Goal: Information Seeking & Learning: Learn about a topic

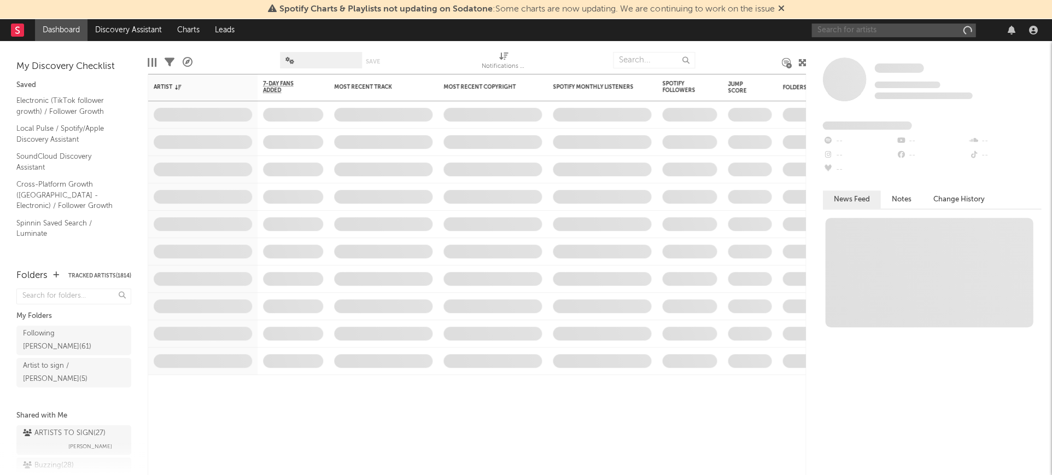
click at [899, 28] on input "text" at bounding box center [893, 31] width 164 height 14
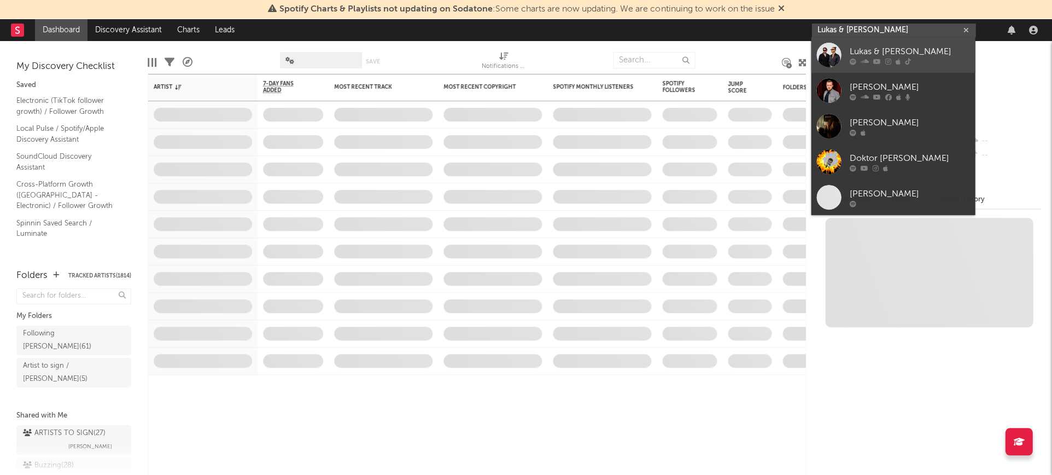
type input "Lukas & [PERSON_NAME]"
click at [905, 42] on link "Lukas & [PERSON_NAME]" at bounding box center [893, 55] width 164 height 36
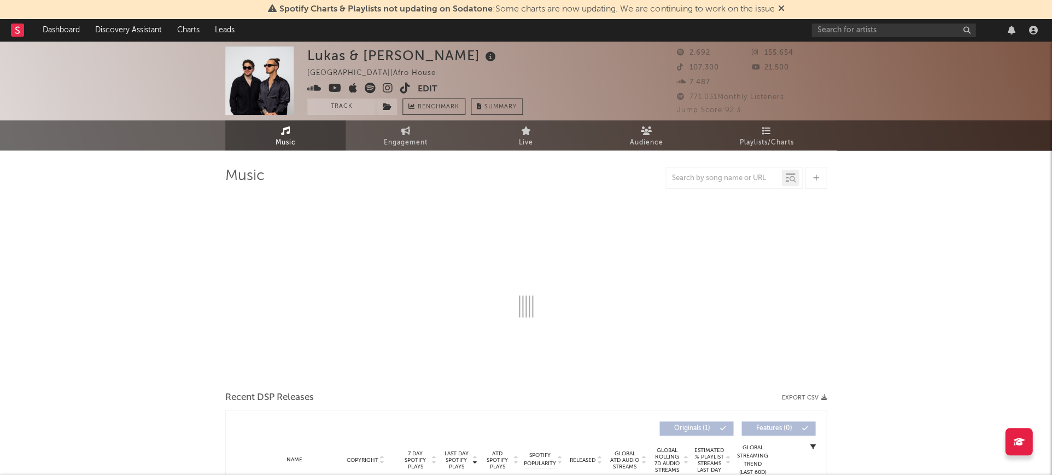
select select "1w"
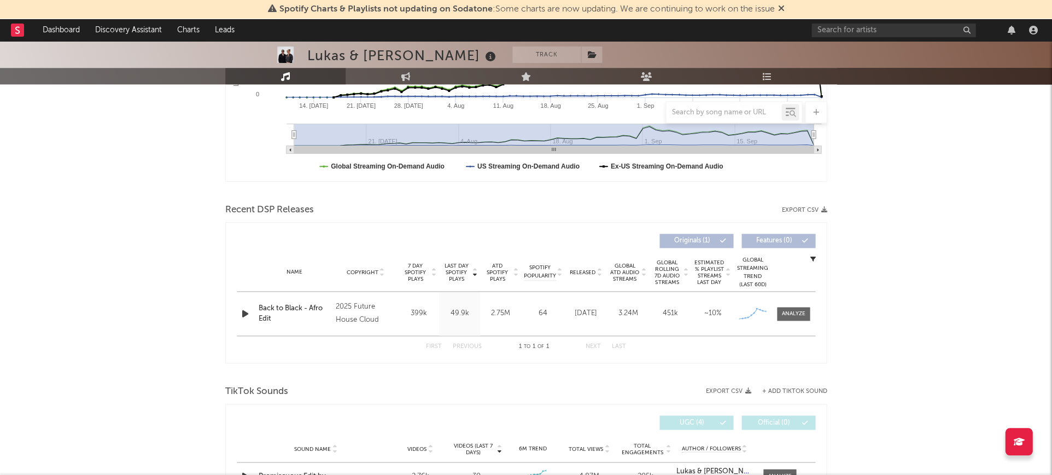
scroll to position [314, 0]
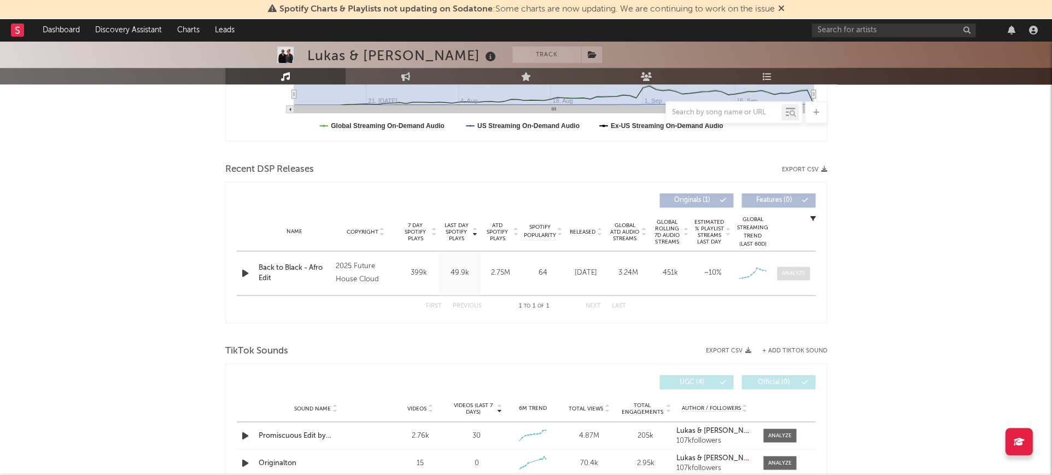
click at [799, 276] on div at bounding box center [794, 273] width 24 height 8
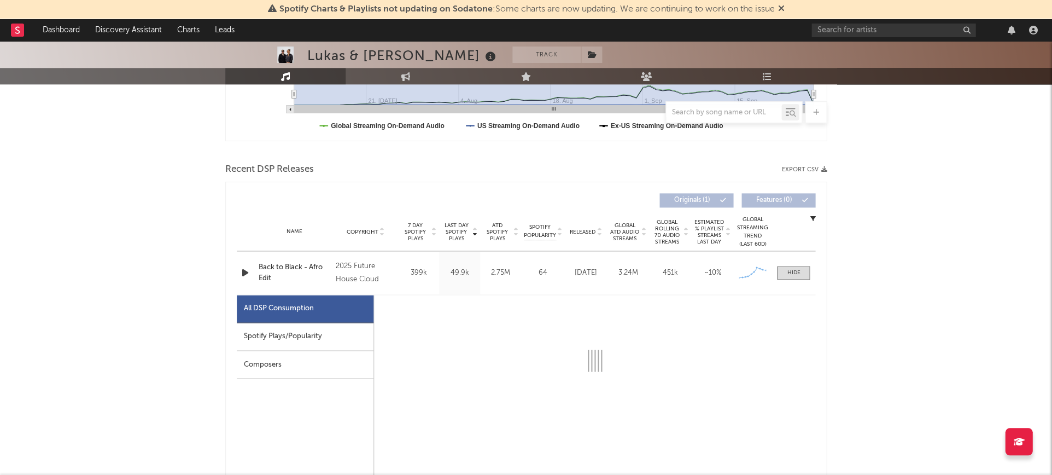
click at [341, 337] on div "Spotify Plays/Popularity" at bounding box center [305, 337] width 137 height 28
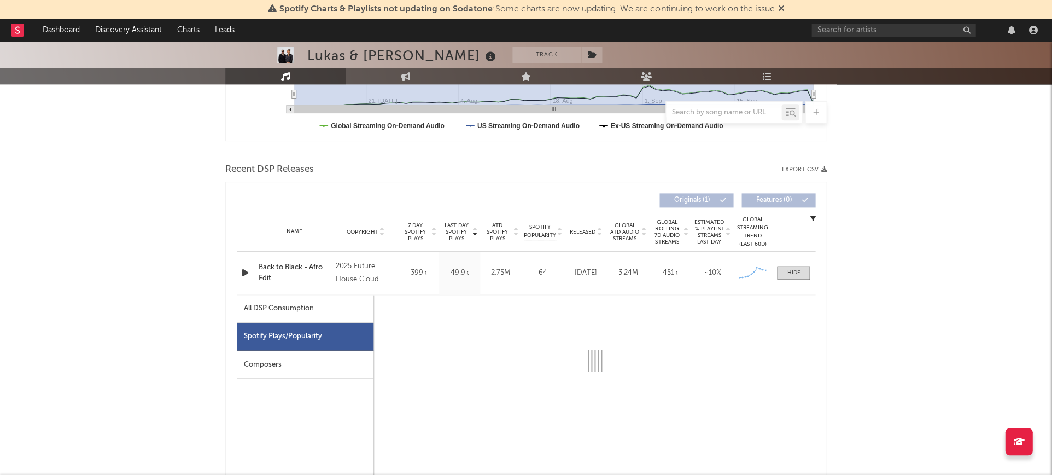
select select "1w"
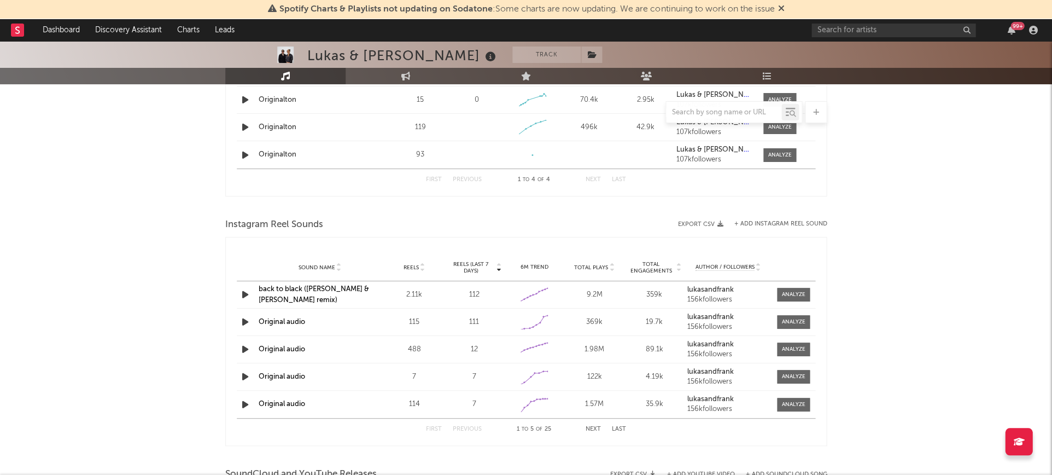
scroll to position [1192, 0]
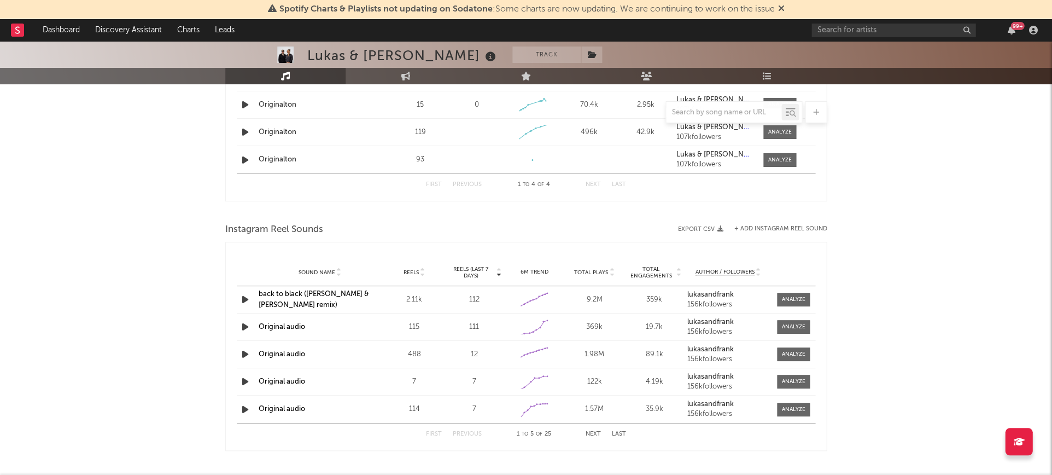
click at [361, 297] on link "back to black (lukas & frank remix)" at bounding box center [314, 299] width 110 height 18
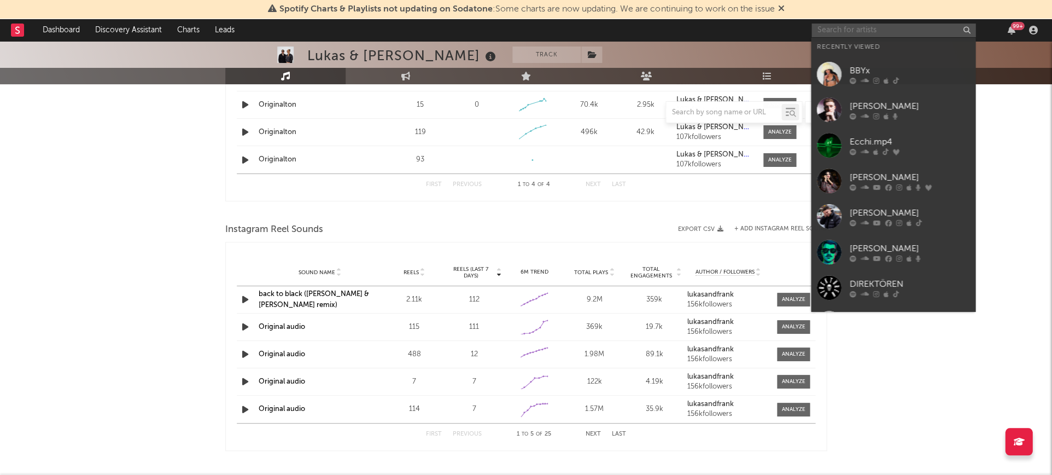
click at [833, 31] on input "text" at bounding box center [893, 31] width 164 height 14
paste input "Luvuyo SMA"
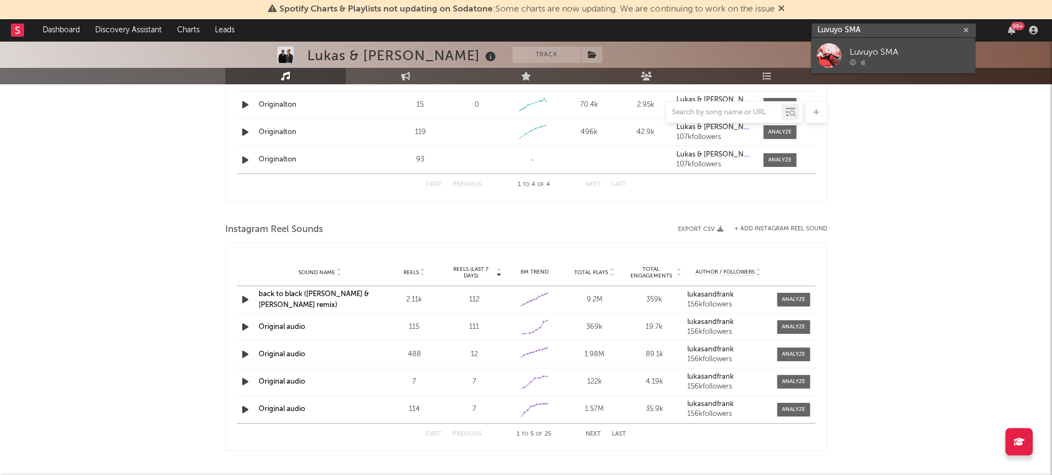
type input "Luvuyo SMA"
click at [875, 63] on div at bounding box center [909, 61] width 120 height 7
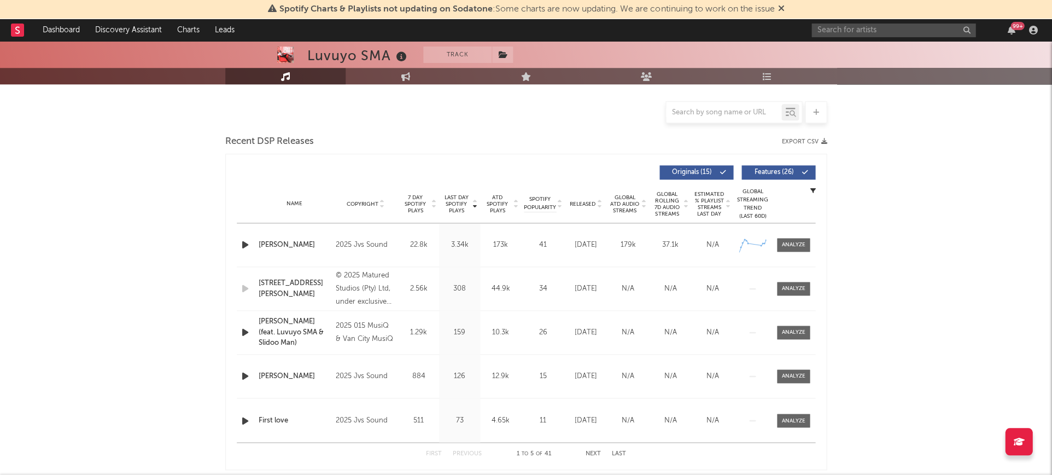
select select "1w"
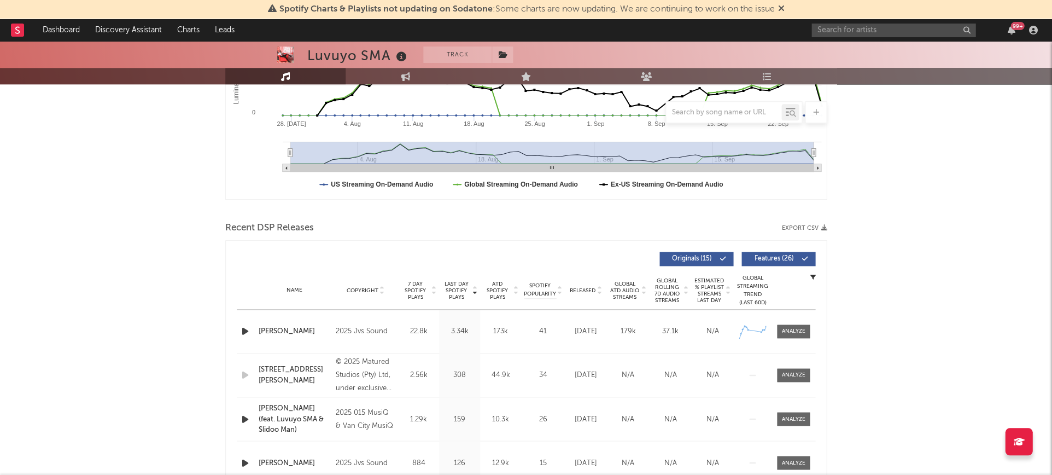
scroll to position [267, 0]
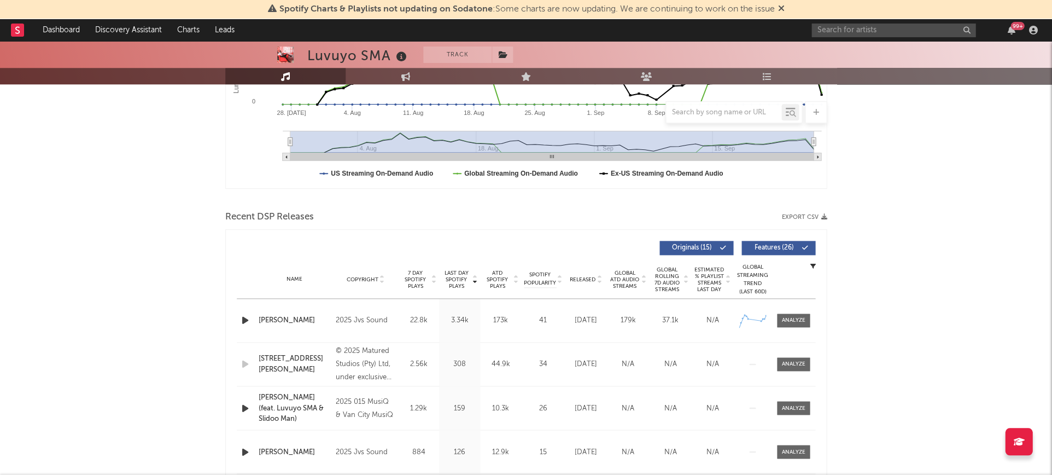
click at [798, 307] on div "Name Lovey dovey Copyright 2025 Jvs Sound Label Jvs Sound Album Names Lovey dov…" at bounding box center [526, 319] width 578 height 43
click at [799, 313] on span at bounding box center [793, 320] width 33 height 14
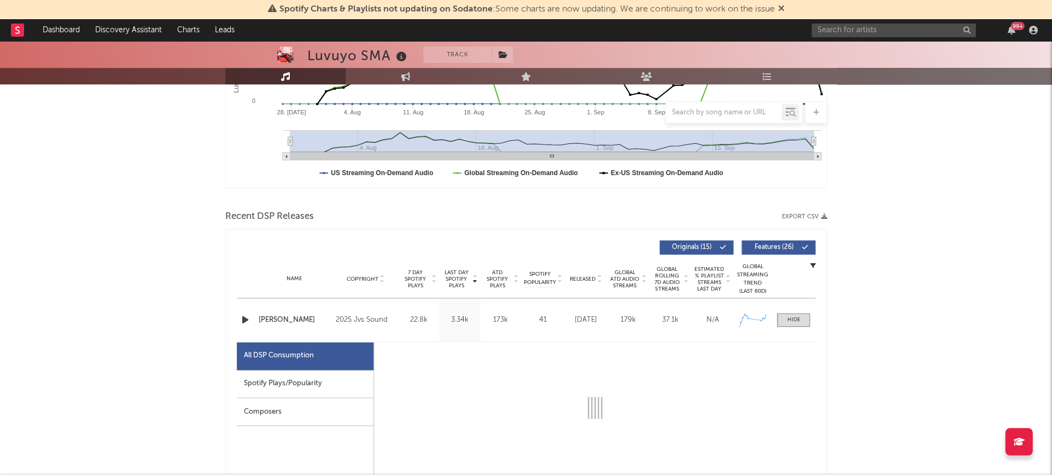
select select "1w"
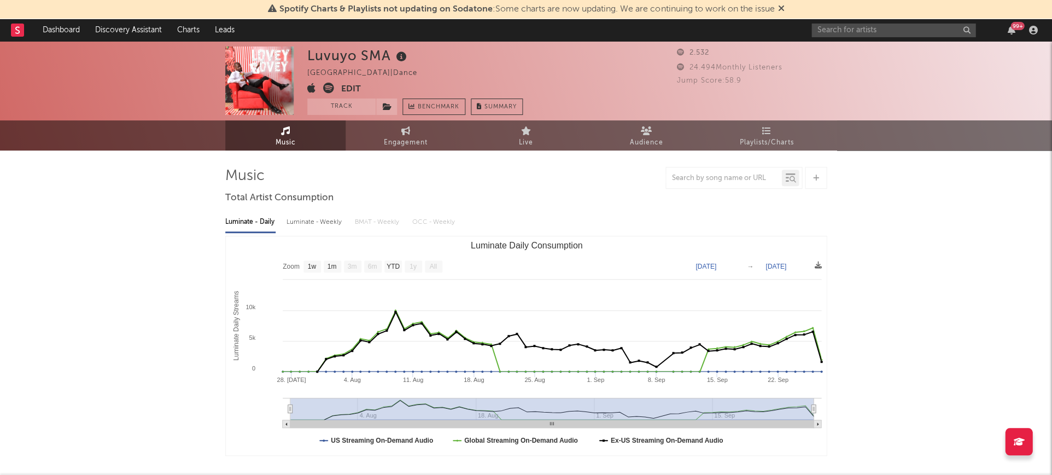
scroll to position [0, 0]
click at [893, 37] on input "text" at bounding box center [893, 31] width 164 height 14
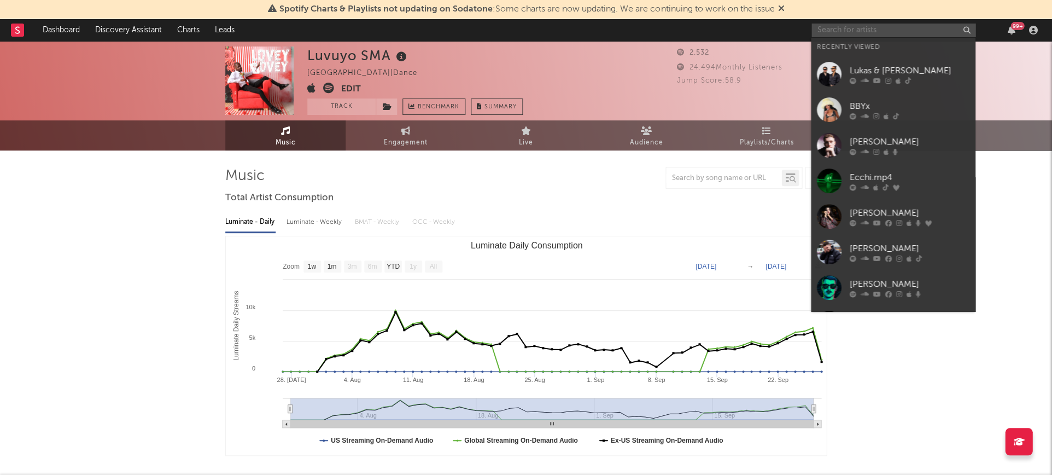
paste input "SelbisticSoul"
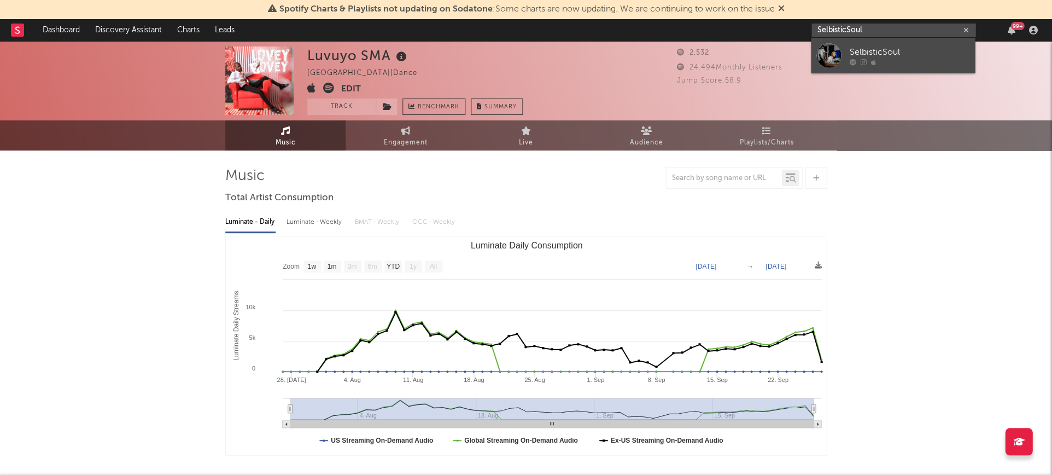
type input "SelbisticSoul"
click at [880, 54] on div "SelbisticSoul" at bounding box center [909, 51] width 120 height 13
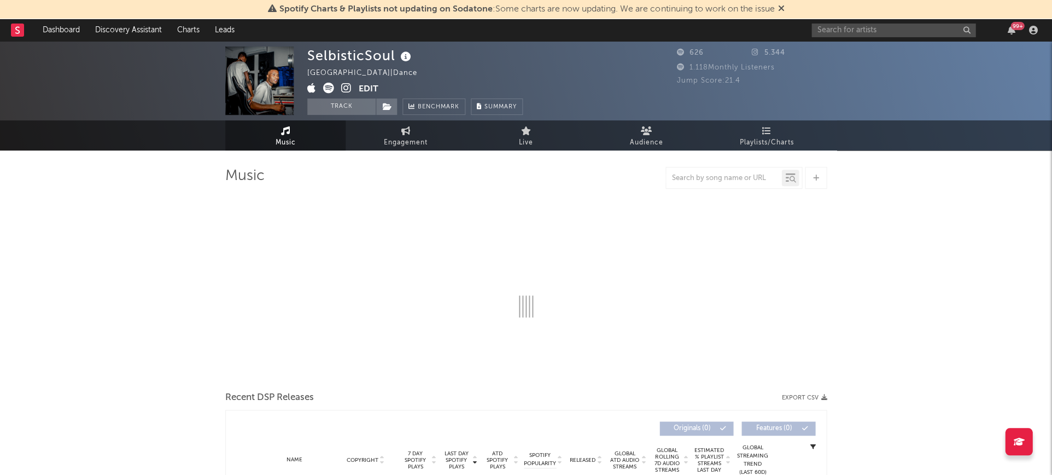
select select "1w"
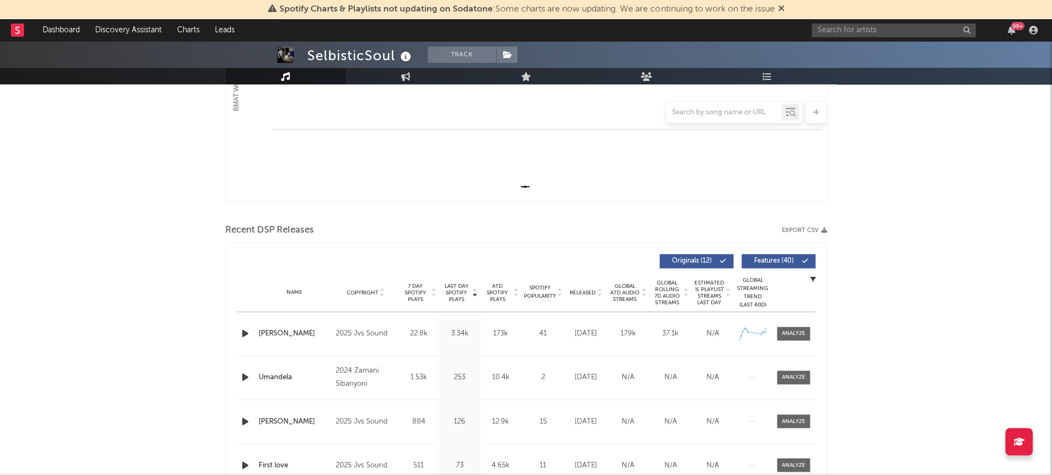
scroll to position [360, 0]
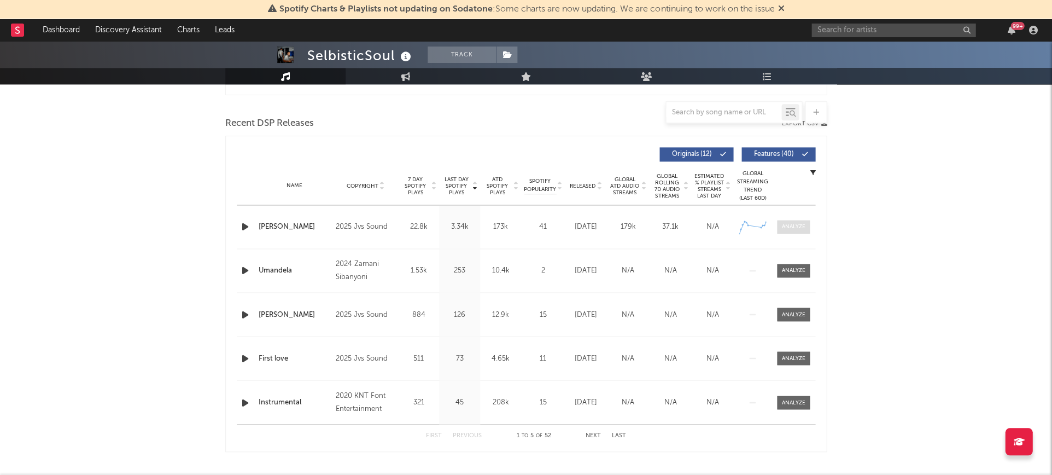
click at [800, 229] on div at bounding box center [794, 227] width 24 height 8
select select "1w"
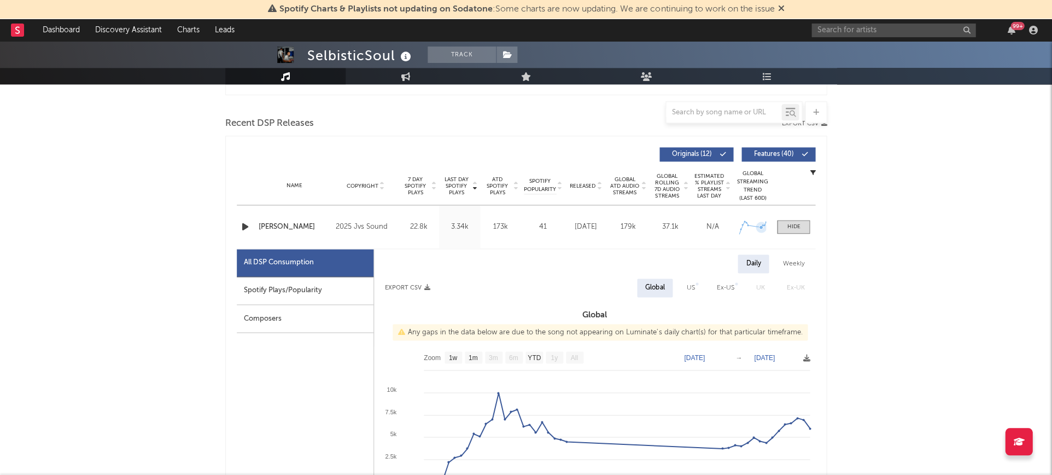
scroll to position [361, 0]
click at [810, 33] on nav "Dashboard Discovery Assistant Charts Leads 99 +" at bounding box center [526, 30] width 1052 height 22
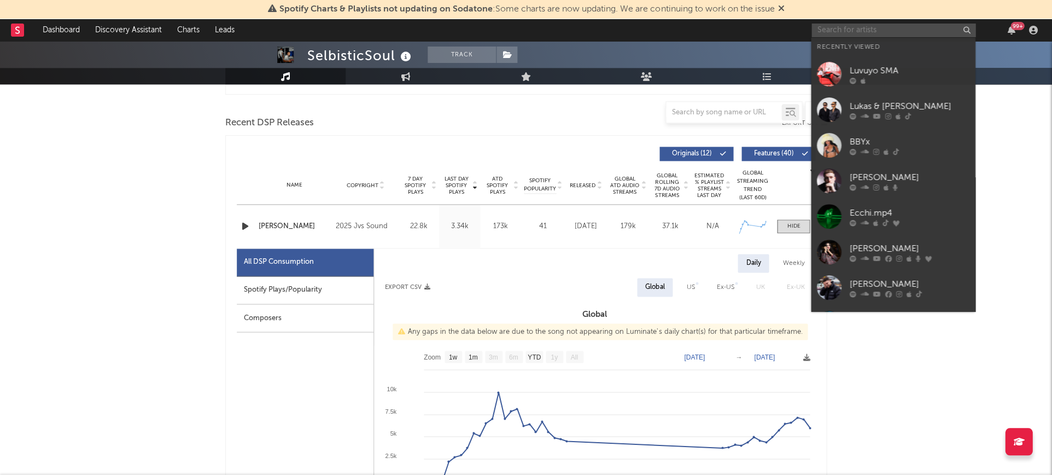
click at [827, 31] on input "text" at bounding box center [893, 31] width 164 height 14
paste input "Zmeex"
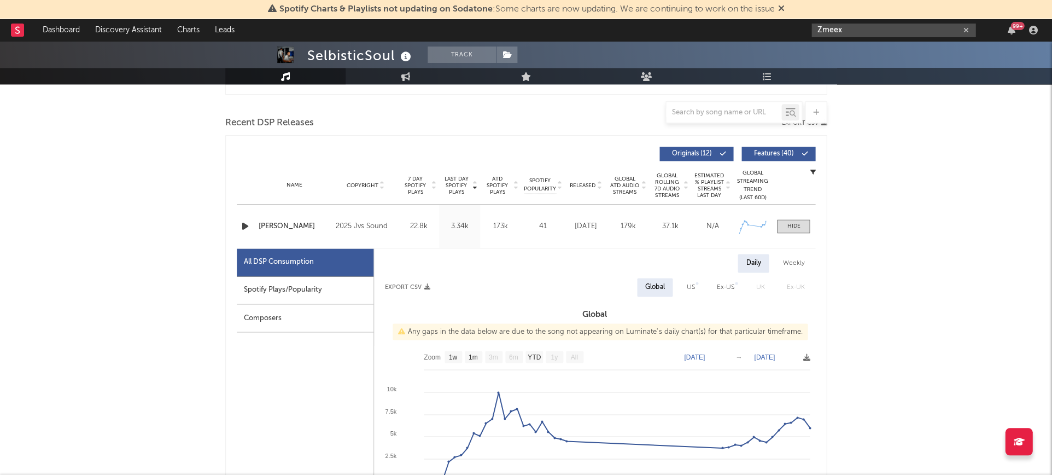
drag, startPoint x: 842, startPoint y: 30, endPoint x: 789, endPoint y: 26, distance: 52.6
click at [789, 26] on nav "Dashboard Discovery Assistant Charts Leads Zmeex 99 +" at bounding box center [526, 30] width 1052 height 22
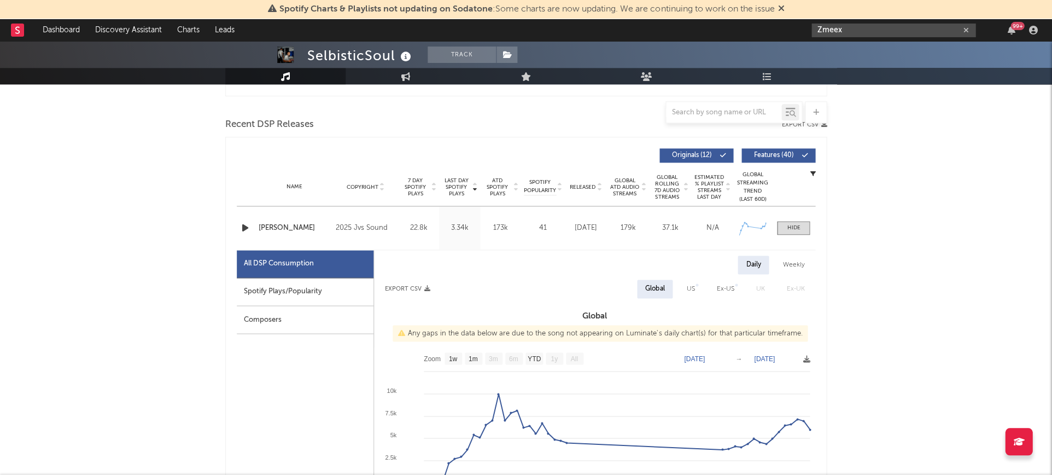
paste input "https://open.spotify.com/track/2Y5wq09a99wXfChyo9qw2e?si=cb2bd693bb244aaa"
click at [851, 24] on input "https://open.spotify.com/track/2Y5wq09a99wXfChyo9qw2e?si=cb2bd693bb244aaa" at bounding box center [893, 31] width 164 height 14
click at [864, 31] on input "https://open.spotify.com/track/2Y5wq09a99wXfChyo9qw2e?si=cb2bd693bb244aaa" at bounding box center [893, 31] width 164 height 14
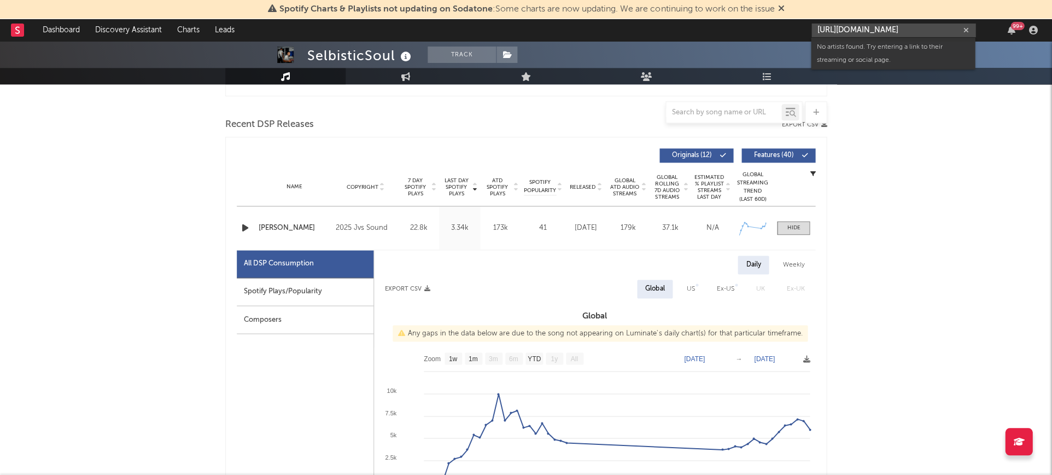
paste input "[PERSON_NAME]"
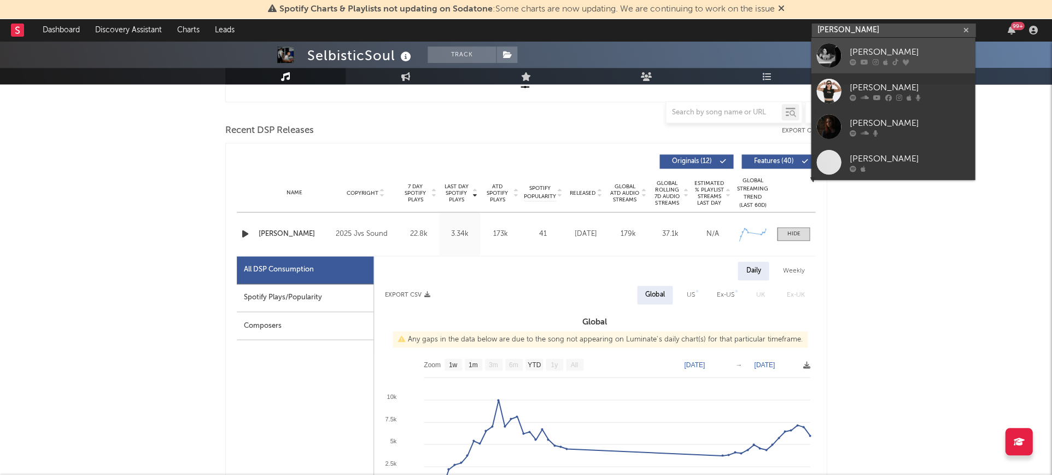
type input "[PERSON_NAME]"
click at [857, 41] on link "[PERSON_NAME]" at bounding box center [893, 56] width 164 height 36
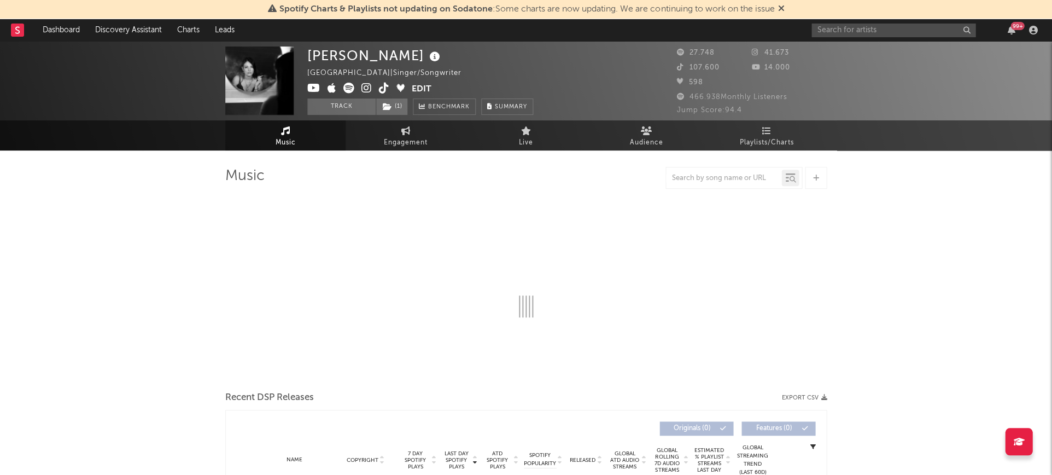
select select "6m"
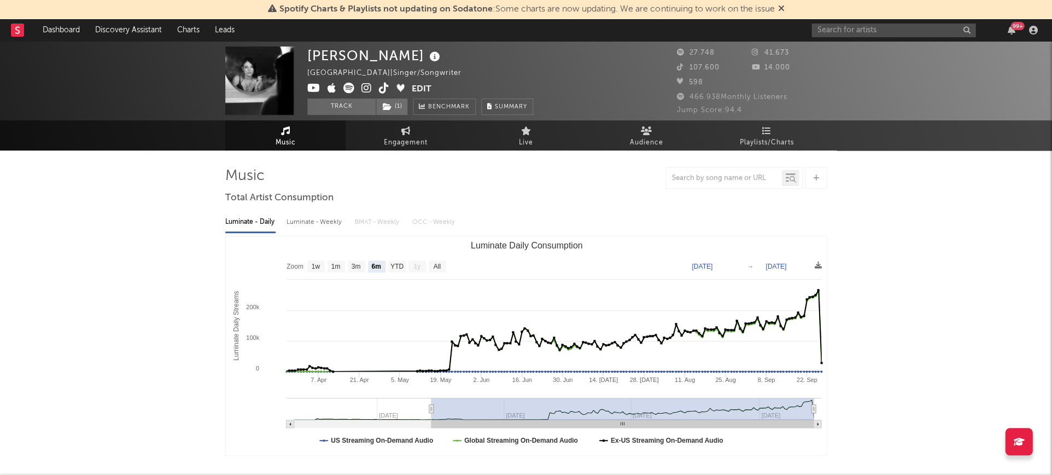
click at [408, 56] on div "Karina Rose Germany | Singer/Songwriter Edit Track ( 1 ) Benchmark Summary" at bounding box center [420, 80] width 226 height 68
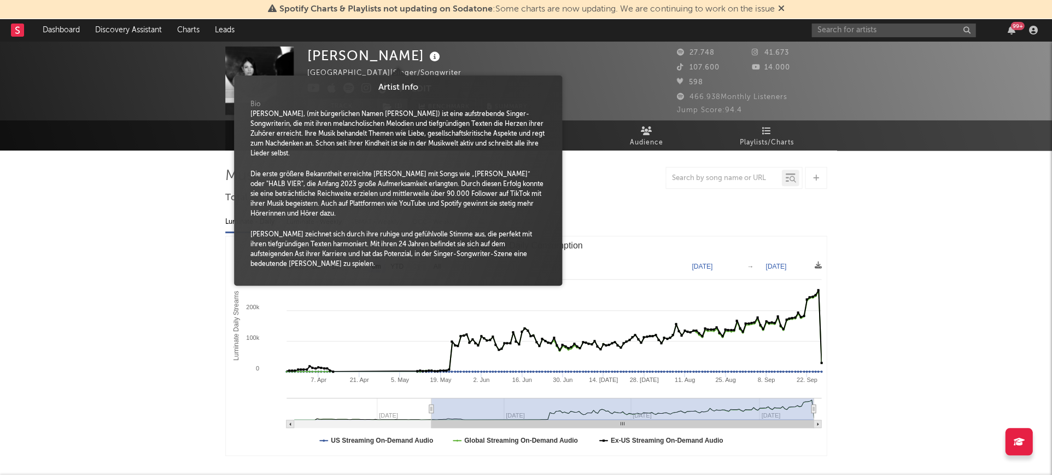
click at [427, 57] on icon at bounding box center [435, 56] width 16 height 15
drag, startPoint x: 437, startPoint y: 47, endPoint x: 429, endPoint y: 43, distance: 8.8
click at [435, 47] on div "Karina Rose Germany | Singer/Songwriter Edit Track ( 1 ) Benchmark Summary" at bounding box center [420, 80] width 226 height 68
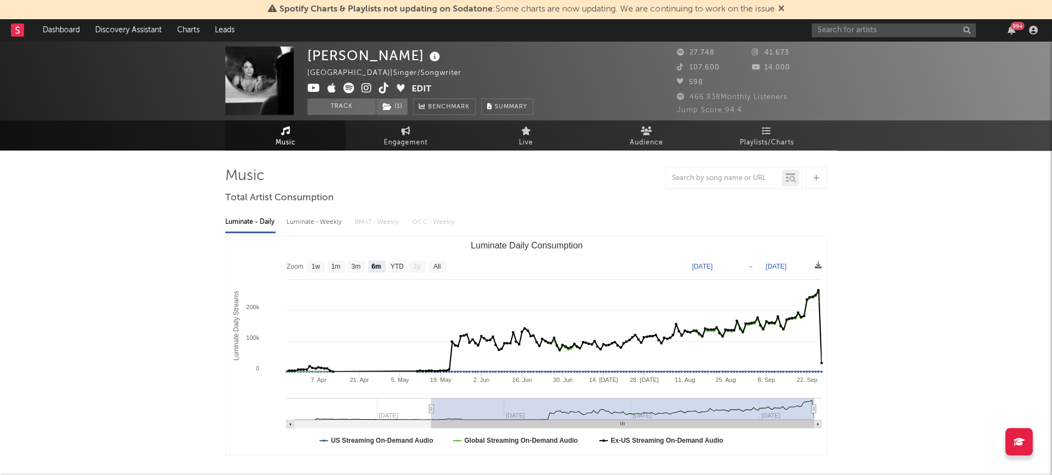
click at [366, 87] on icon at bounding box center [366, 88] width 10 height 11
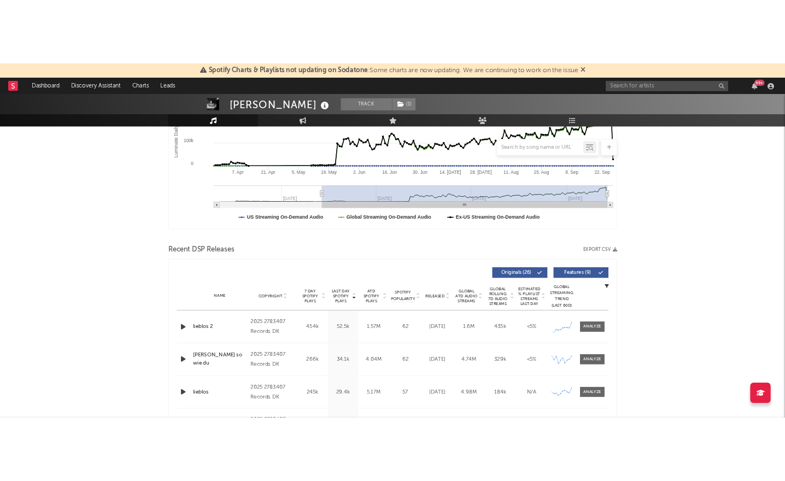
scroll to position [298, 0]
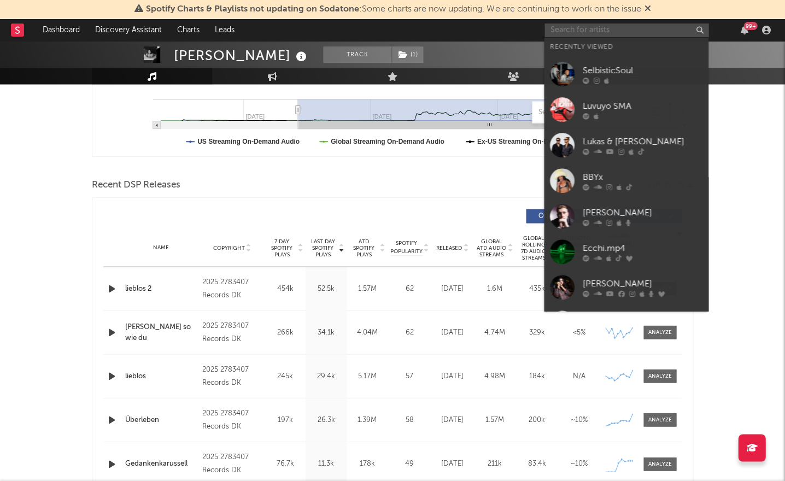
click at [604, 32] on input "text" at bounding box center [626, 31] width 164 height 14
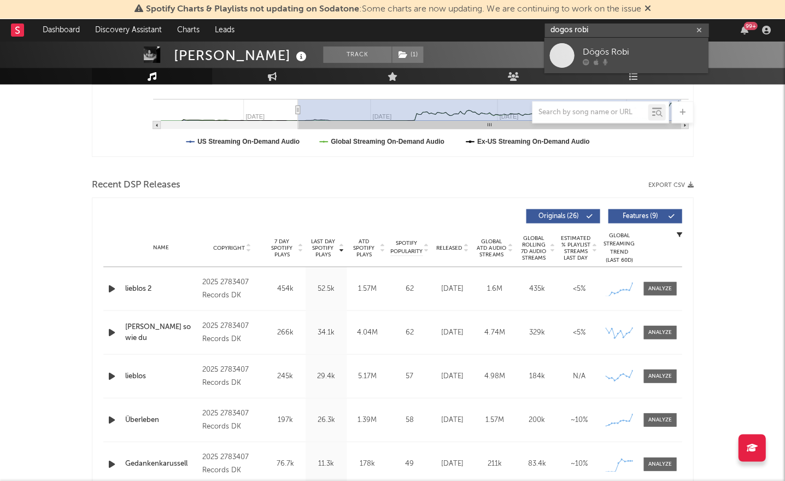
type input "dogos robi"
click at [608, 45] on div "Dögös Robi" at bounding box center [642, 51] width 120 height 13
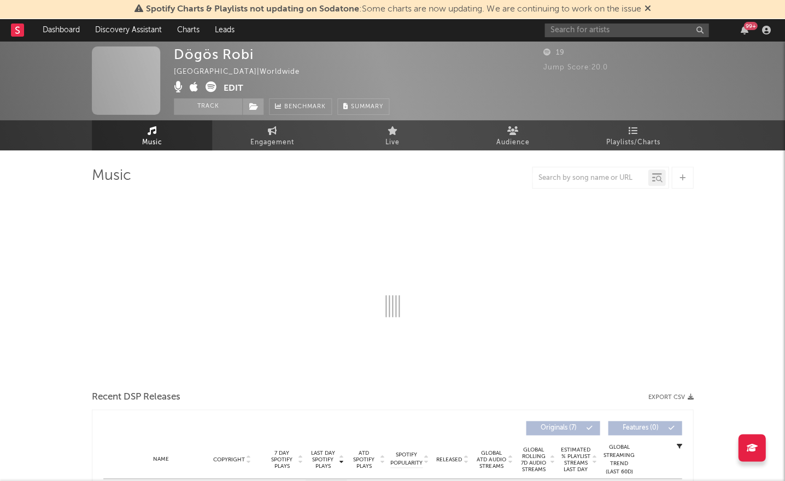
select select "1w"
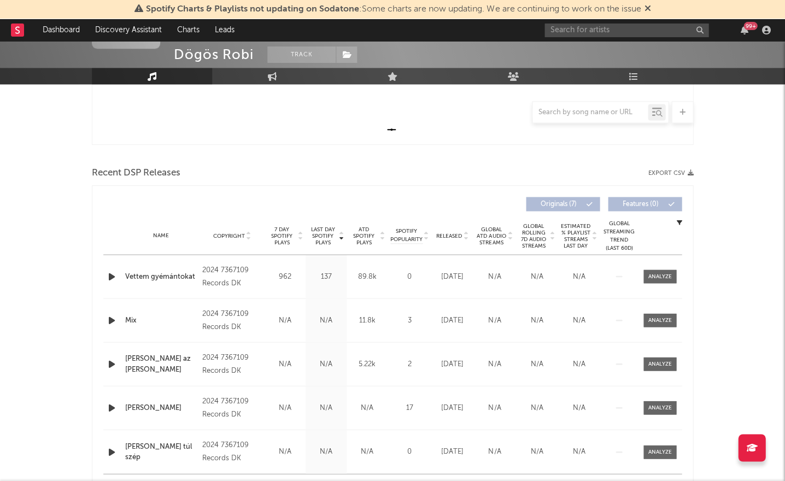
scroll to position [382, 0]
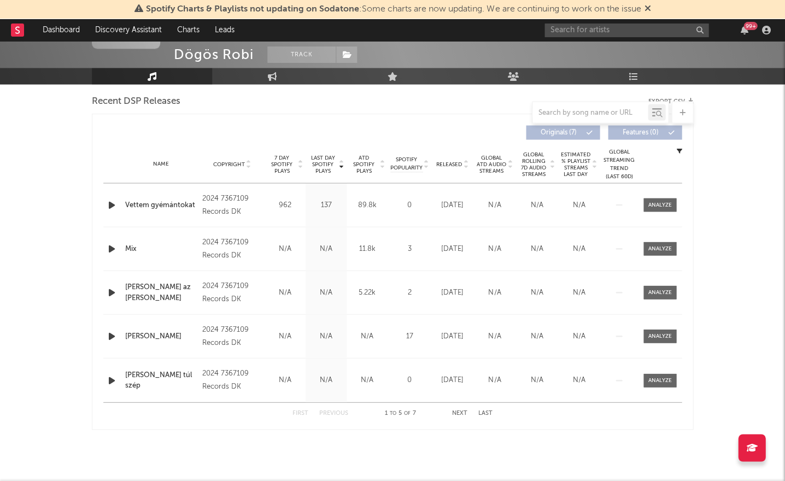
click at [324, 159] on span "Last Day Spotify Plays" at bounding box center [322, 164] width 29 height 20
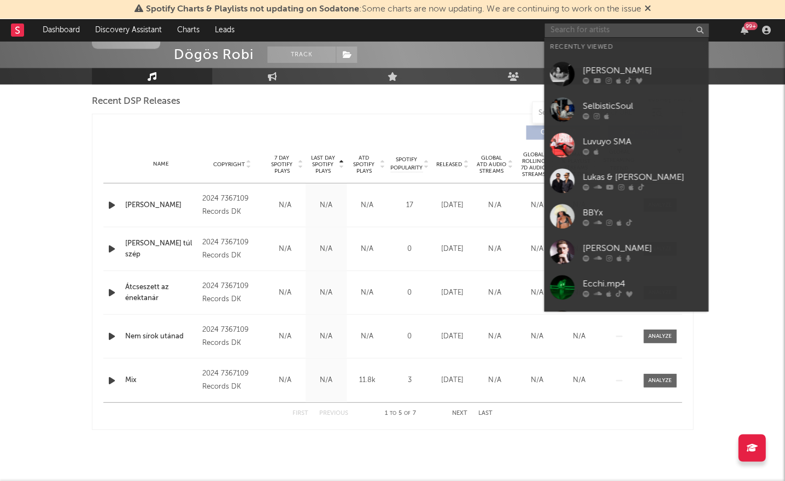
click at [582, 28] on input "text" at bounding box center [626, 31] width 164 height 14
paste input "https://open.spotify.com/track/7KaqV10cDhd2zPSzCSEZai?si=b37f88aab1c94d20"
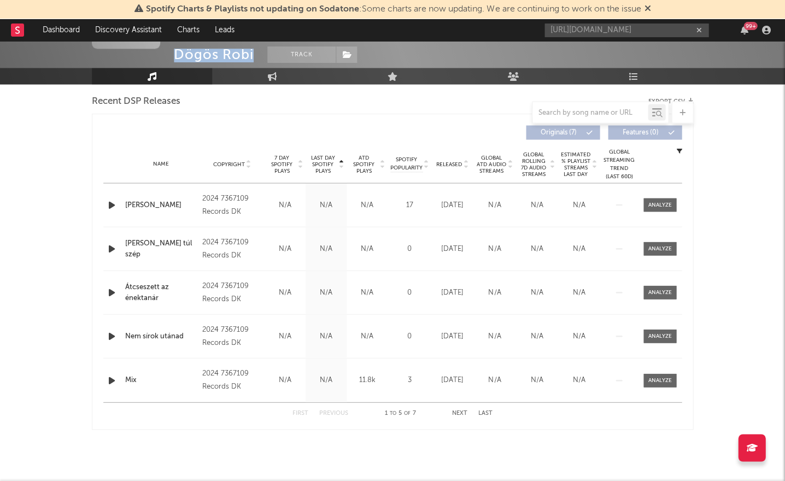
drag, startPoint x: 253, startPoint y: 52, endPoint x: 175, endPoint y: 51, distance: 78.2
click at [175, 51] on span "Dögös Robi Track" at bounding box center [265, 54] width 183 height 16
copy div "Dögös Robi"
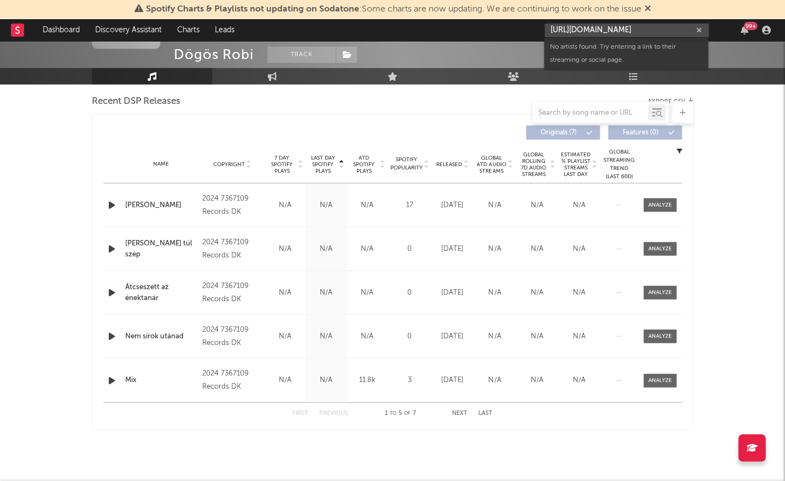
click at [613, 27] on input "https://open.spotify.com/track/7KaqV10cDhd2zPSzCSEZai?si=b37f88aab1c94d20" at bounding box center [626, 31] width 164 height 14
paste input "Dögös Robi"
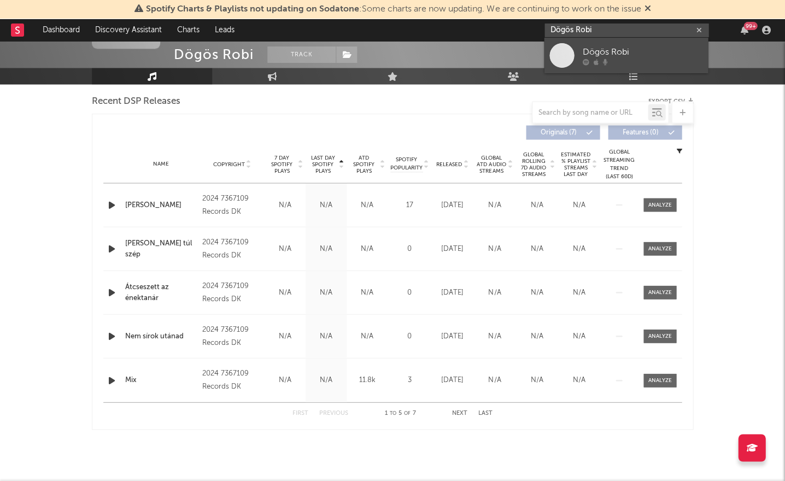
type input "Dögös Robi"
click at [596, 48] on div "Dögös Robi" at bounding box center [642, 51] width 120 height 13
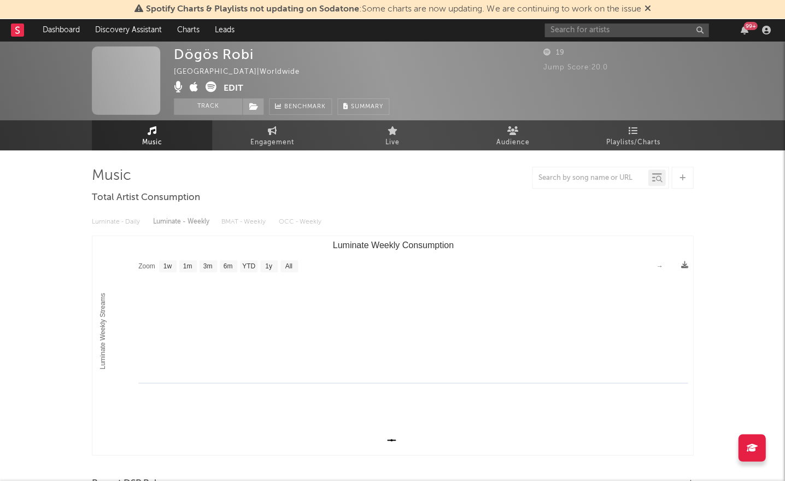
click at [240, 90] on button "Edit" at bounding box center [234, 88] width 20 height 14
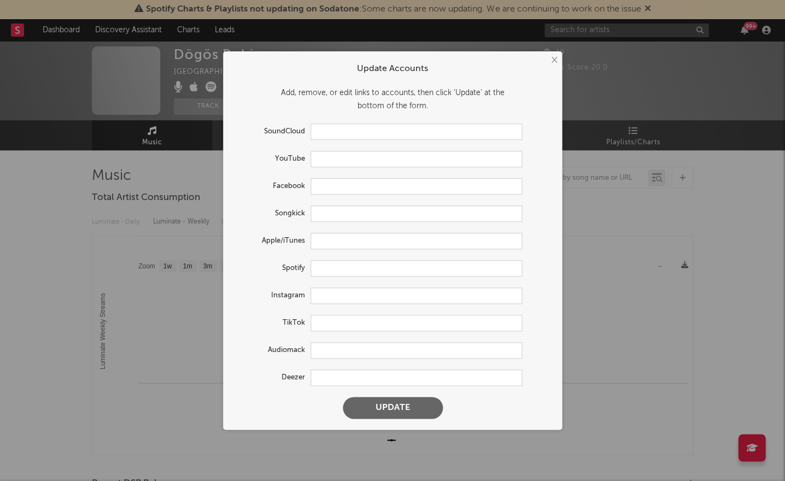
type input "https://www.songkick.com/artists/10218039-dogos-robi"
type input "https://music.apple.com/th/artist/d%C3%B6g%C3%B6s-robi/1607540741"
click at [360, 270] on input "https://open.spotify.com/artist/4Rwyodl06bzSfKMSedDide" at bounding box center [417, 268] width 212 height 16
paste input "7tDcxJLDgAF9DCkgf2nR84?si=T7YOT3H0SOKO9zOzUneiJQ"
type input "https://open.spotify.com/artist/7tDcxJLDgAF9DCkgf2nR84?si=T7YOT3H0SOKO9zOzUneiJQ"
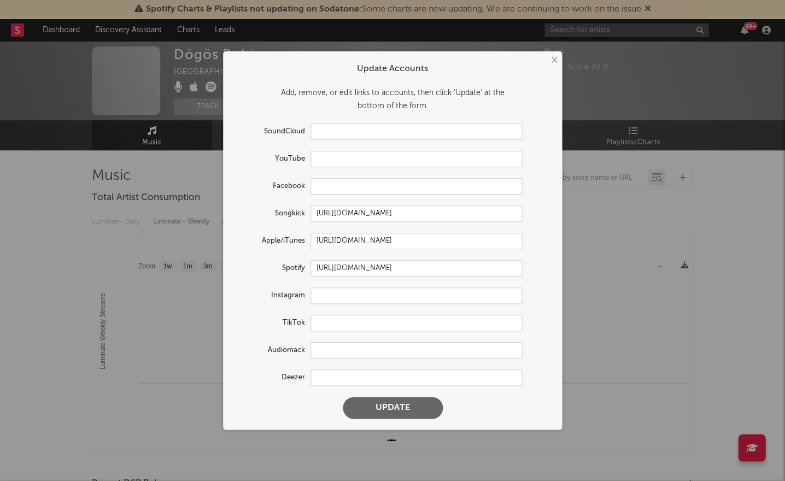
click at [409, 397] on button "Update" at bounding box center [393, 408] width 100 height 22
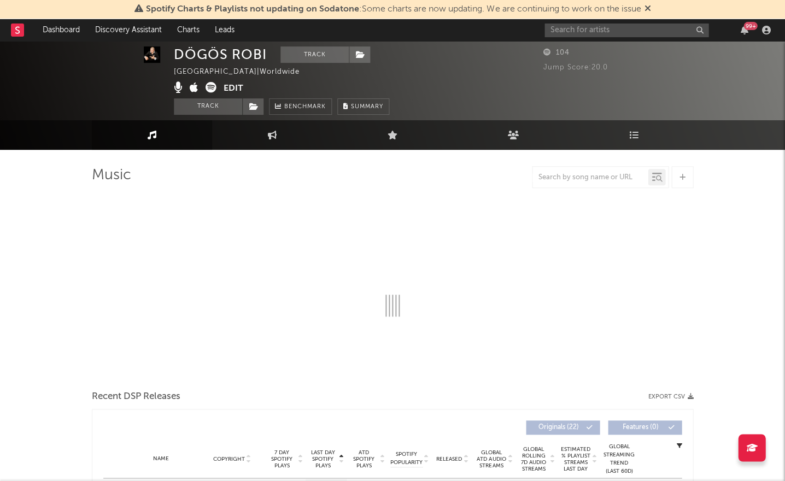
select select "1w"
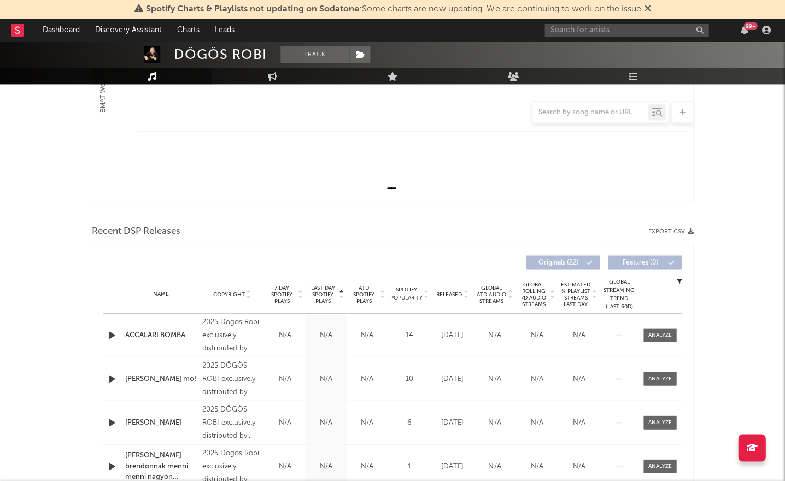
scroll to position [302, 0]
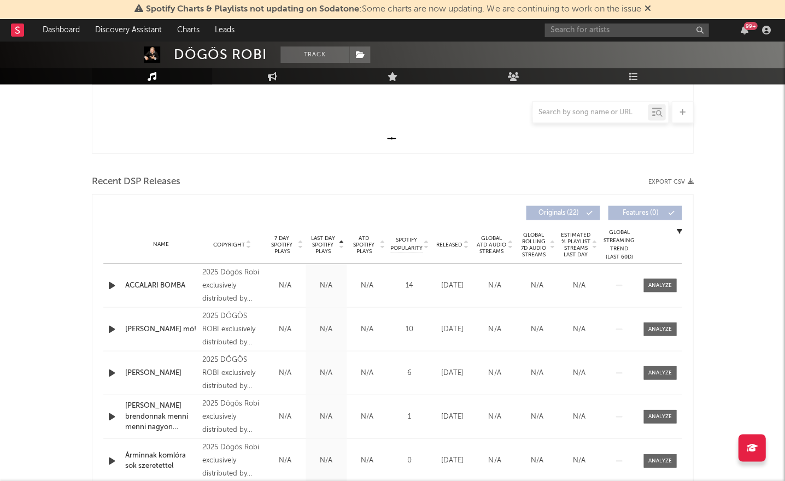
click at [317, 238] on span "Last Day Spotify Plays" at bounding box center [322, 245] width 29 height 20
click at [645, 286] on span at bounding box center [659, 285] width 33 height 14
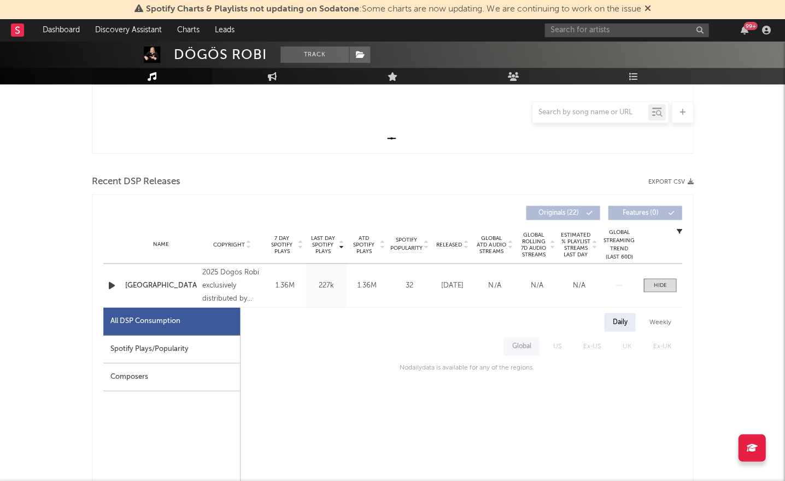
click at [169, 335] on div "Spotify Plays/Popularity" at bounding box center [171, 349] width 137 height 28
select select "1w"
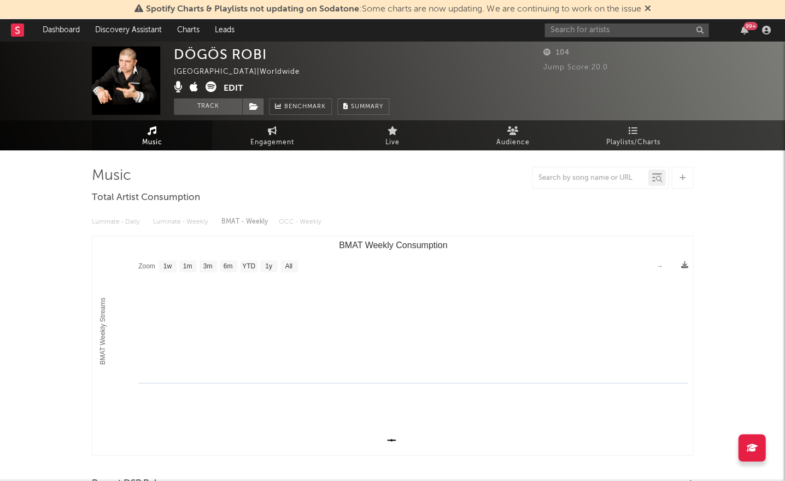
scroll to position [0, 0]
drag, startPoint x: 175, startPoint y: 55, endPoint x: 284, endPoint y: 48, distance: 109.0
click at [284, 48] on div "DÖGÖS ROBI Hungary | Worldwide Edit Track Benchmark Summary" at bounding box center [281, 80] width 215 height 68
drag, startPoint x: 271, startPoint y: 52, endPoint x: 175, endPoint y: 56, distance: 95.7
click at [175, 56] on div "DÖGÖS ROBI Hungary | Worldwide Edit Track Benchmark Summary" at bounding box center [281, 80] width 215 height 68
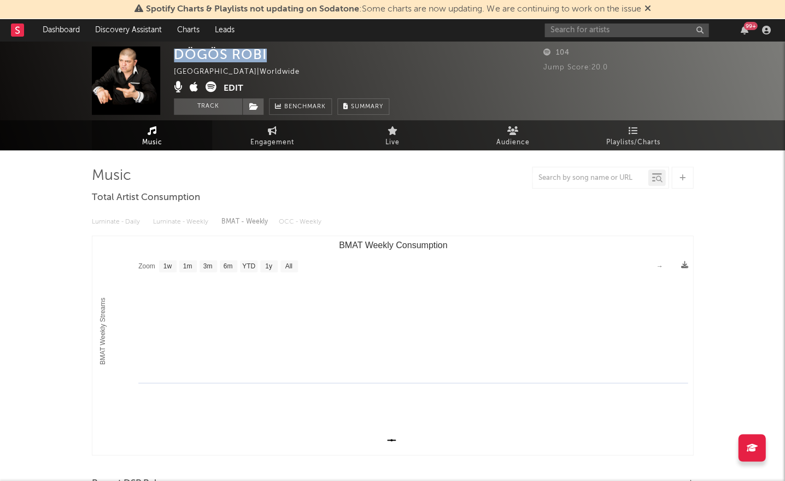
copy div "DÖGÖS ROBI"
click at [624, 35] on input "text" at bounding box center [626, 31] width 164 height 14
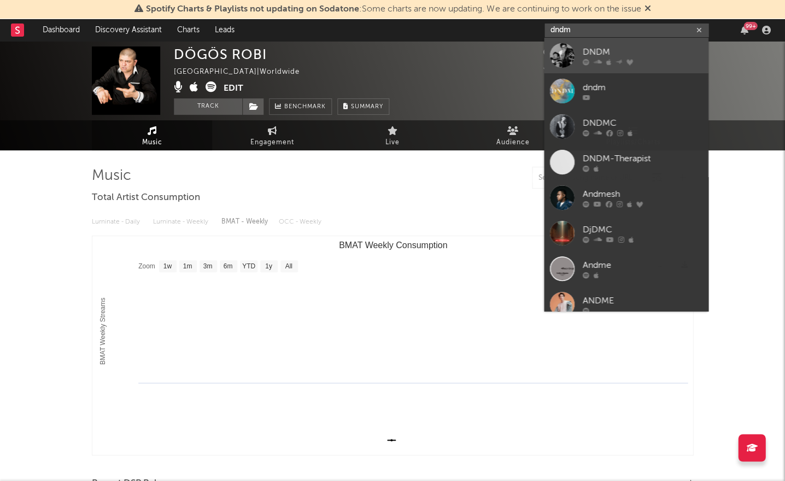
type input "dndm"
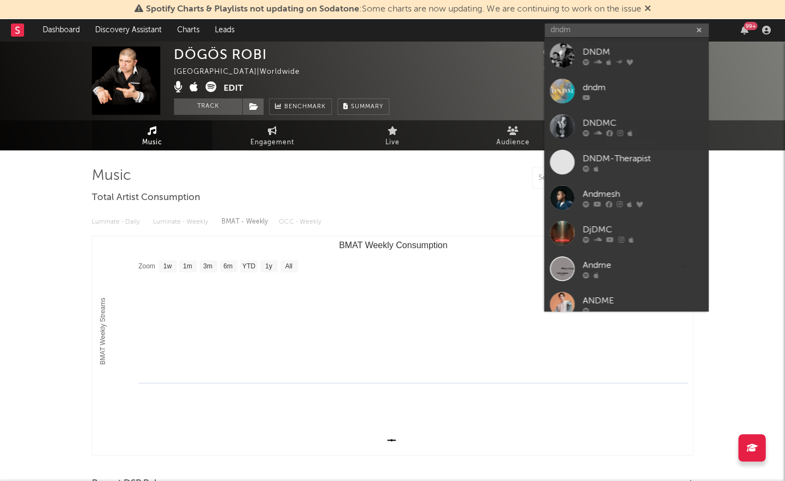
click at [618, 48] on div "DNDM" at bounding box center [642, 51] width 120 height 13
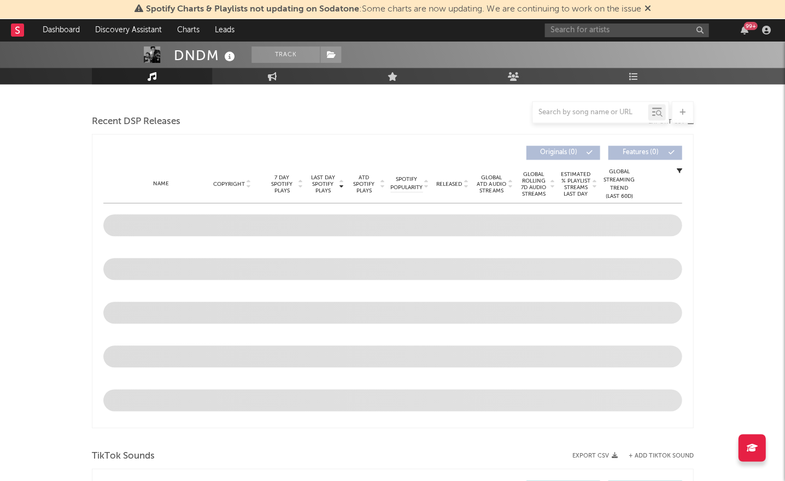
scroll to position [282, 0]
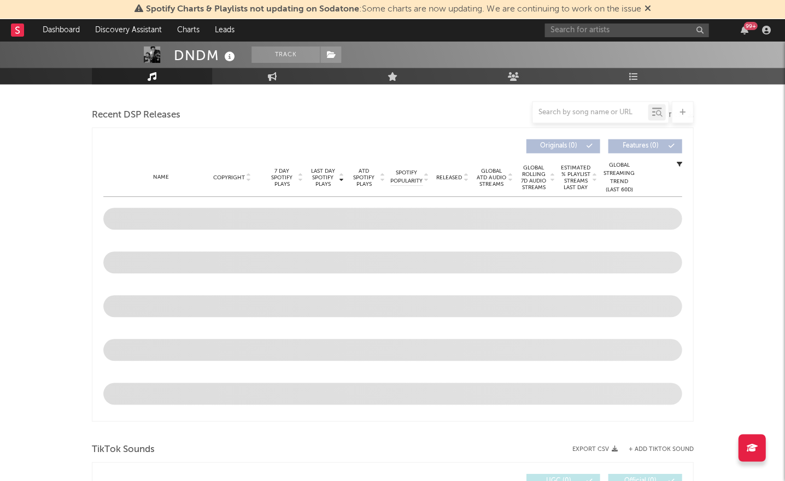
select select "6m"
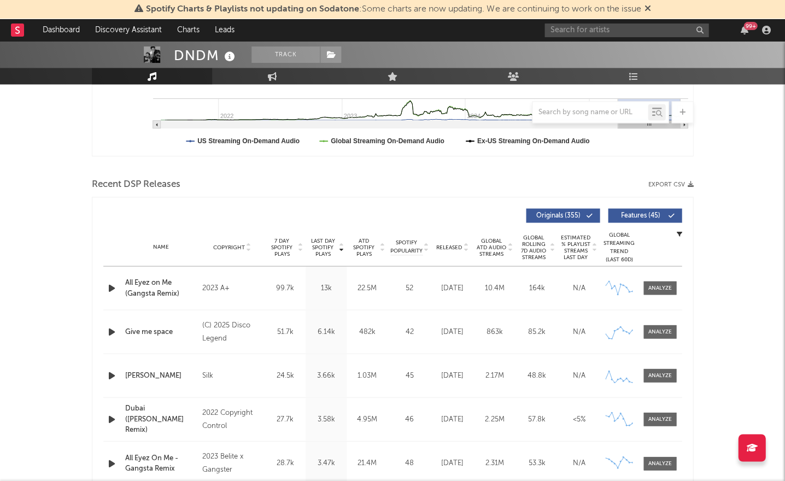
scroll to position [301, 0]
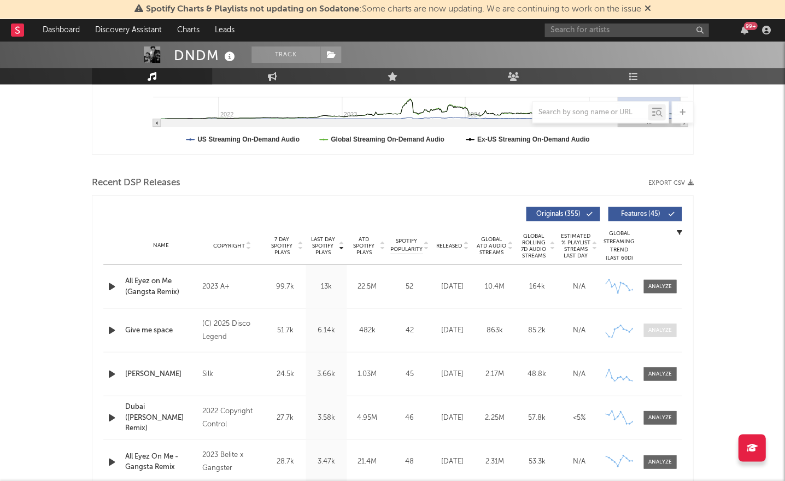
click at [658, 330] on div at bounding box center [660, 330] width 24 height 8
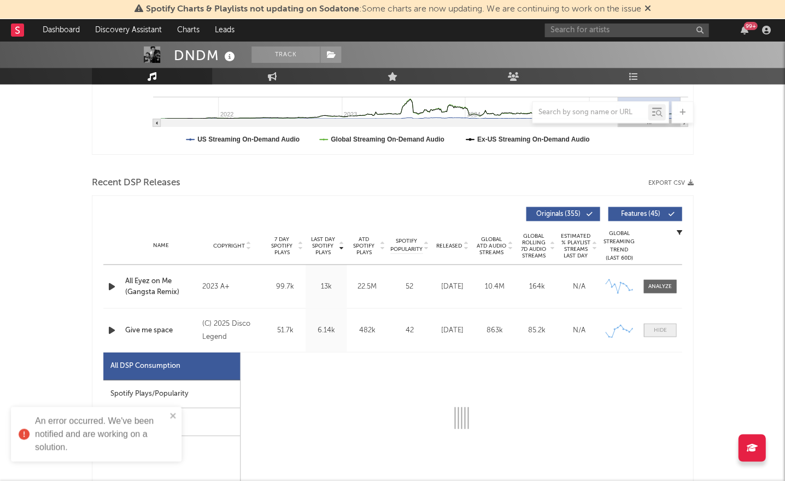
select select "1w"
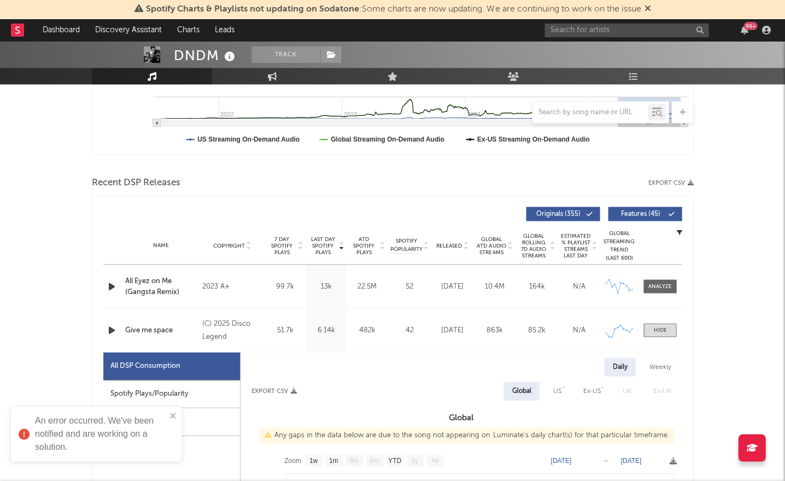
click at [198, 386] on div "Spotify Plays/Popularity" at bounding box center [171, 394] width 137 height 28
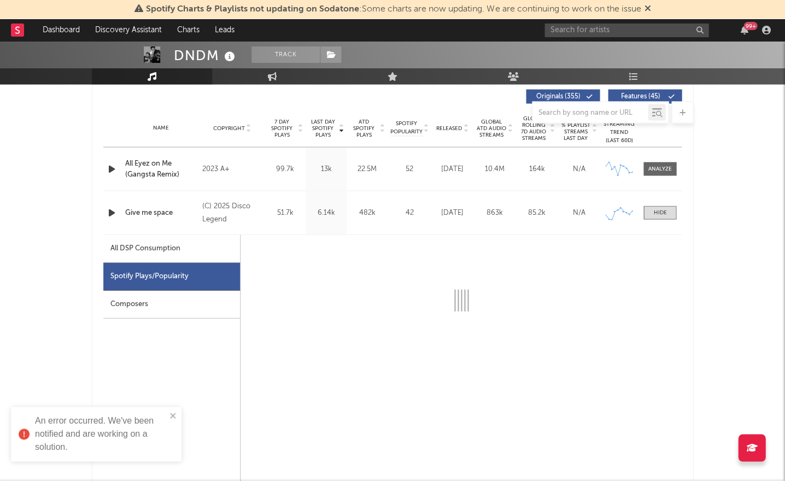
scroll to position [391, 0]
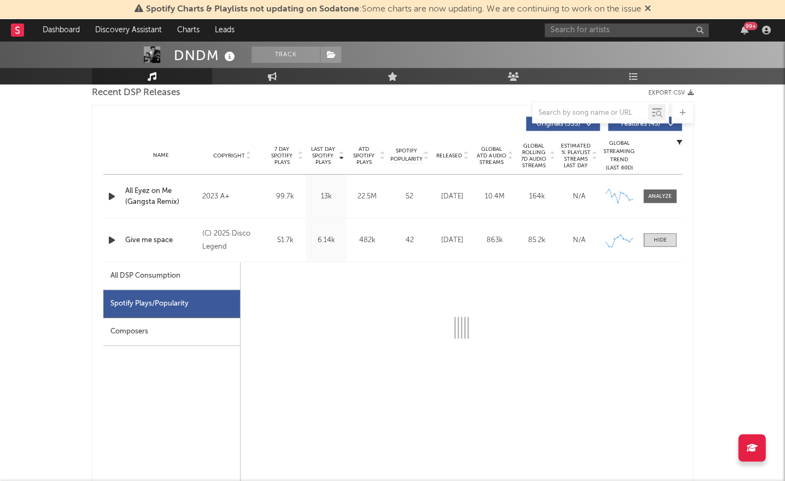
click at [226, 51] on icon at bounding box center [230, 56] width 16 height 15
click at [650, 238] on span at bounding box center [659, 240] width 33 height 14
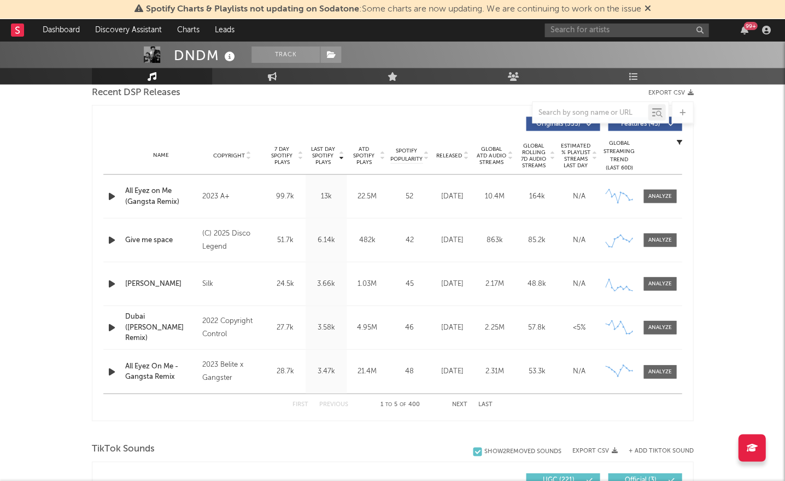
click at [325, 155] on span "Last Day Spotify Plays" at bounding box center [322, 155] width 29 height 20
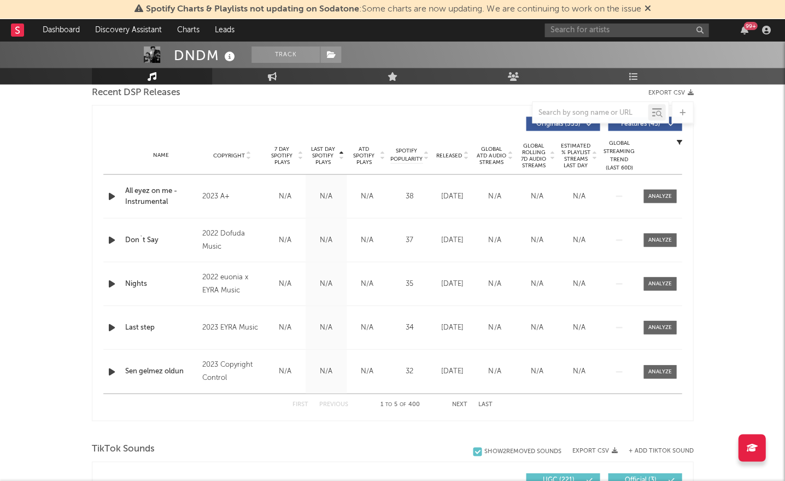
click at [325, 155] on span "Last Day Spotify Plays" at bounding box center [322, 155] width 29 height 20
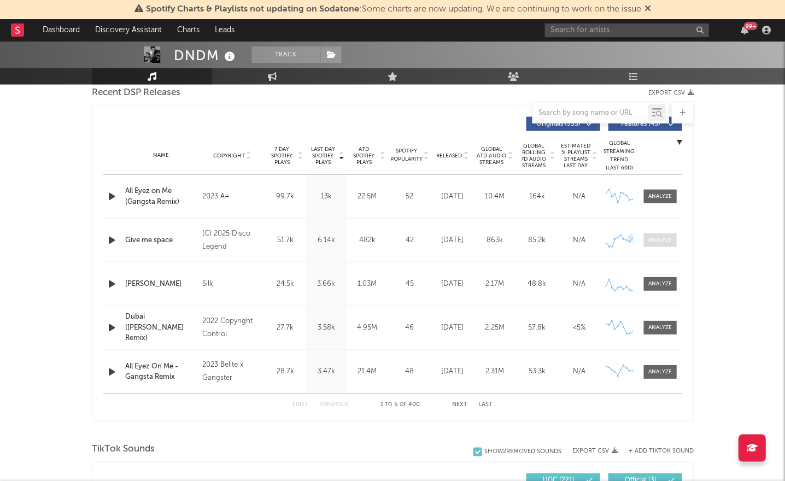
click at [668, 242] on div at bounding box center [660, 240] width 24 height 8
select select "1w"
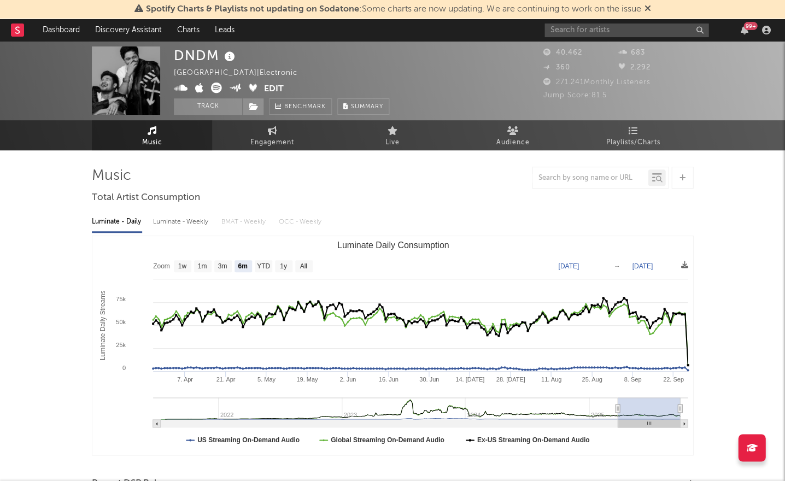
scroll to position [0, 0]
click at [180, 90] on icon at bounding box center [181, 88] width 14 height 11
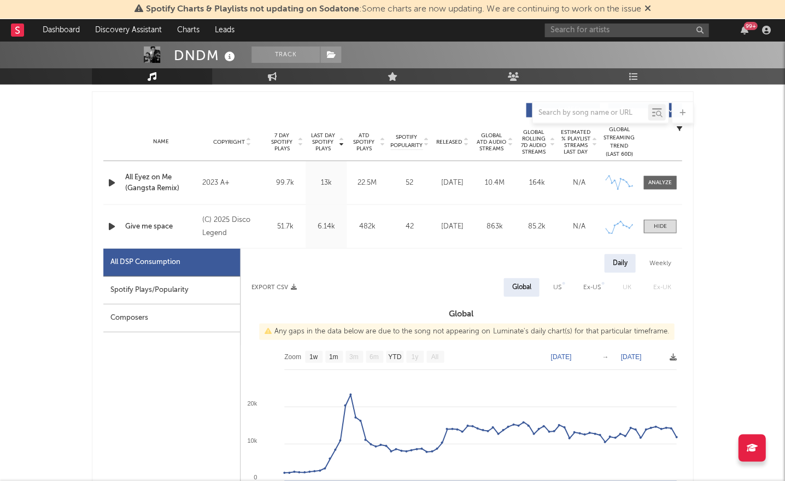
scroll to position [467, 0]
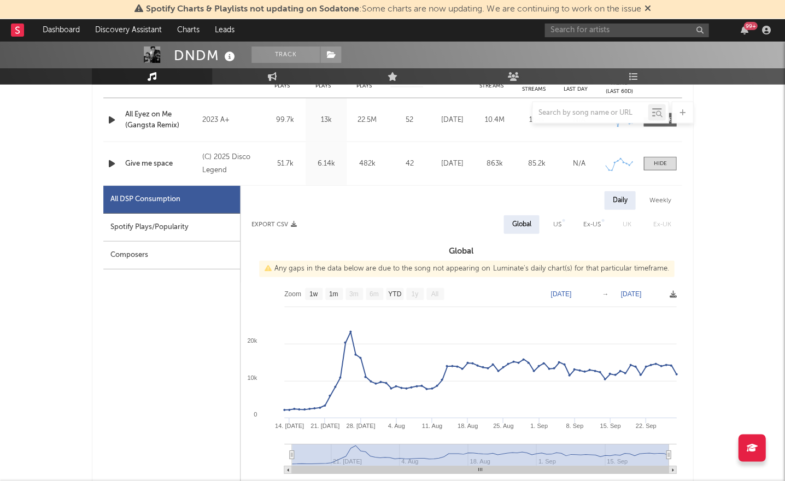
click at [199, 214] on div "Spotify Plays/Popularity" at bounding box center [171, 227] width 137 height 28
select select "1w"
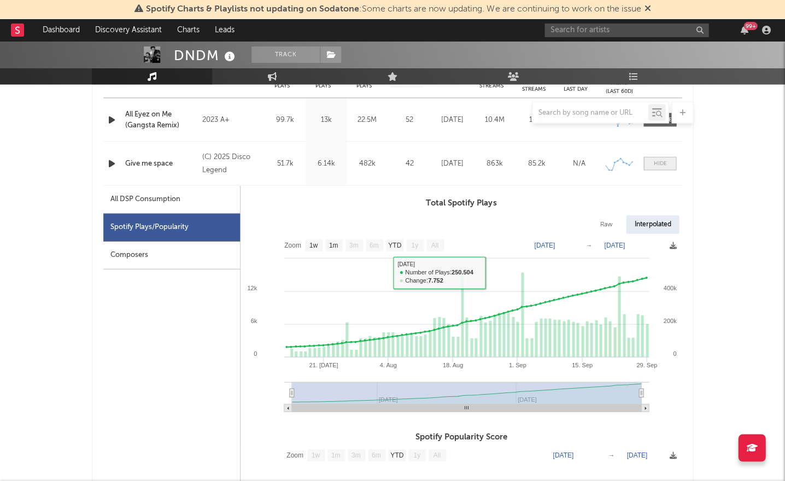
click at [649, 162] on span at bounding box center [659, 163] width 33 height 14
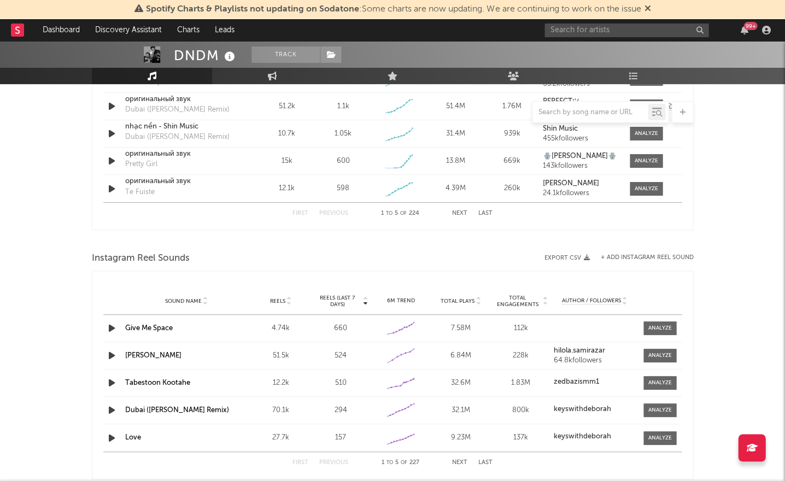
scroll to position [881, 0]
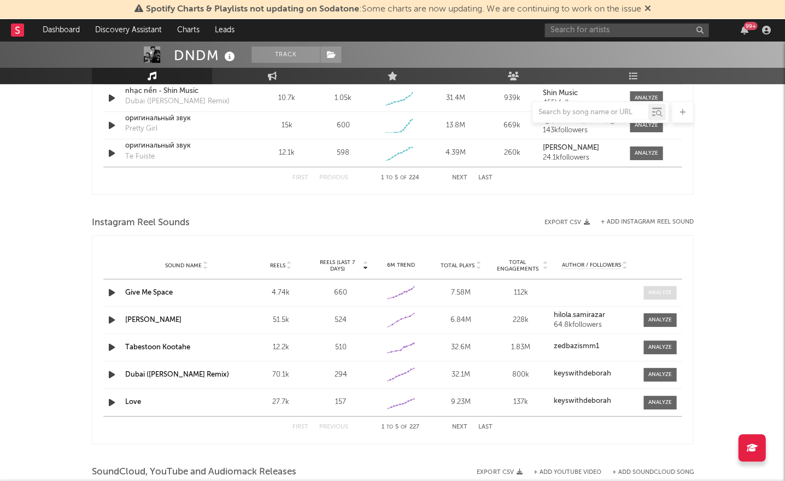
click at [648, 294] on div at bounding box center [660, 293] width 24 height 8
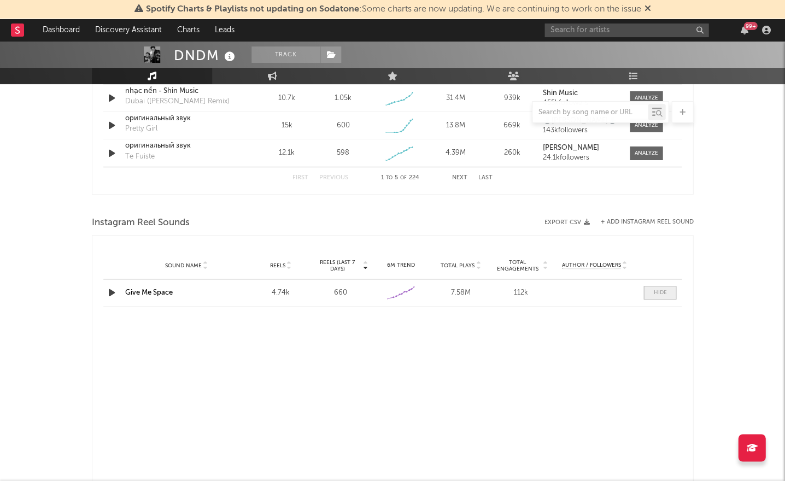
select select "1w"
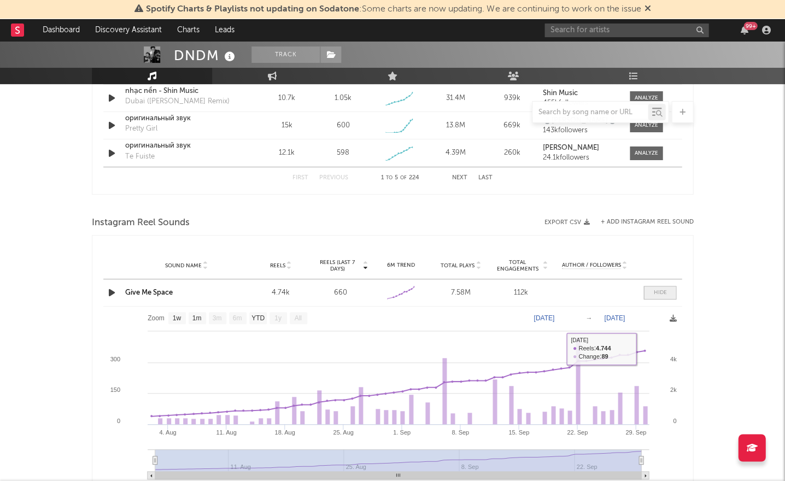
click at [669, 288] on span at bounding box center [659, 293] width 33 height 14
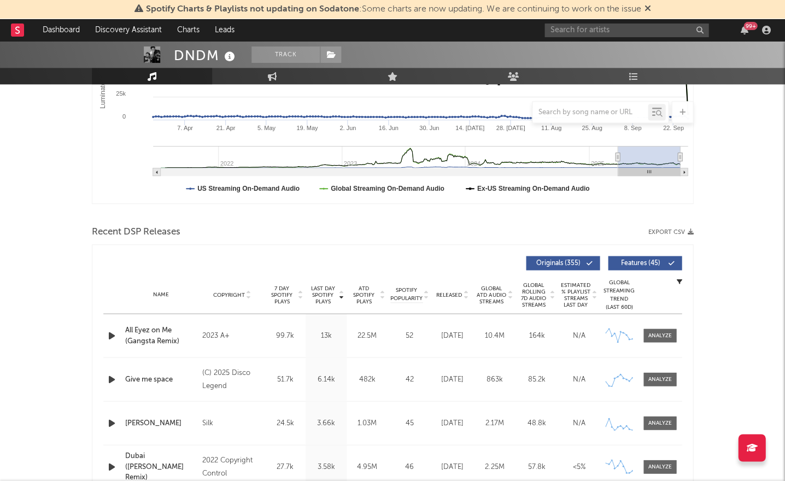
scroll to position [251, 0]
click at [660, 333] on div at bounding box center [660, 335] width 24 height 8
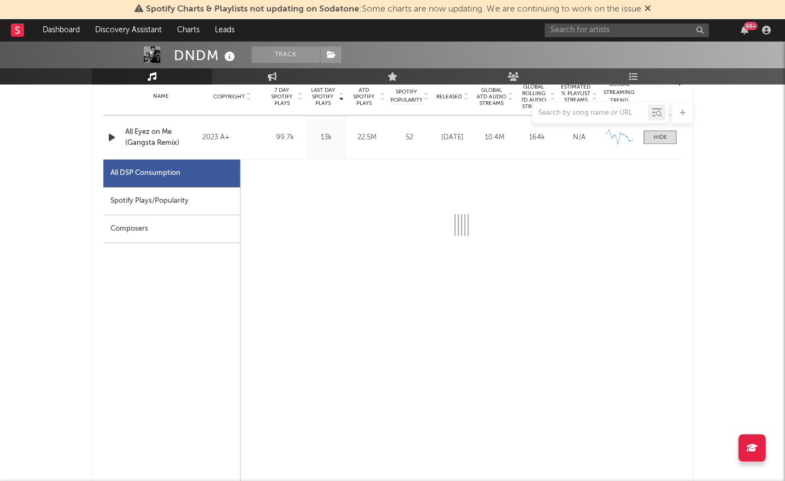
scroll to position [459, 0]
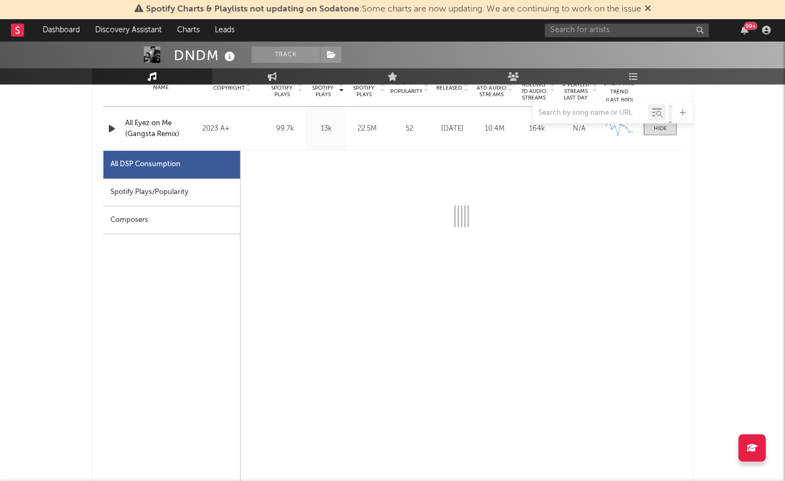
select select "6m"
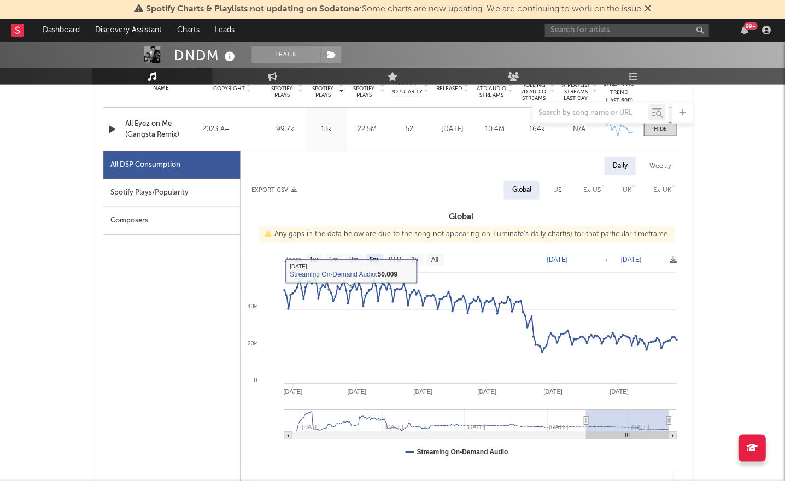
click at [226, 197] on div "Spotify Plays/Popularity" at bounding box center [171, 193] width 137 height 28
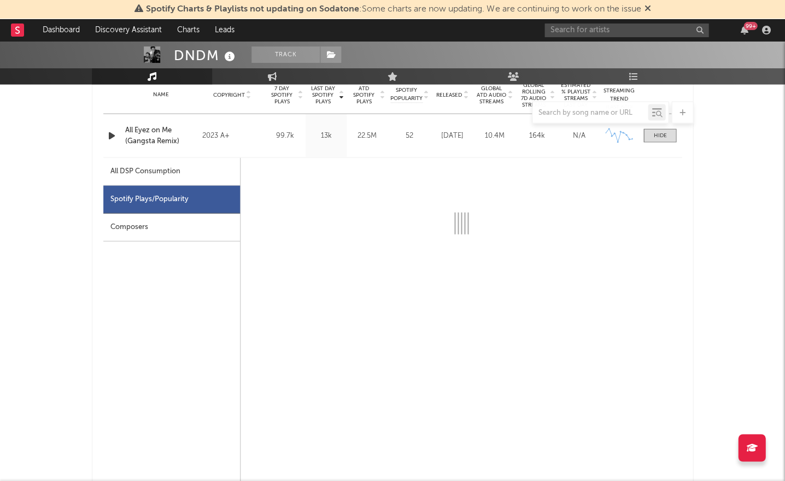
scroll to position [451, 0]
select select "6m"
select select "1w"
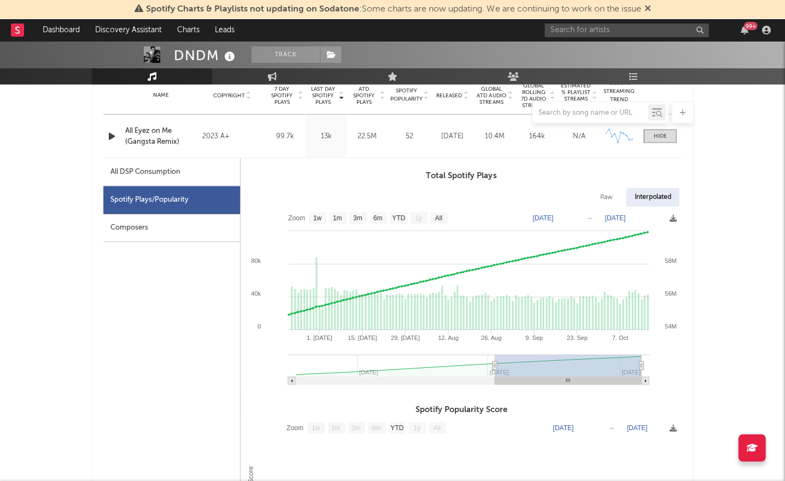
type input "2024-06-21"
select select "3m"
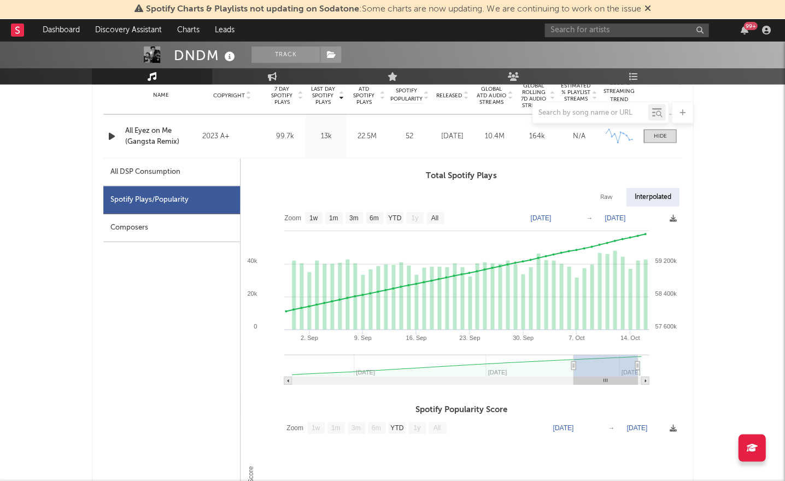
drag, startPoint x: 378, startPoint y: 366, endPoint x: 621, endPoint y: 327, distance: 245.7
click at [575, 365] on icon at bounding box center [573, 365] width 4 height 8
type input "2024-08-31"
type input "2024-10-16"
drag, startPoint x: 636, startPoint y: 362, endPoint x: 670, endPoint y: 361, distance: 33.9
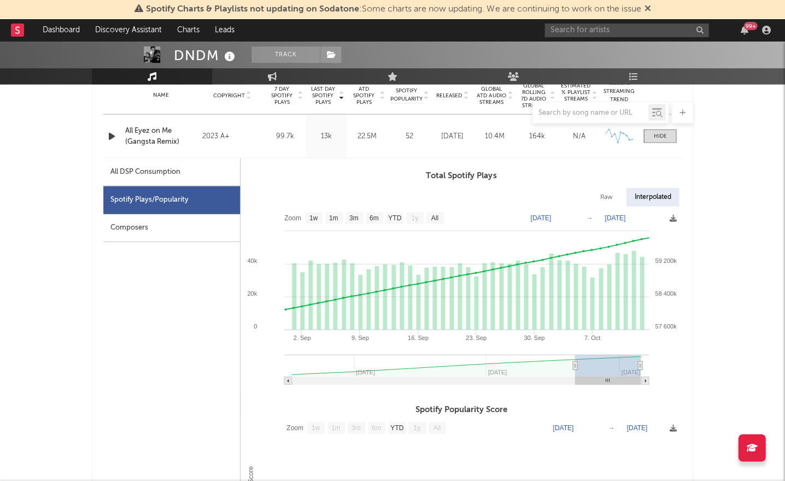
click at [670, 361] on icon "Created with Highcharts 10.3.3 2. Sep 16. Sep 30. Sep 9. Sep 23. Sep 7. Oct Jul…" at bounding box center [461, 299] width 441 height 186
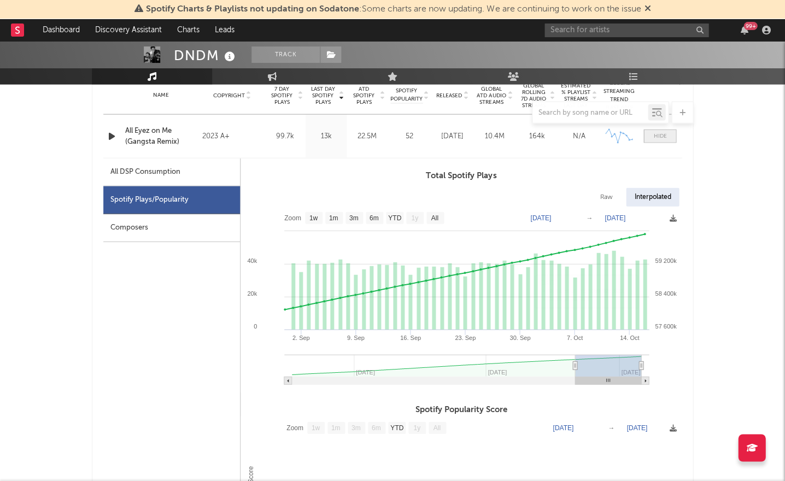
click at [653, 136] on div at bounding box center [659, 136] width 13 height 8
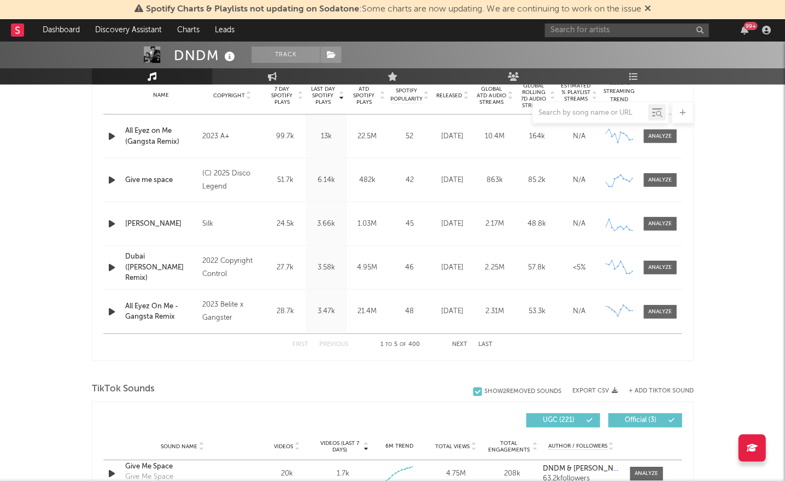
drag, startPoint x: 649, startPoint y: 178, endPoint x: 660, endPoint y: 169, distance: 13.7
click at [650, 178] on div at bounding box center [660, 179] width 24 height 8
select select "1w"
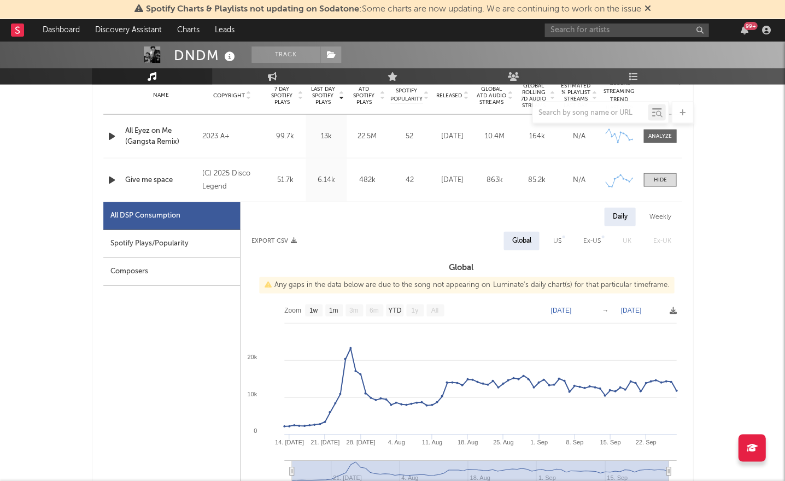
click at [162, 249] on div "Spotify Plays/Popularity" at bounding box center [171, 244] width 137 height 28
select select "1w"
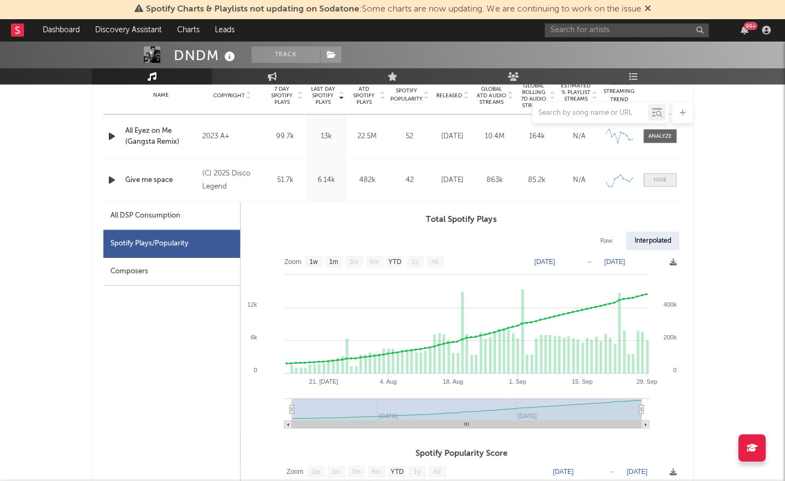
drag, startPoint x: 649, startPoint y: 174, endPoint x: 652, endPoint y: 180, distance: 6.1
click at [649, 174] on span at bounding box center [659, 180] width 33 height 14
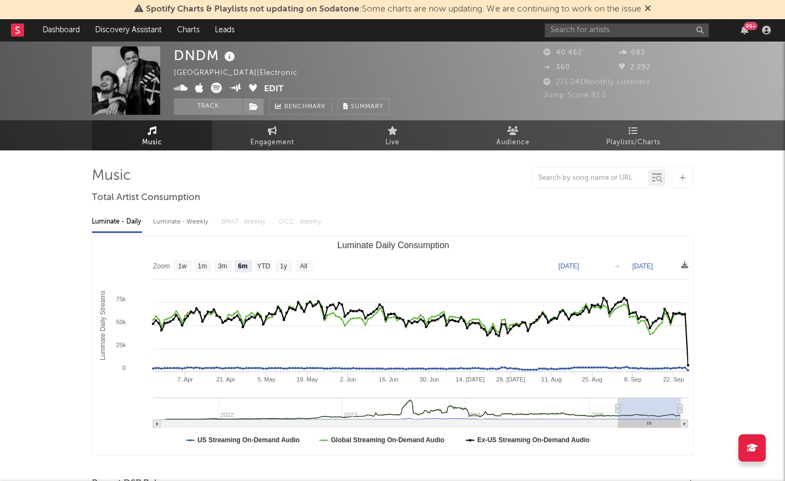
scroll to position [0, 0]
click at [604, 136] on link "Playlists/Charts" at bounding box center [633, 135] width 120 height 30
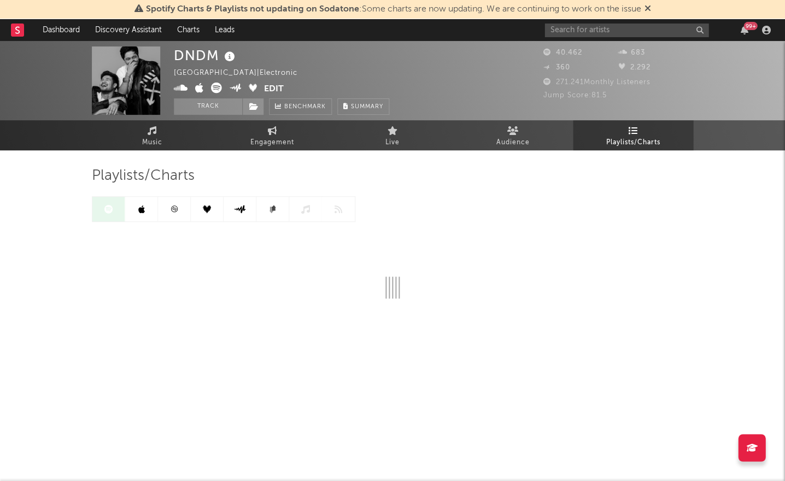
click at [167, 205] on link at bounding box center [174, 209] width 33 height 25
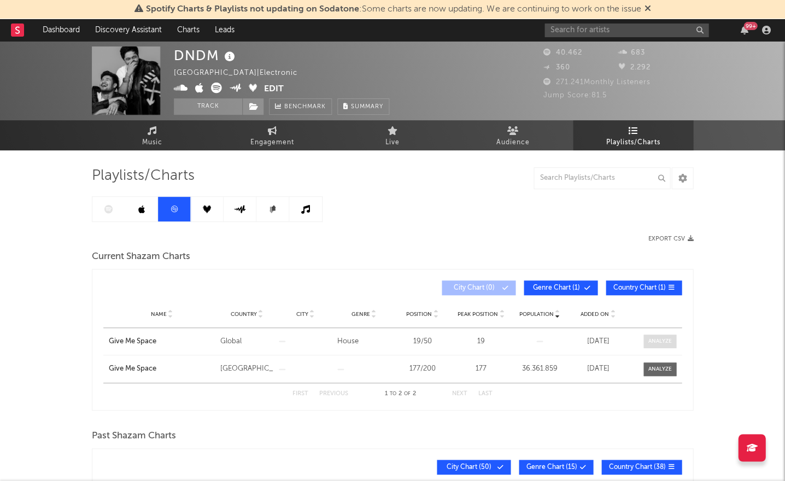
click at [661, 343] on div at bounding box center [660, 341] width 24 height 8
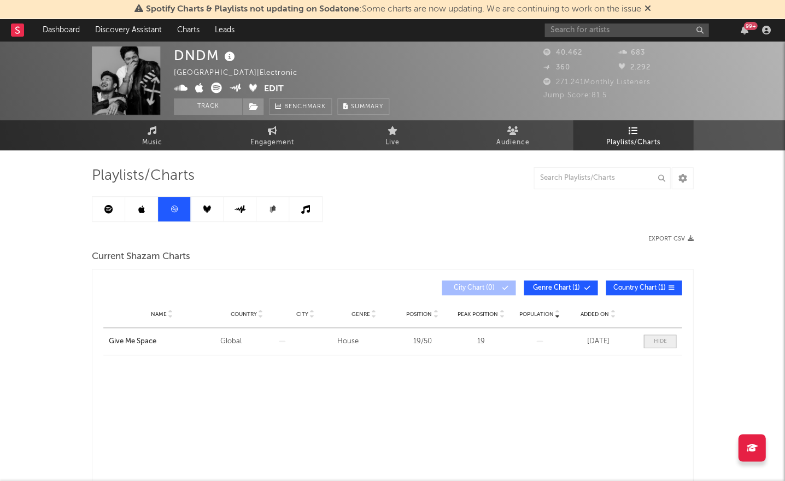
select select "All"
select select "3m"
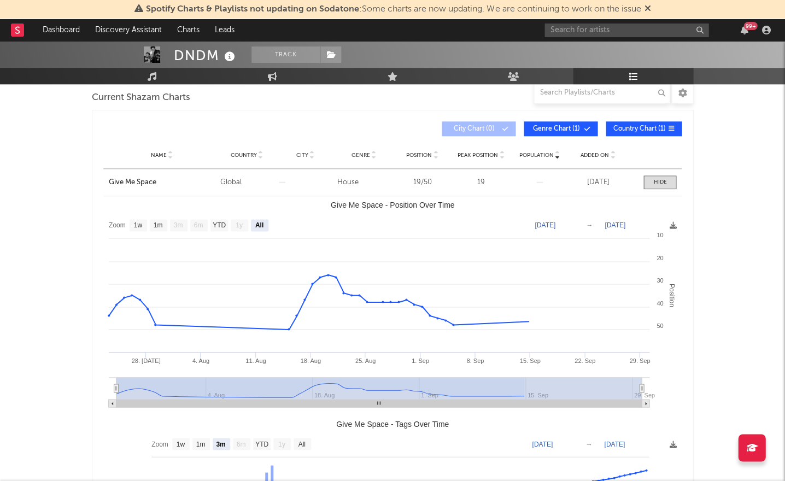
scroll to position [173, 0]
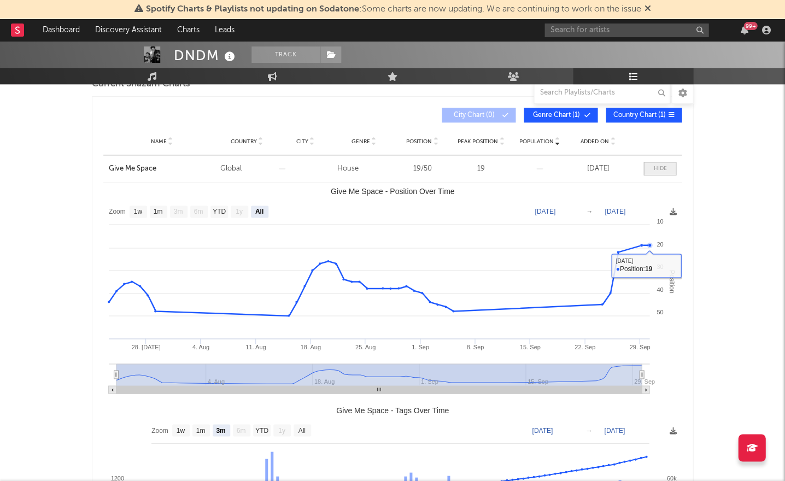
click at [649, 169] on span at bounding box center [659, 169] width 33 height 14
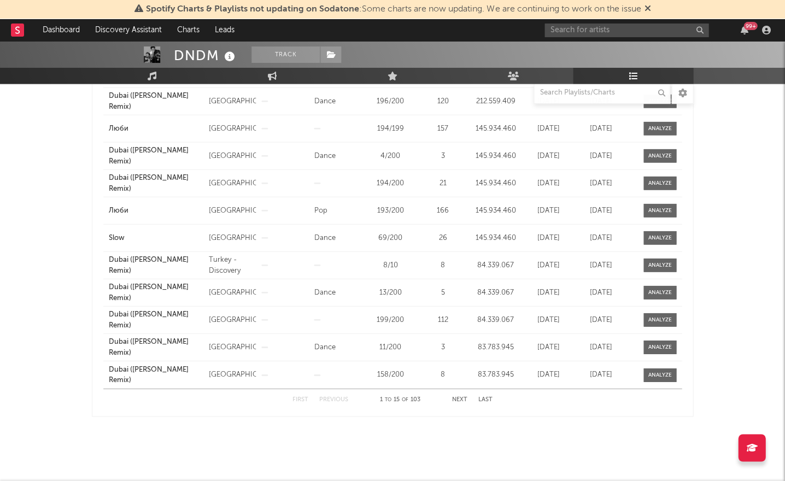
scroll to position [0, 0]
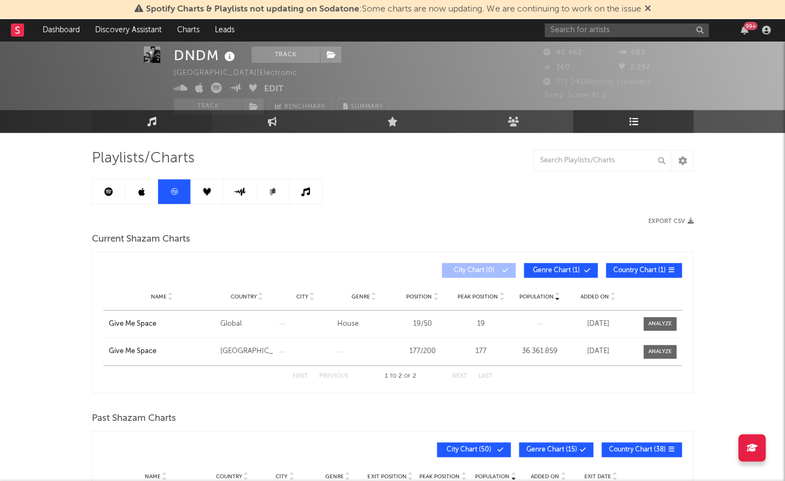
click at [149, 119] on icon at bounding box center [152, 121] width 9 height 10
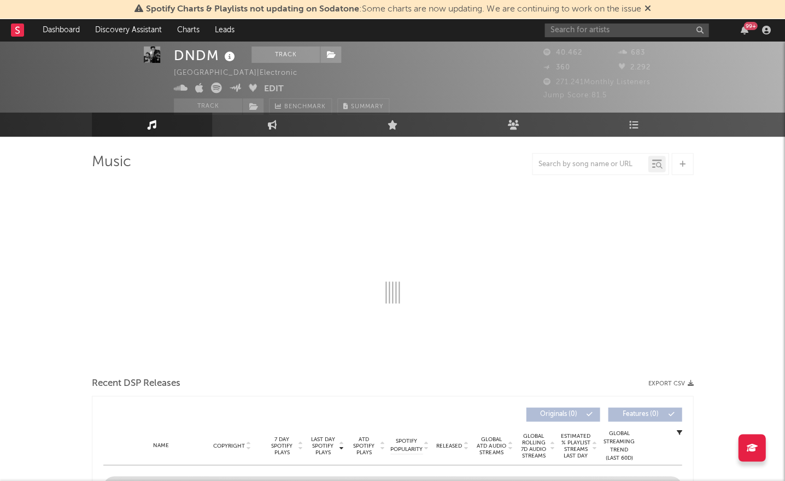
select select "6m"
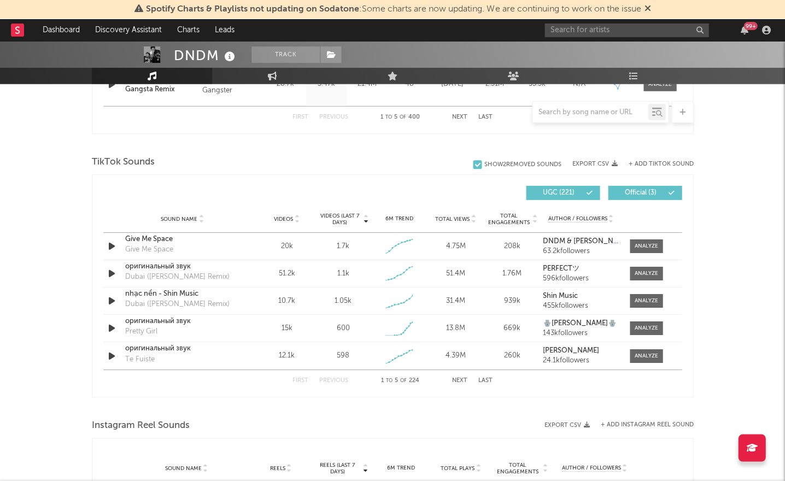
scroll to position [697, 0]
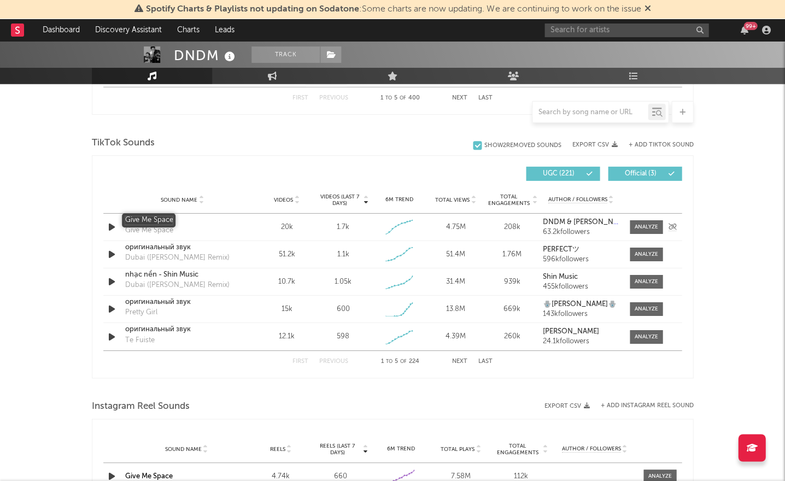
click at [150, 218] on div "Give Me Space" at bounding box center [182, 220] width 114 height 11
click at [652, 220] on span at bounding box center [646, 227] width 33 height 14
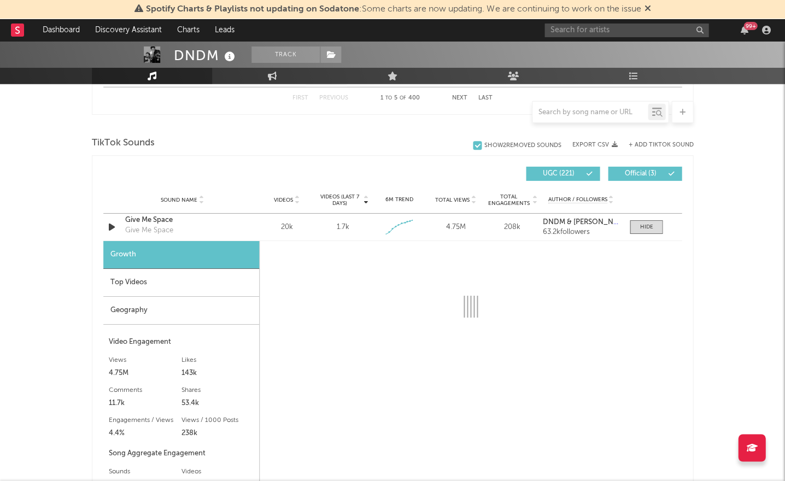
click at [155, 286] on div "Top Videos" at bounding box center [181, 283] width 156 height 28
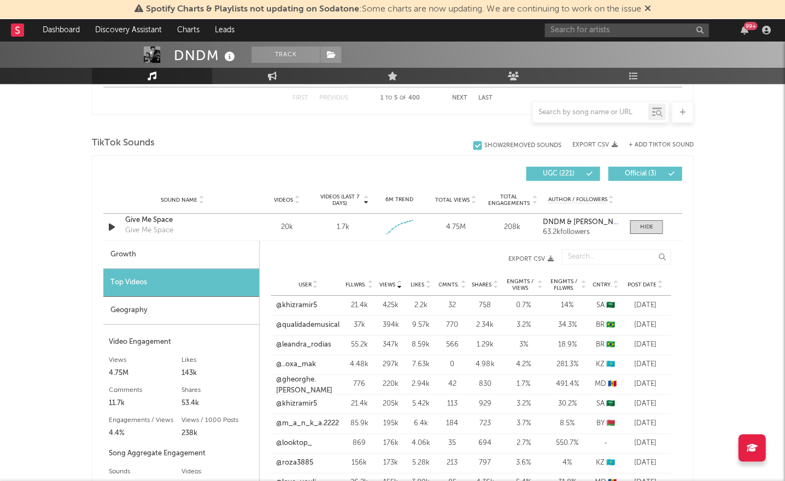
click at [649, 280] on div "Post Date" at bounding box center [644, 284] width 41 height 8
click at [294, 384] on link "@madalenadeftimaal" at bounding box center [308, 384] width 65 height 11
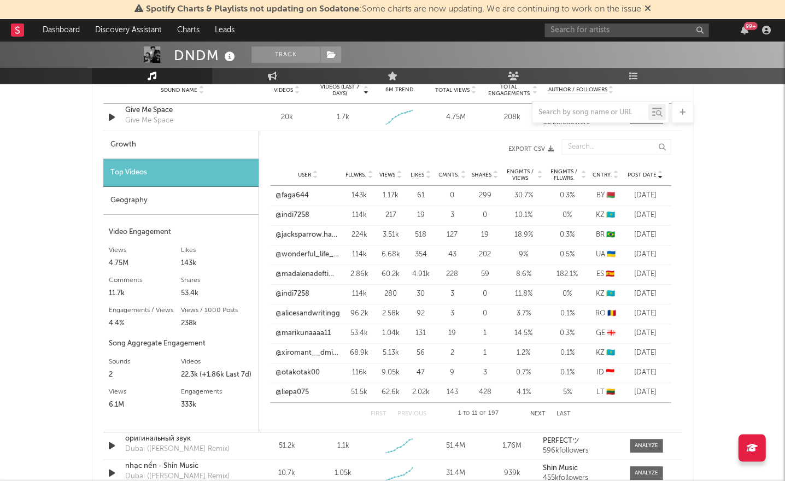
scroll to position [940, 0]
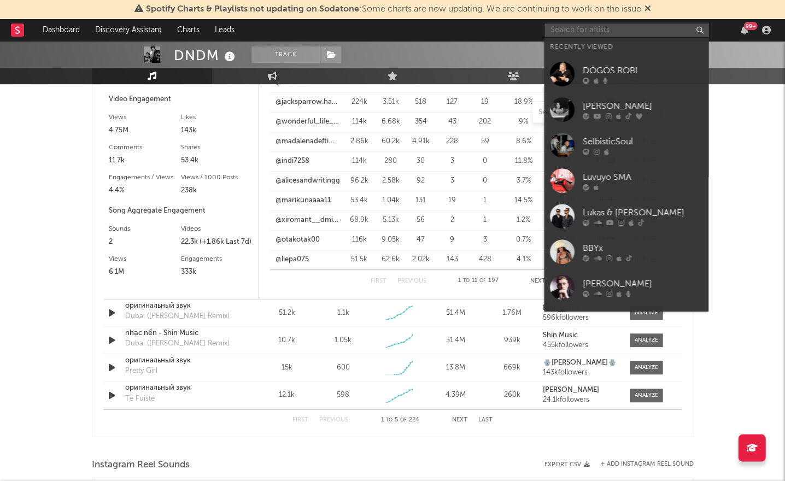
click at [598, 32] on input "text" at bounding box center [626, 31] width 164 height 14
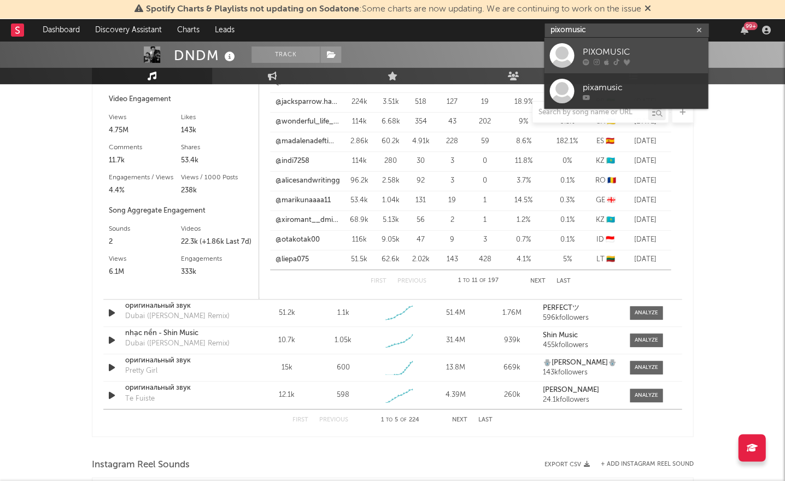
scroll to position [939, 0]
type input "pixomusic"
click at [605, 50] on div "PIXOMUSIC" at bounding box center [642, 51] width 120 height 13
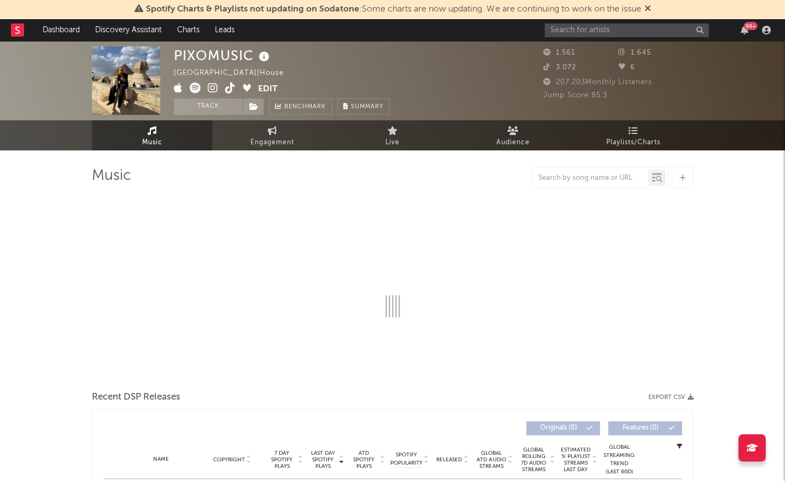
select select "6m"
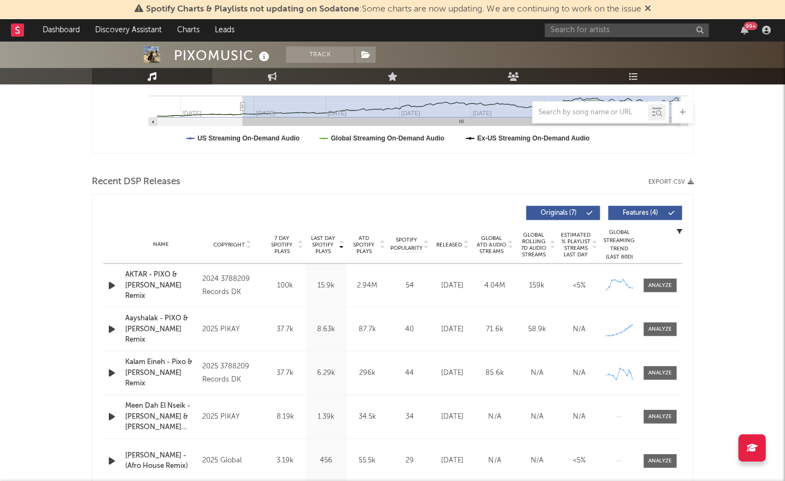
scroll to position [306, 0]
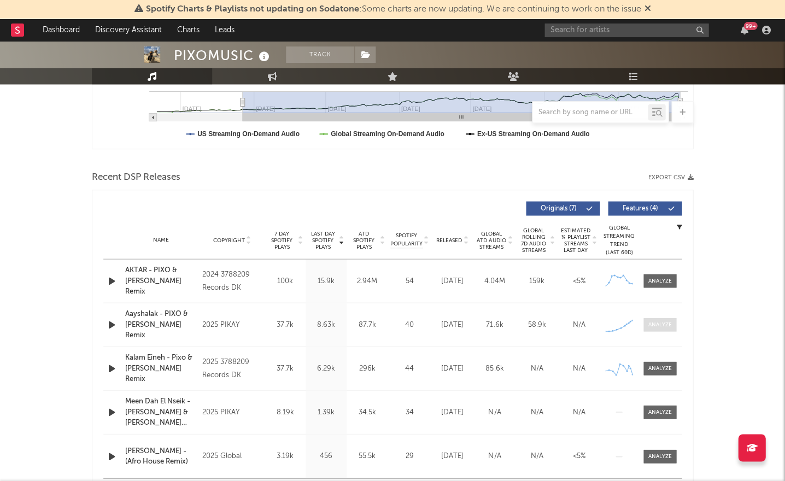
click at [663, 327] on div at bounding box center [660, 324] width 24 height 8
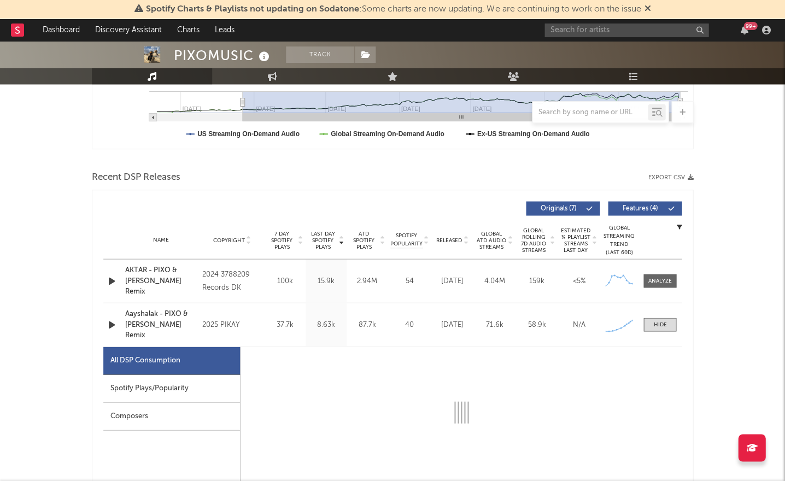
select select "1w"
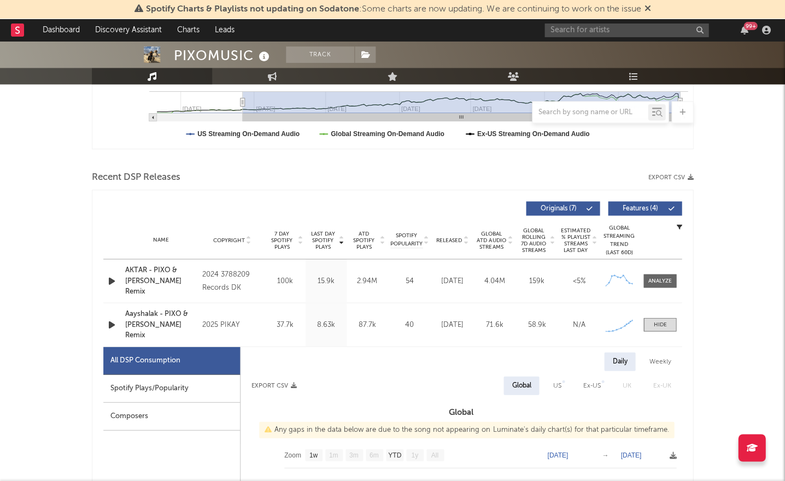
click at [162, 380] on div "Spotify Plays/Popularity" at bounding box center [171, 388] width 137 height 28
select select "1w"
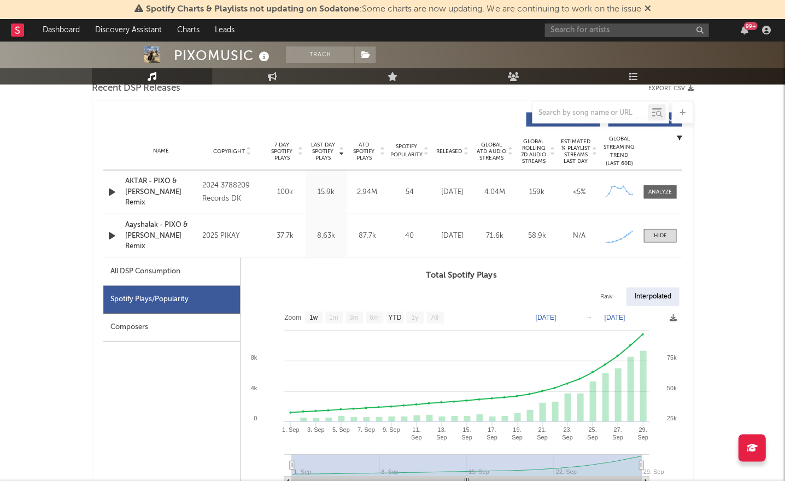
scroll to position [469, 0]
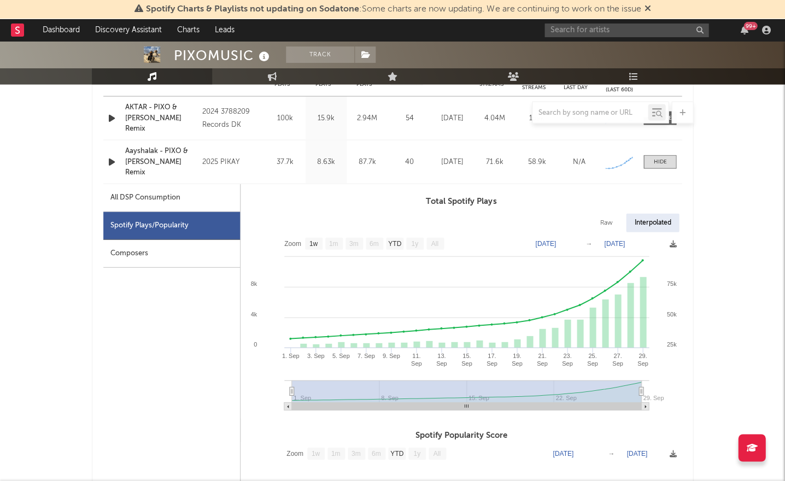
click at [113, 159] on icon "button" at bounding box center [111, 162] width 11 height 14
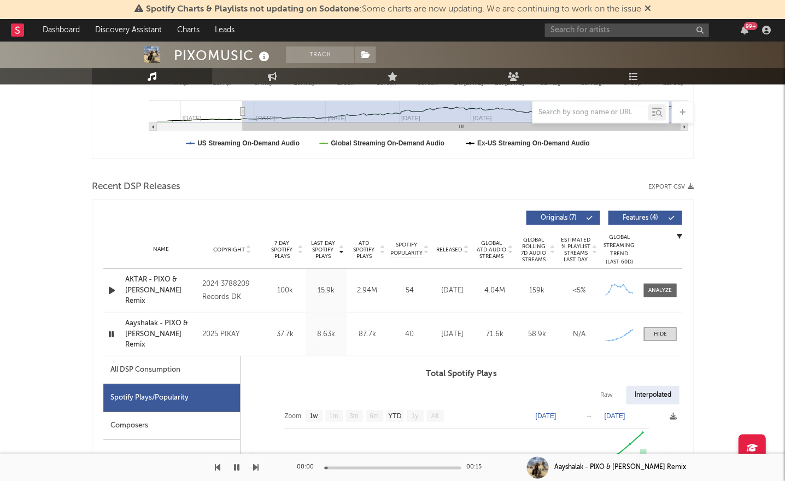
scroll to position [39, 0]
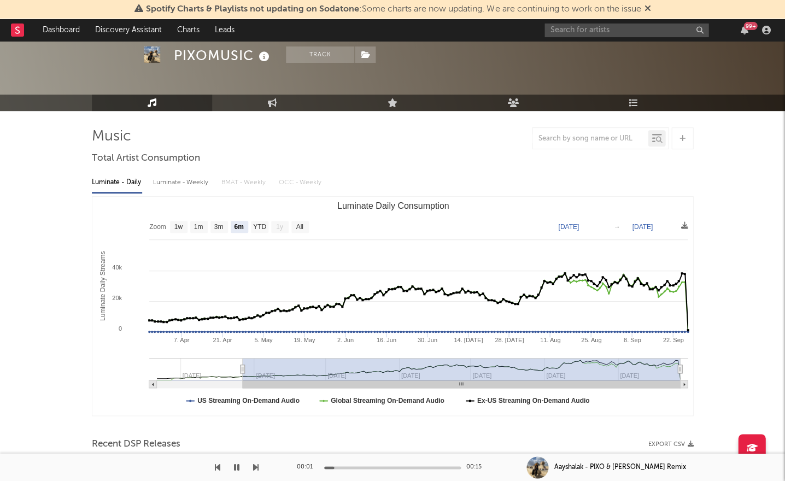
click at [261, 61] on icon at bounding box center [264, 56] width 16 height 15
click at [263, 59] on icon at bounding box center [264, 56] width 16 height 15
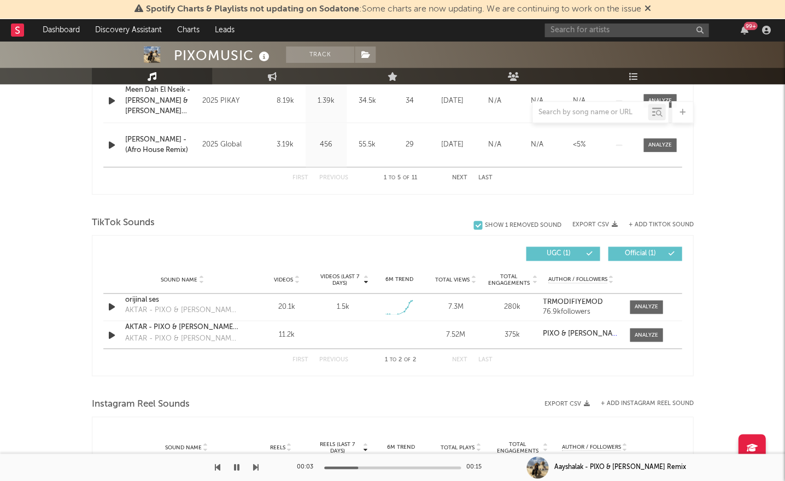
scroll to position [1207, 0]
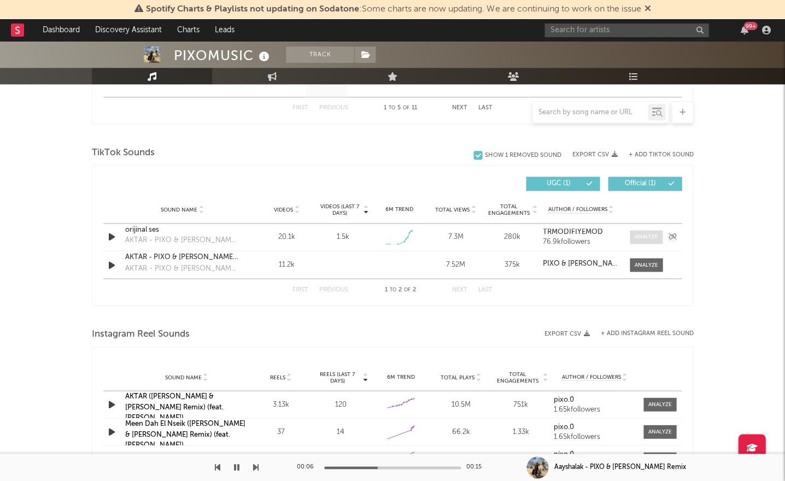
click at [645, 237] on div at bounding box center [647, 237] width 24 height 8
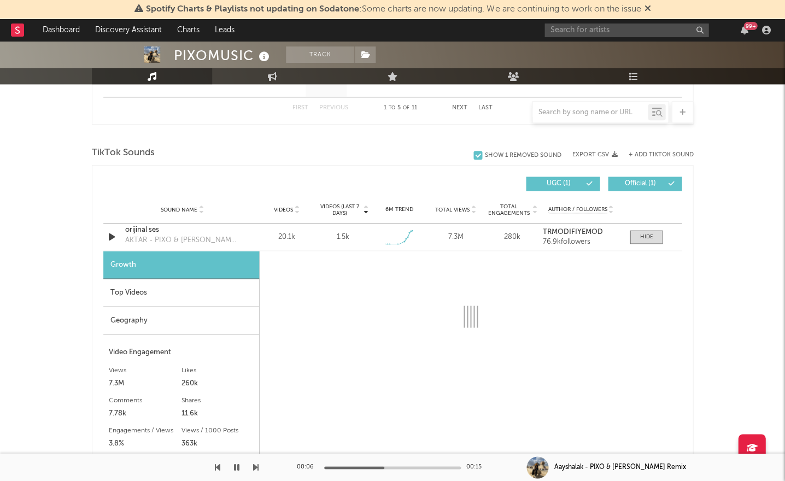
select select "1w"
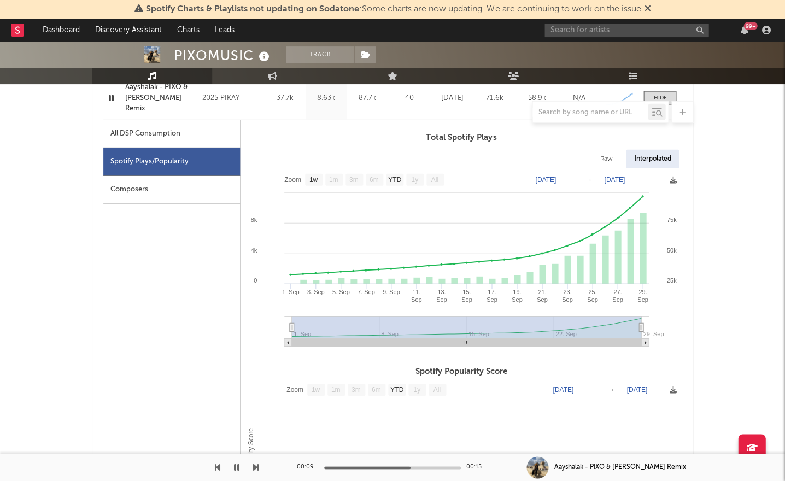
scroll to position [346, 0]
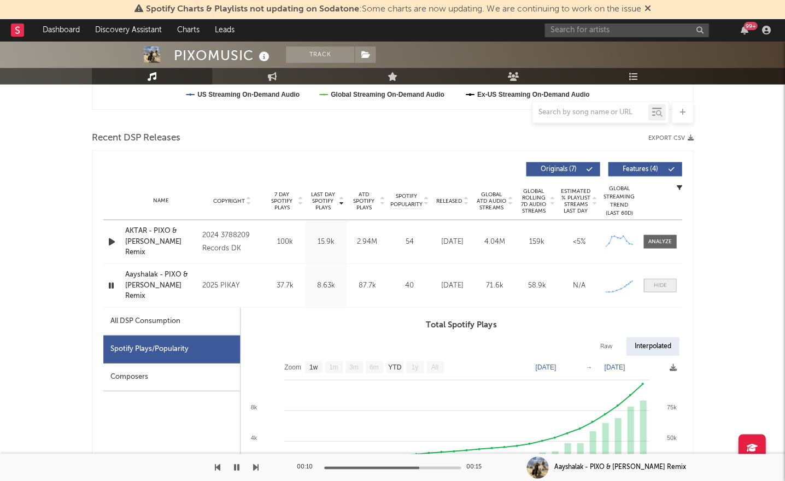
click at [654, 283] on div at bounding box center [659, 285] width 13 height 8
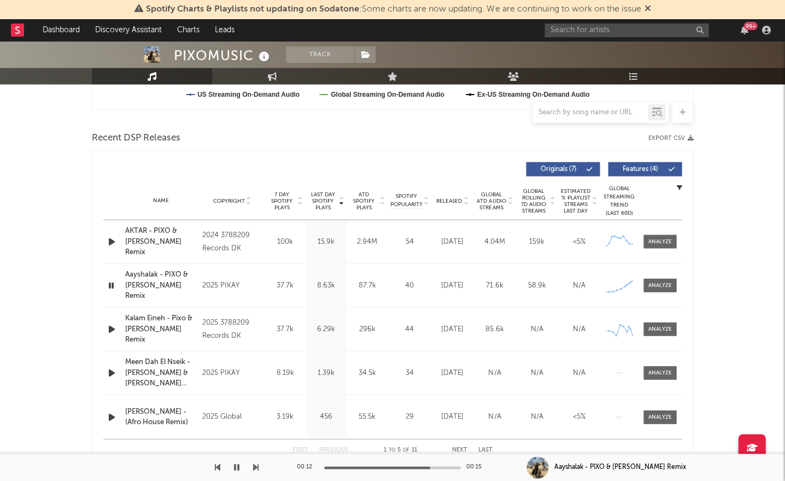
scroll to position [345, 0]
click at [670, 243] on div at bounding box center [660, 242] width 24 height 8
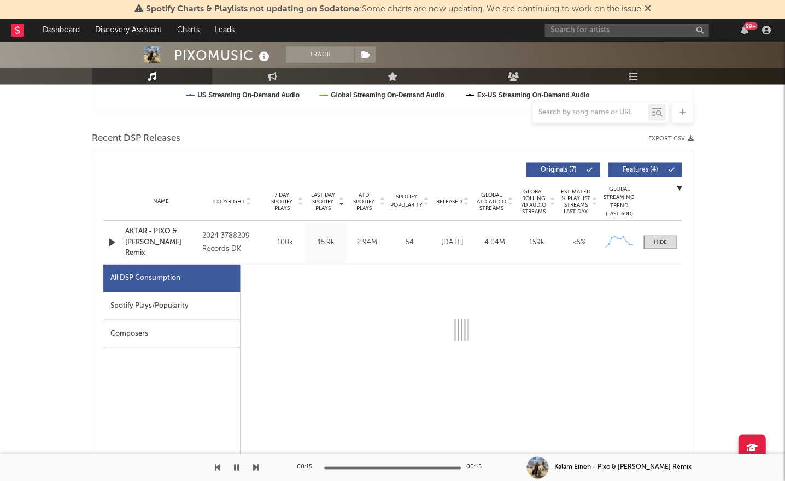
click at [195, 306] on div "Spotify Plays/Popularity" at bounding box center [171, 306] width 137 height 28
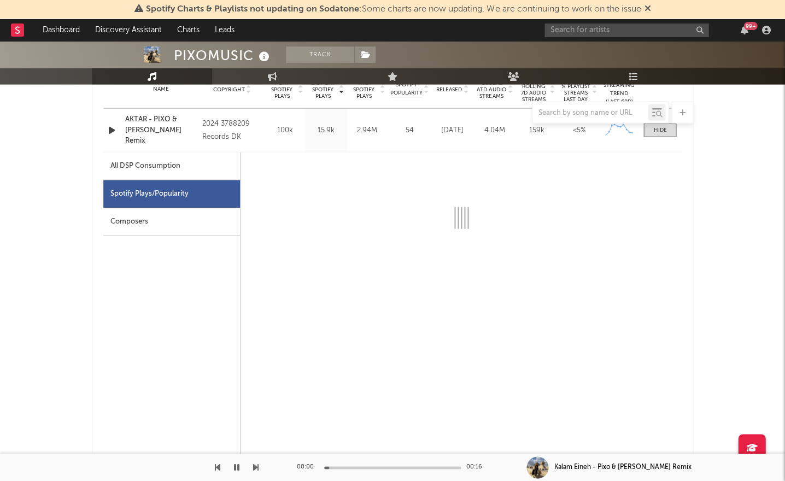
scroll to position [456, 0]
select select "6m"
select select "1w"
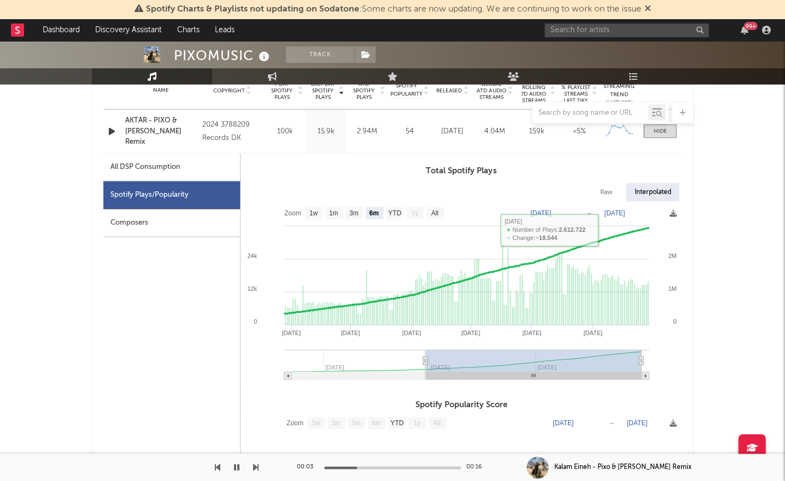
click at [658, 148] on div "Name AKTAR - PIXO & KAY Remix Copyright 2024 3788209 Records DK Label 3788209 R…" at bounding box center [392, 130] width 578 height 43
click at [661, 135] on span at bounding box center [659, 131] width 33 height 14
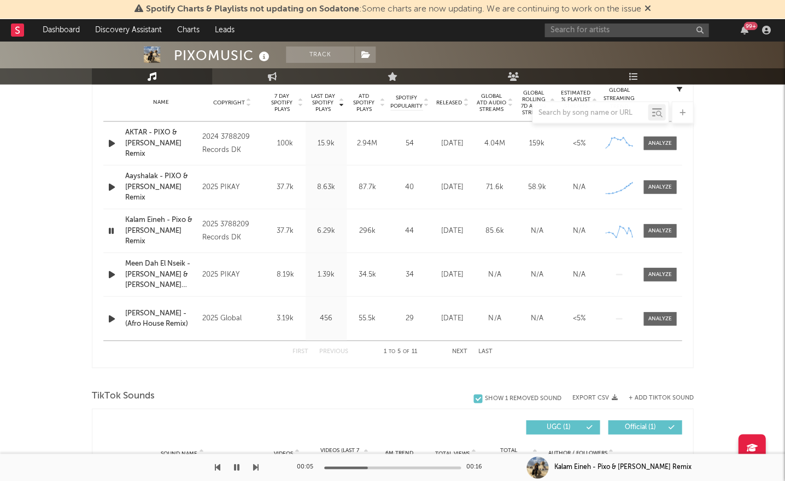
scroll to position [443, 0]
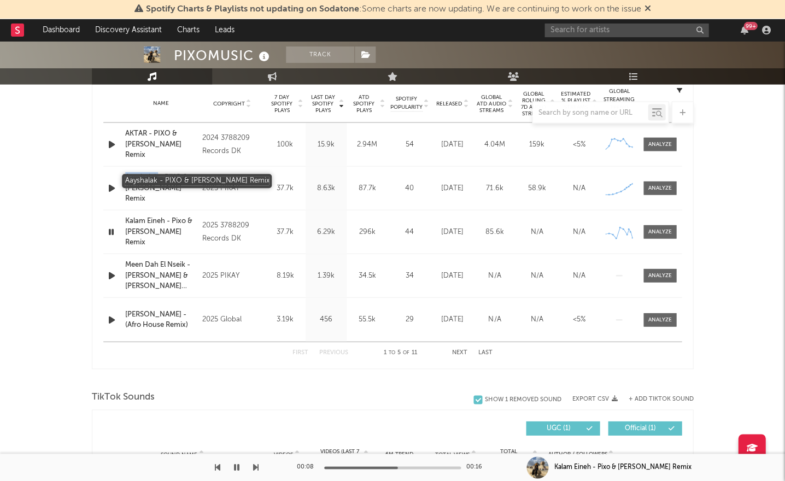
drag, startPoint x: 125, startPoint y: 179, endPoint x: 236, endPoint y: 201, distance: 113.6
click at [160, 180] on div "Name Aayshalak - PIXO & KAY Remix Copyright 2025 PIKAY Label PIKAY Album Names …" at bounding box center [392, 187] width 578 height 43
copy div "Name Aayshalak"
click at [237, 466] on icon "button" at bounding box center [236, 467] width 5 height 9
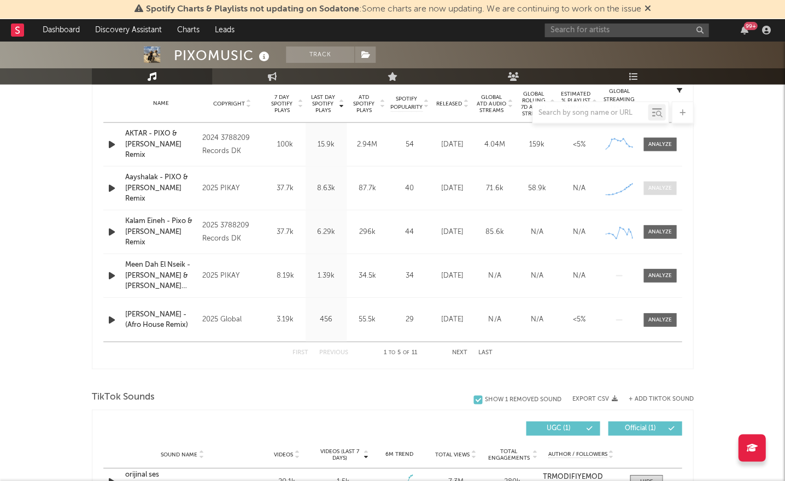
click at [654, 190] on div at bounding box center [660, 188] width 24 height 8
select select "1w"
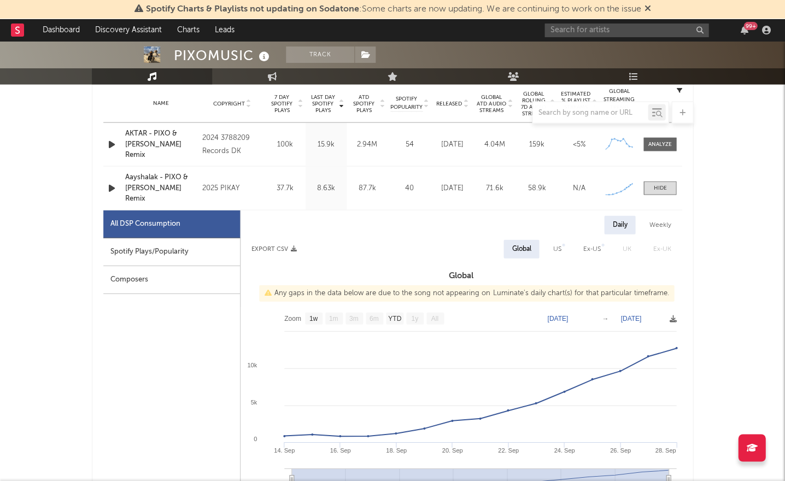
click at [159, 248] on div "Spotify Plays/Popularity" at bounding box center [171, 252] width 137 height 28
select select "1w"
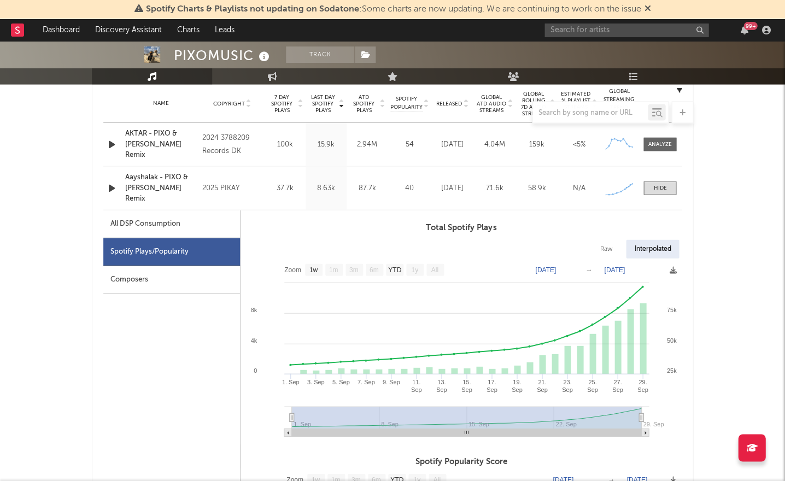
click at [262, 55] on icon at bounding box center [264, 56] width 16 height 15
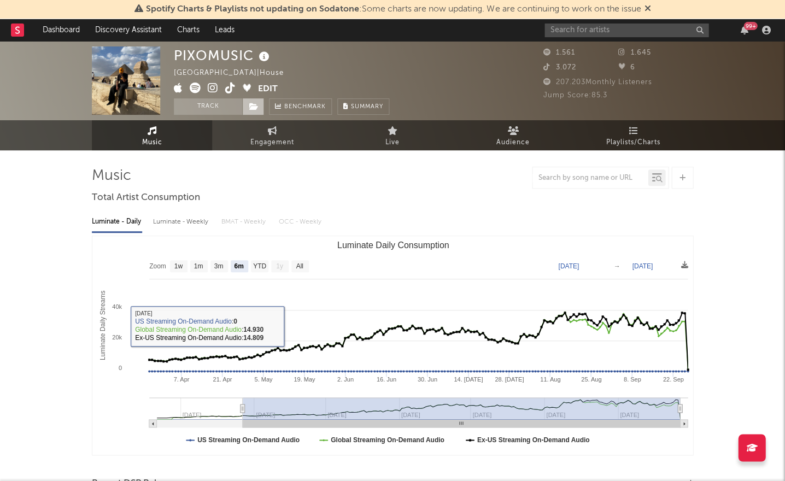
scroll to position [0, 0]
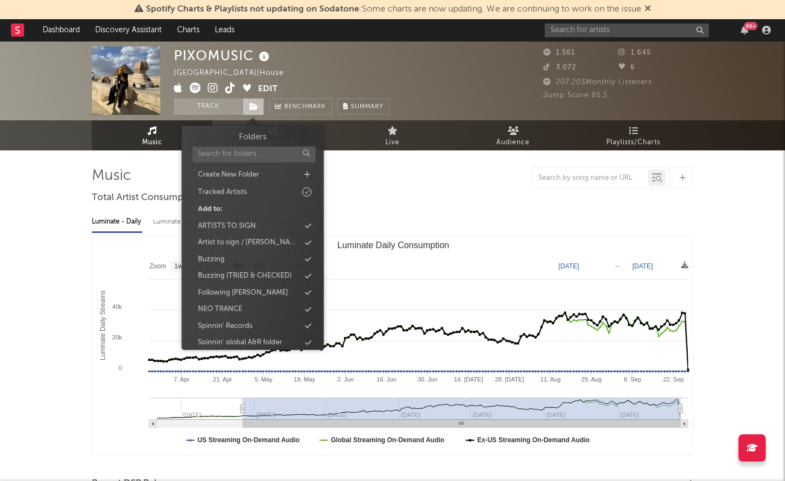
click at [254, 110] on icon at bounding box center [253, 107] width 9 height 8
click at [216, 262] on div "Buzzing" at bounding box center [211, 259] width 27 height 11
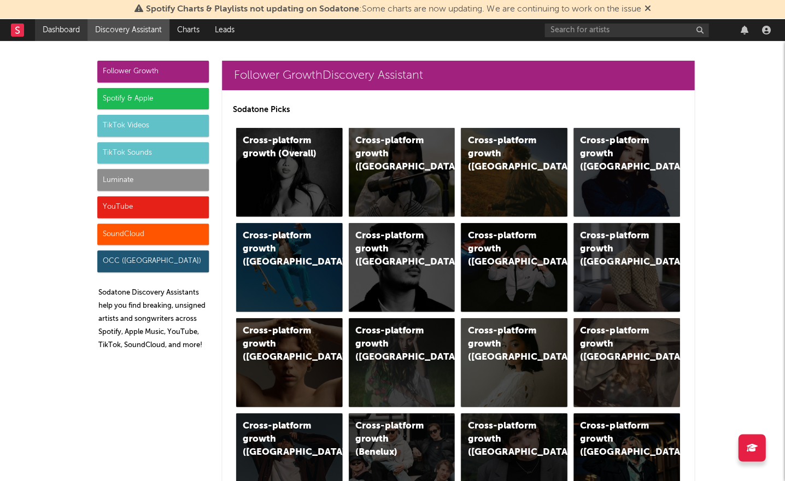
click at [51, 26] on link "Dashboard" at bounding box center [61, 30] width 52 height 22
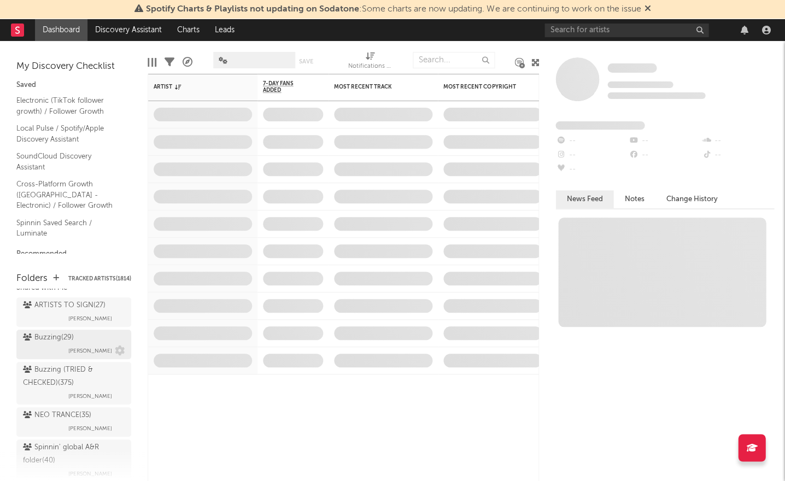
click at [66, 331] on div "Buzzing ( 29 )" at bounding box center [48, 337] width 51 height 13
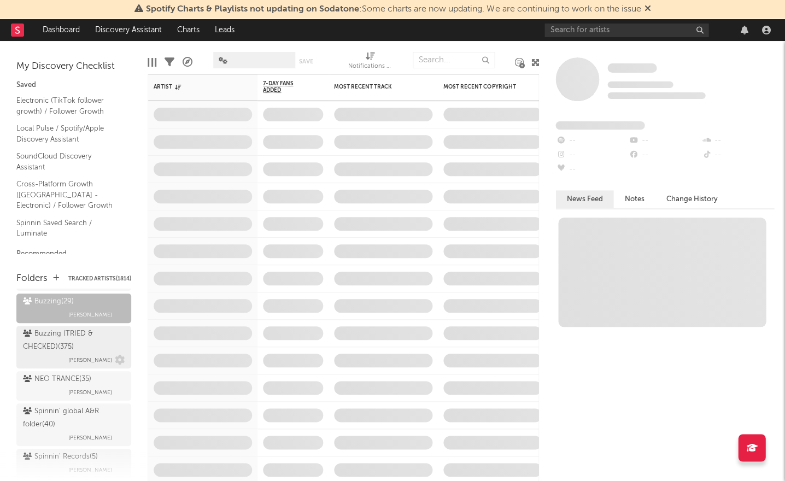
scroll to position [167, 0]
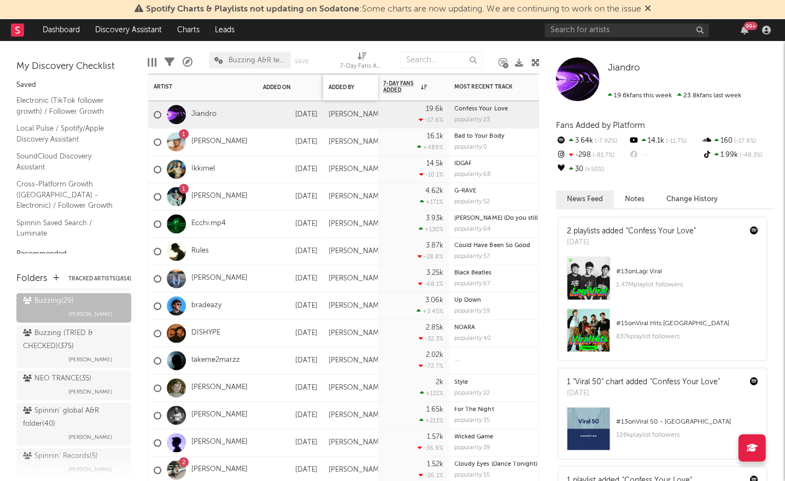
click at [328, 86] on div "Added By" at bounding box center [350, 87] width 55 height 26
click at [334, 86] on div "Added By" at bounding box center [342, 87] width 27 height 7
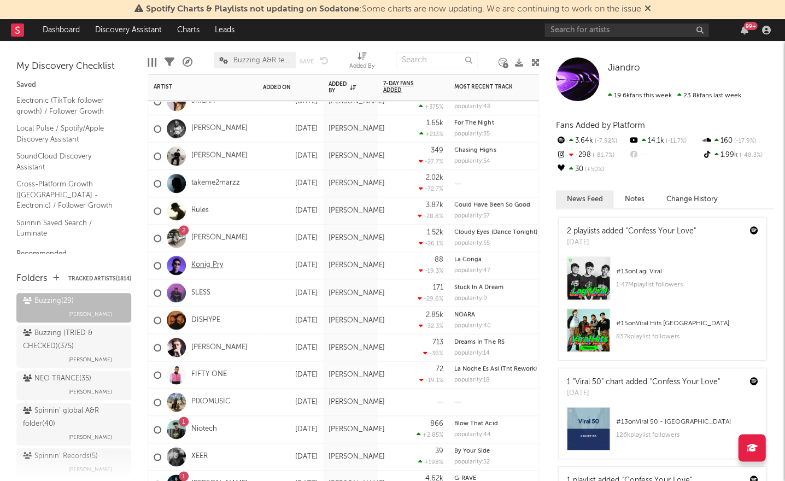
click at [217, 262] on link "Konig Pry" at bounding box center [207, 265] width 32 height 9
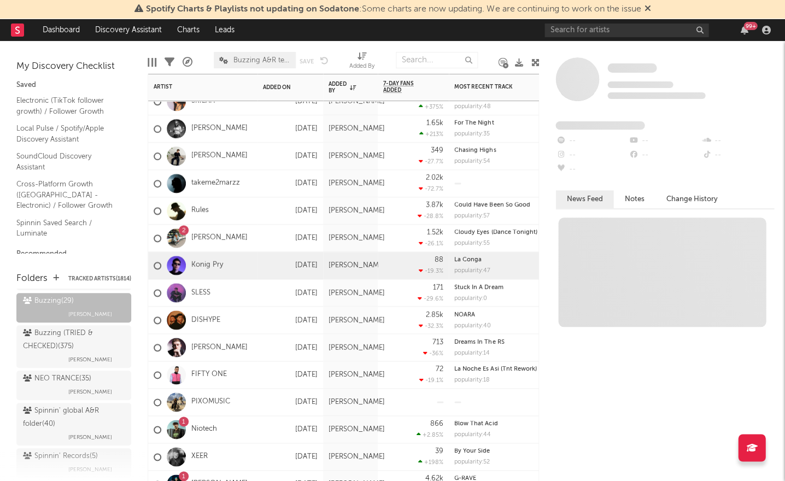
drag, startPoint x: 199, startPoint y: 289, endPoint x: 204, endPoint y: 311, distance: 22.5
click at [200, 290] on link "SLESS" at bounding box center [200, 292] width 19 height 9
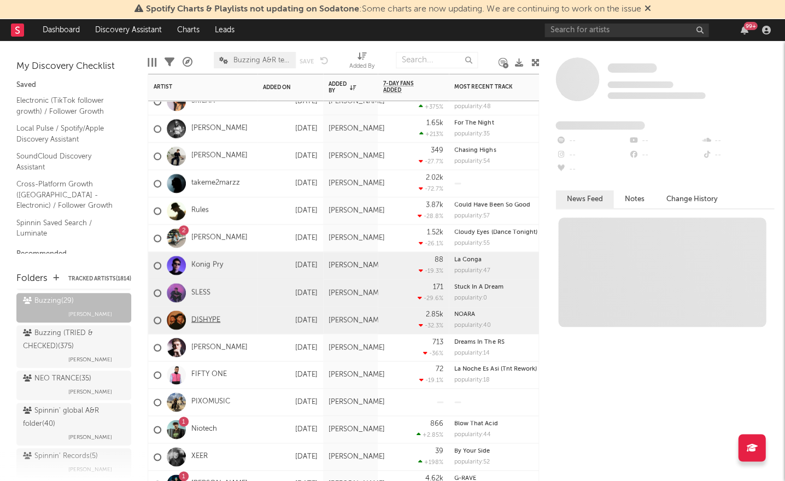
click at [206, 318] on link "DISHYPE" at bounding box center [205, 319] width 29 height 9
drag, startPoint x: 218, startPoint y: 345, endPoint x: 216, endPoint y: 356, distance: 11.6
click at [218, 345] on link "Cam Stockman" at bounding box center [219, 347] width 56 height 9
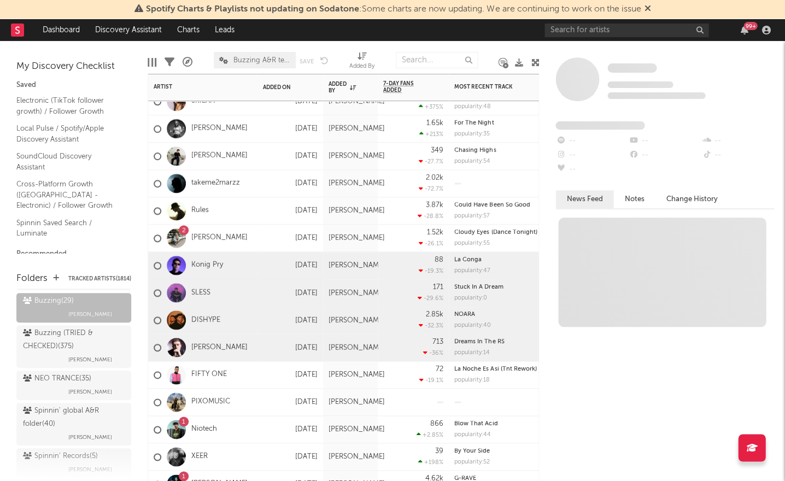
drag, startPoint x: 217, startPoint y: 374, endPoint x: 217, endPoint y: 392, distance: 18.0
click at [217, 374] on link "FIFTY ONE" at bounding box center [209, 374] width 36 height 9
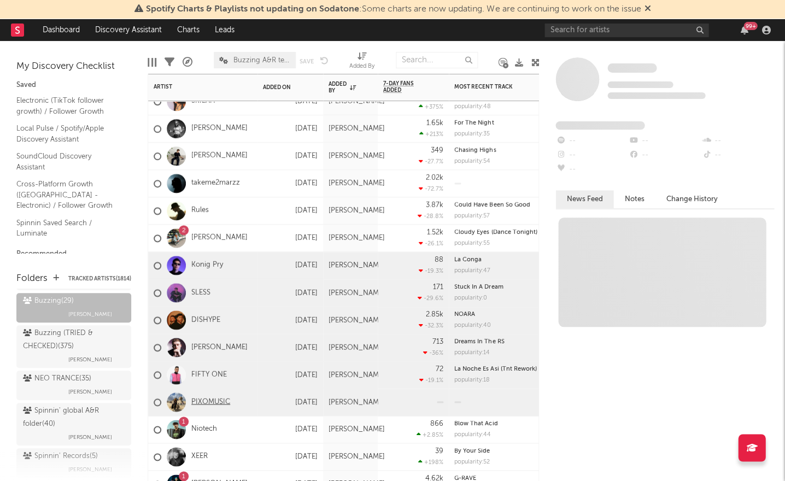
click at [219, 398] on link "PIXOMUSIC" at bounding box center [210, 401] width 39 height 9
click at [363, 0] on div "Spotify Charts & Playlists not updating on Sodatone : Some charts are now updat…" at bounding box center [392, 9] width 785 height 19
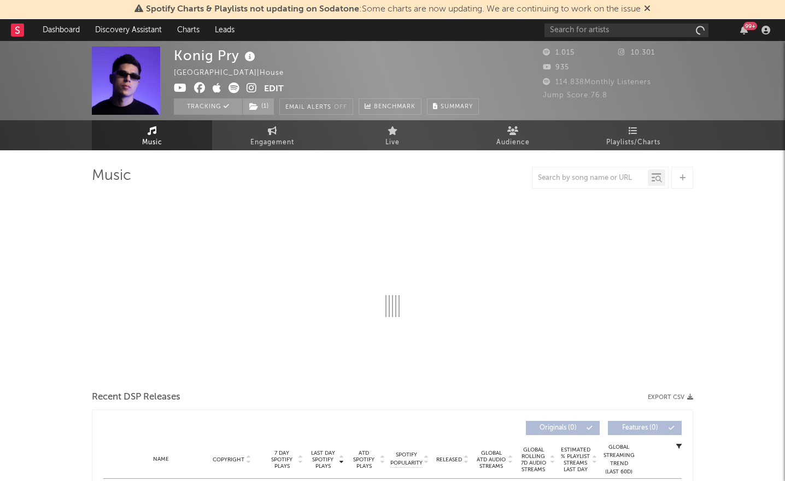
select select "1w"
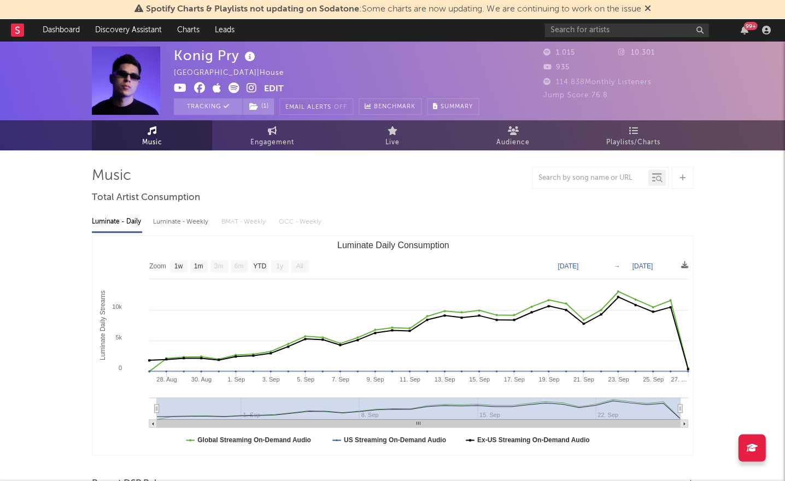
click at [260, 120] on div "Konig Pry Mexico | House Edit Tracking ( 1 ) Email Alerts Off Benchmark Summary…" at bounding box center [392, 95] width 785 height 109
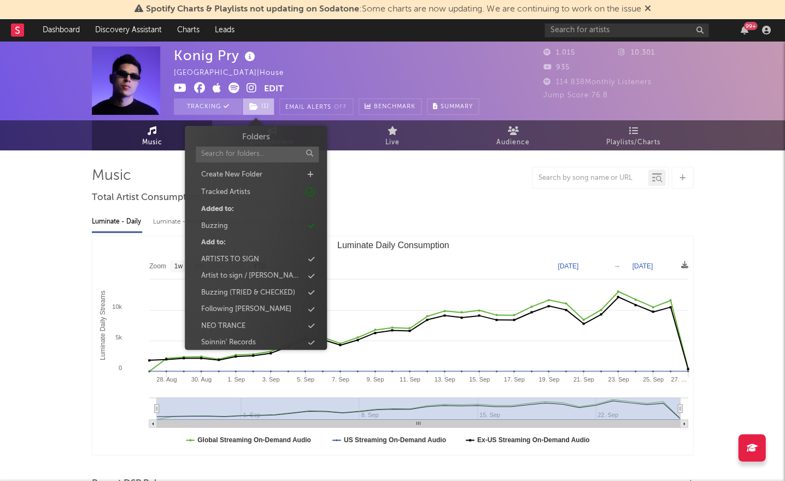
click at [262, 110] on span "( 1 )" at bounding box center [258, 106] width 32 height 16
click at [250, 223] on div "Buzzing" at bounding box center [256, 226] width 126 height 14
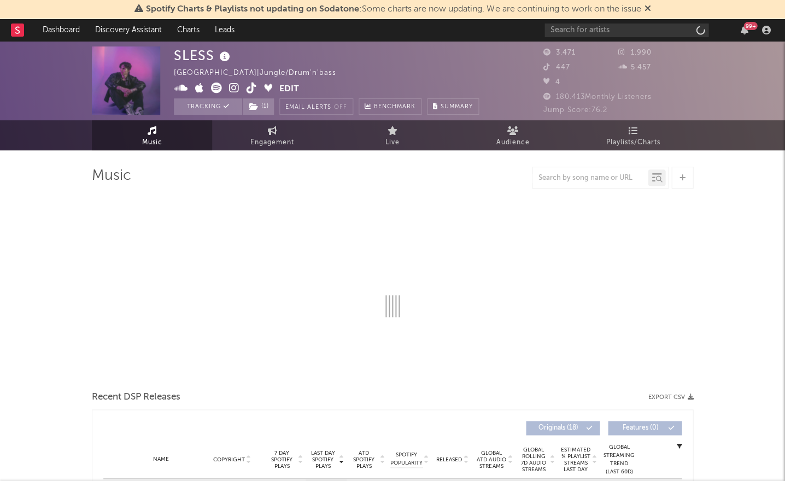
select select "1w"
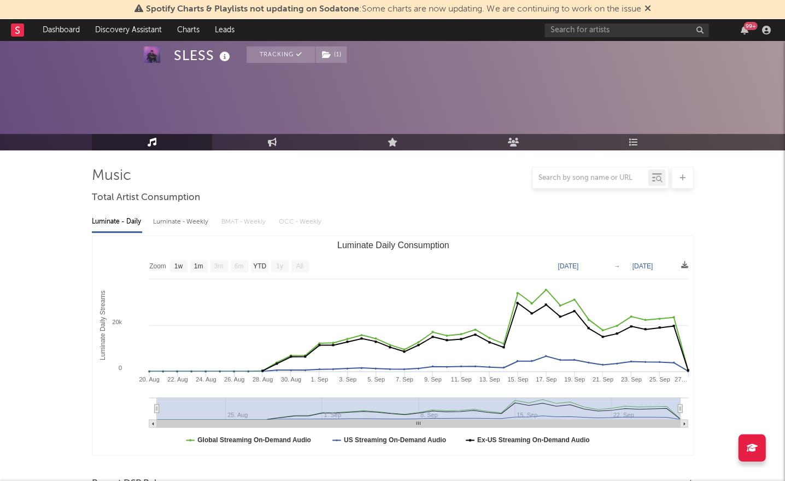
scroll to position [171, 0]
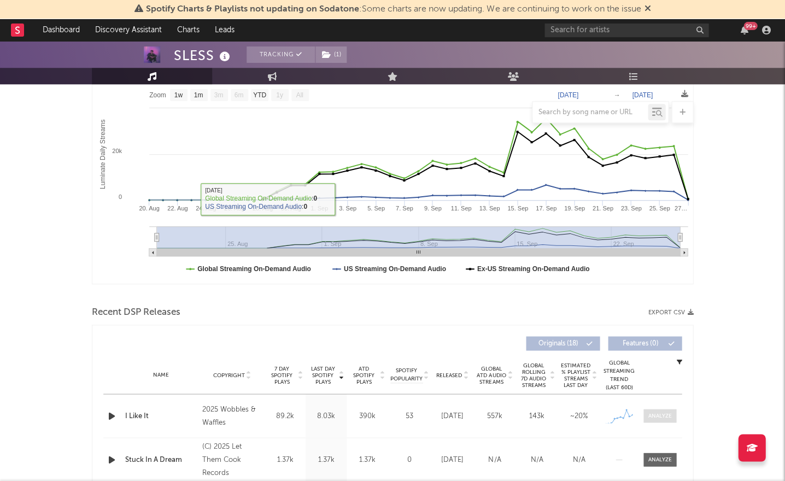
click at [675, 415] on span at bounding box center [659, 416] width 33 height 14
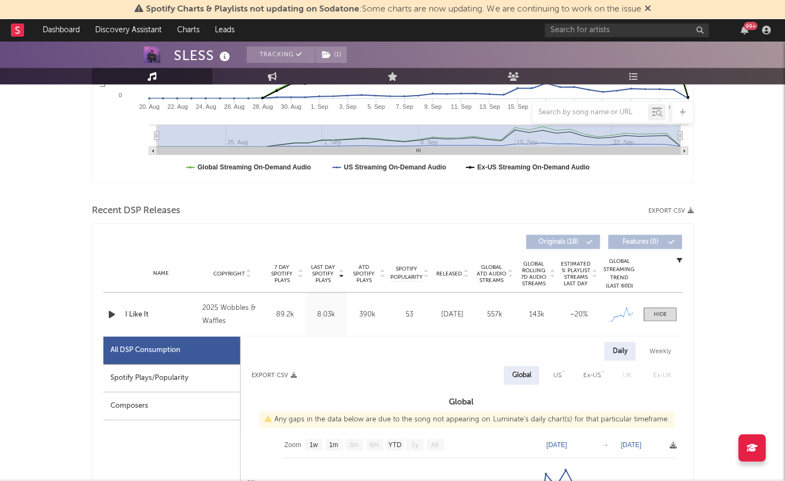
click at [157, 380] on div "Spotify Plays/Popularity" at bounding box center [171, 378] width 137 height 28
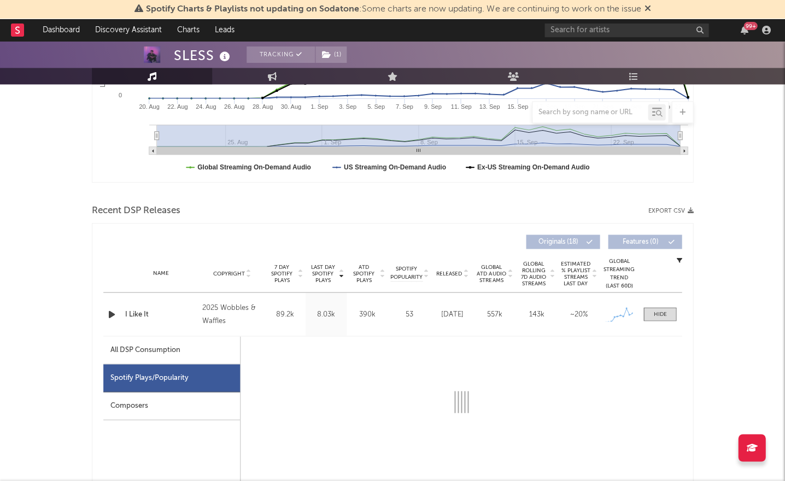
select select "1w"
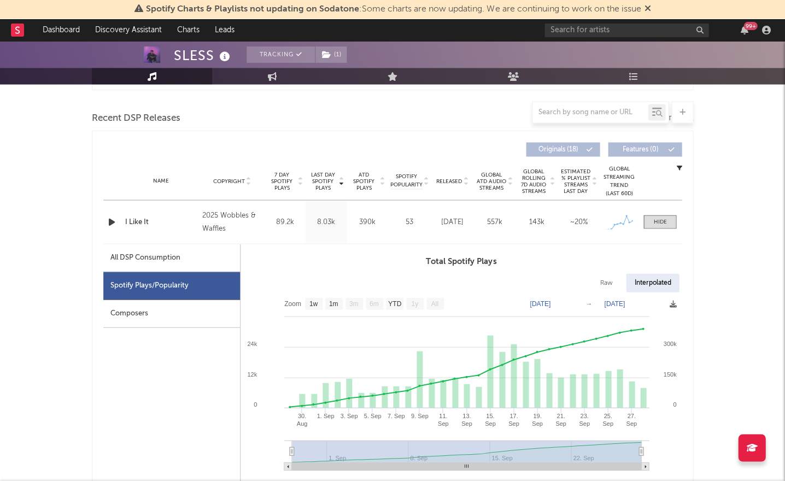
scroll to position [363, 0]
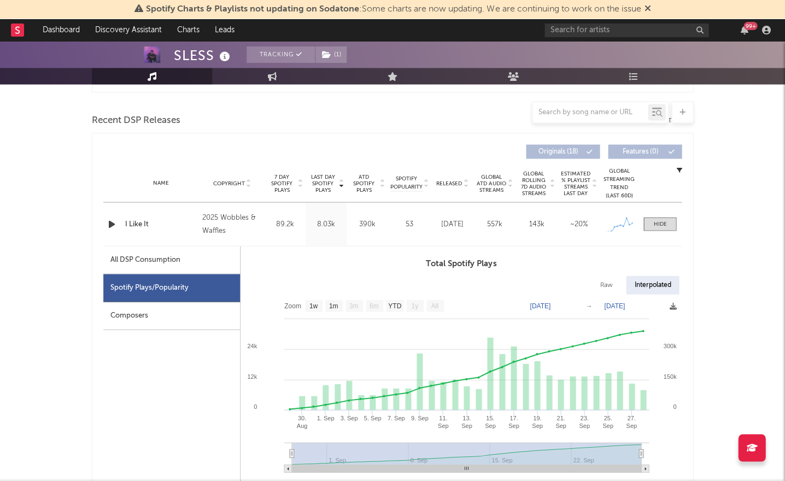
click at [352, 55] on div at bounding box center [392, 29] width 785 height 109
click at [347, 56] on div at bounding box center [392, 29] width 785 height 109
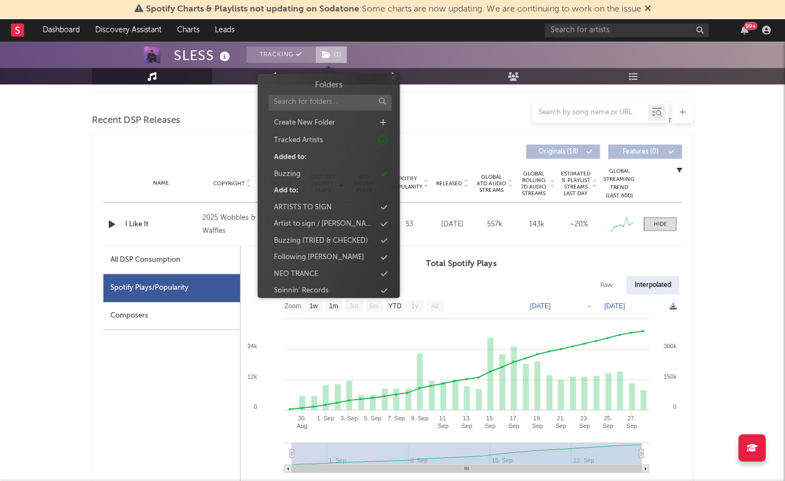
click at [346, 55] on span "( 1 )" at bounding box center [331, 54] width 32 height 16
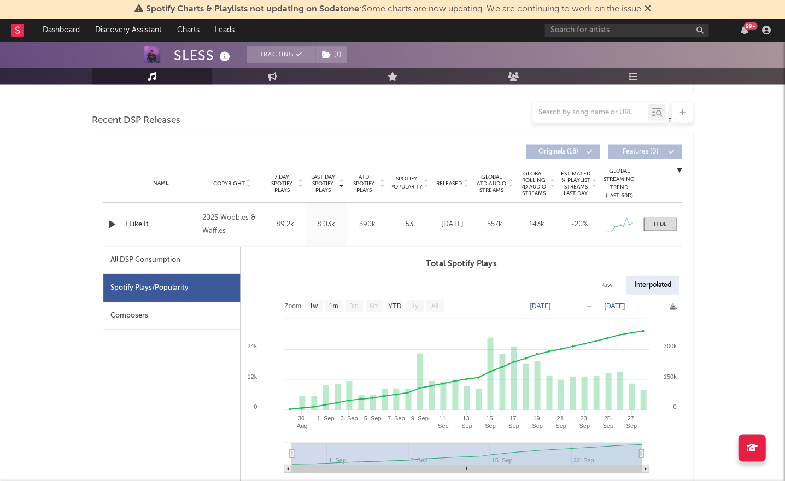
click at [329, 36] on nav "Dashboard Discovery Assistant Charts Leads 99 +" at bounding box center [392, 30] width 785 height 22
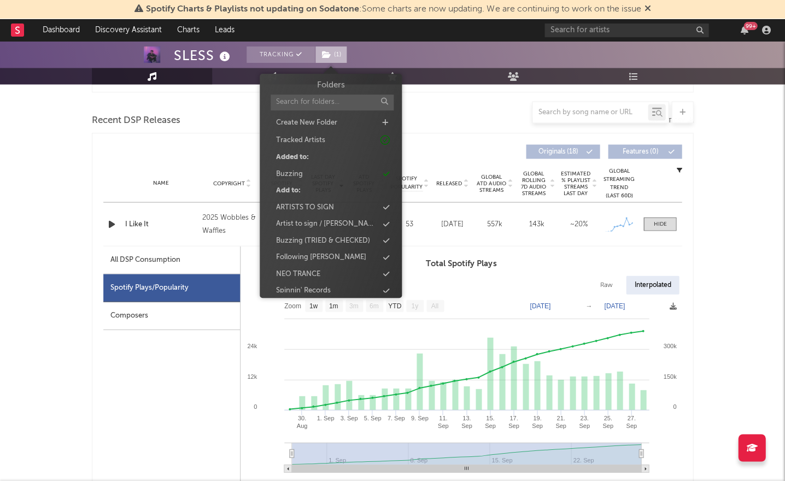
click at [331, 56] on span "( 1 )" at bounding box center [331, 54] width 32 height 16
click at [310, 177] on div "Buzzing" at bounding box center [331, 174] width 126 height 14
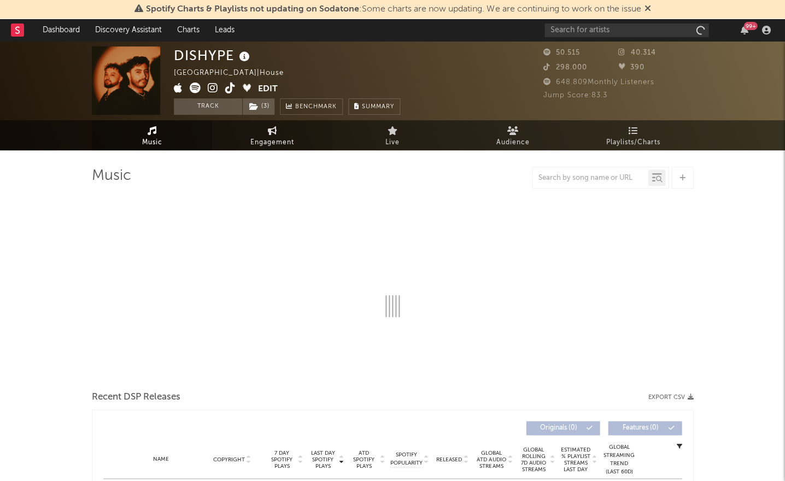
select select "6m"
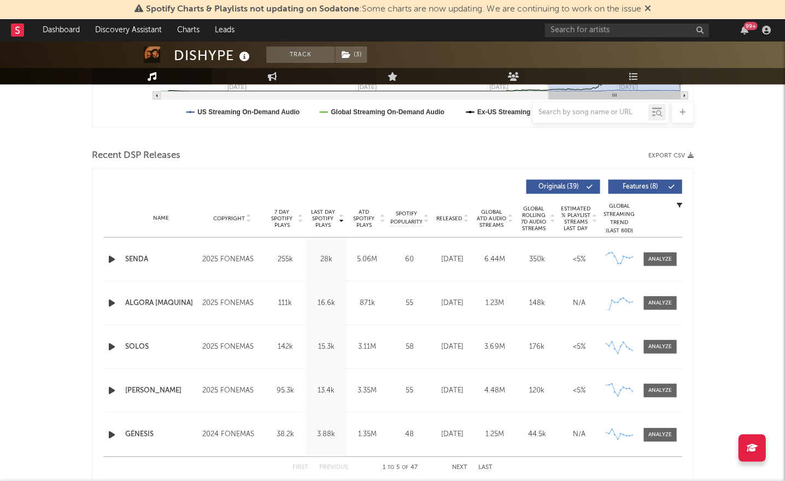
scroll to position [341, 0]
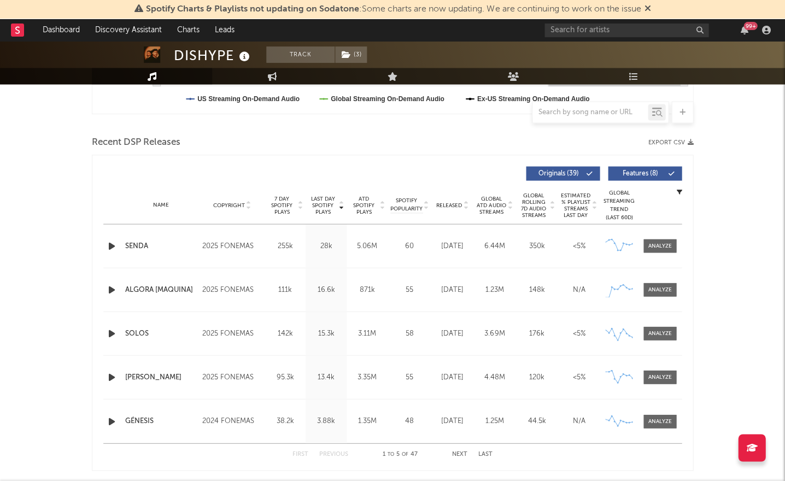
click at [453, 198] on div "Name Copyright Label Album Names Composer Names 7 Day Spotify Plays Last Day Sp…" at bounding box center [392, 205] width 578 height 38
click at [450, 203] on span "Released" at bounding box center [449, 205] width 26 height 7
click at [122, 290] on div "Name ALGORA [MAQUINA]" at bounding box center [160, 289] width 77 height 11
click at [114, 290] on icon "button" at bounding box center [111, 290] width 11 height 14
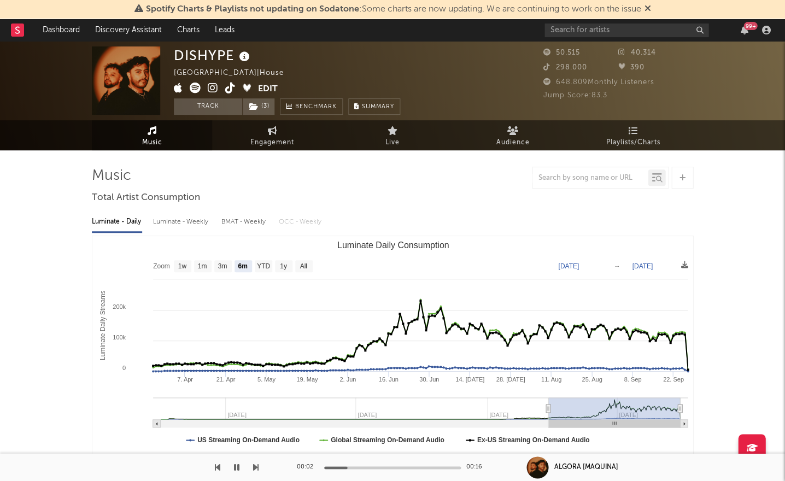
scroll to position [0, 0]
drag, startPoint x: 175, startPoint y: 51, endPoint x: 237, endPoint y: 54, distance: 61.9
click at [237, 54] on div "DISHYPE" at bounding box center [213, 55] width 79 height 18
copy div "DISHYPE"
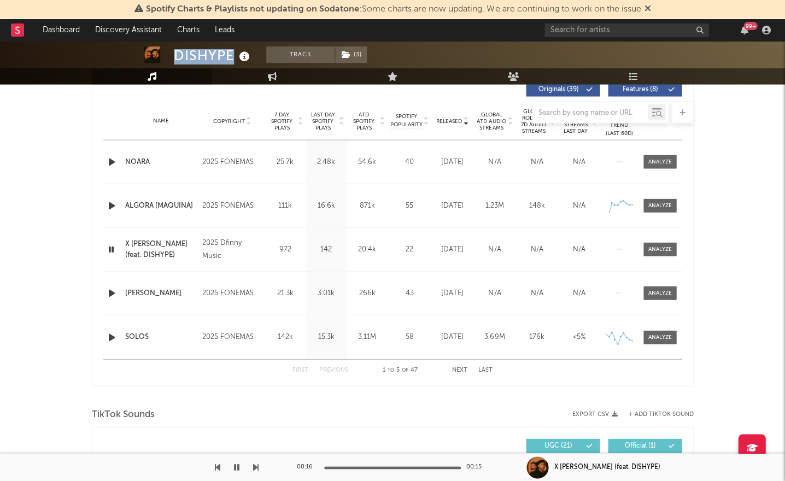
scroll to position [426, 0]
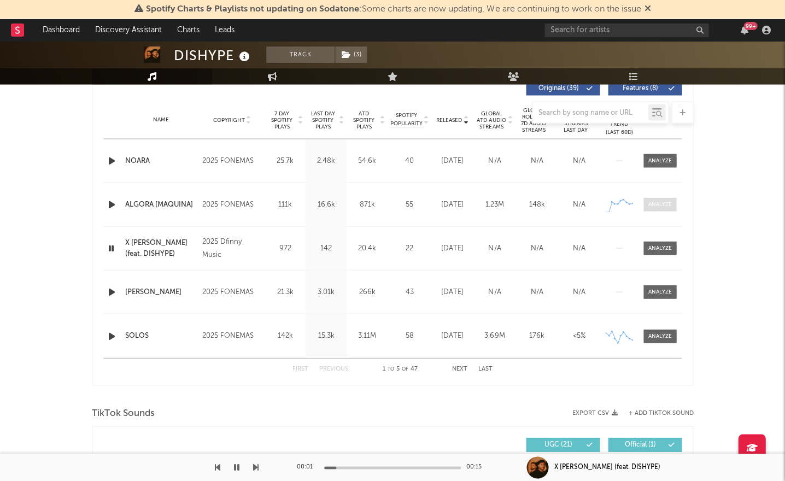
drag, startPoint x: 669, startPoint y: 206, endPoint x: 661, endPoint y: 208, distance: 8.0
click at [669, 206] on div at bounding box center [660, 204] width 24 height 8
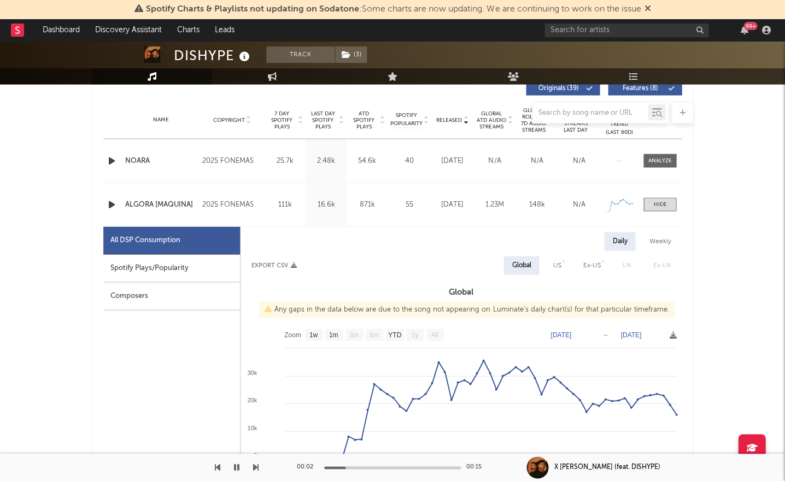
click at [196, 264] on div "Spotify Plays/Popularity" at bounding box center [171, 268] width 137 height 28
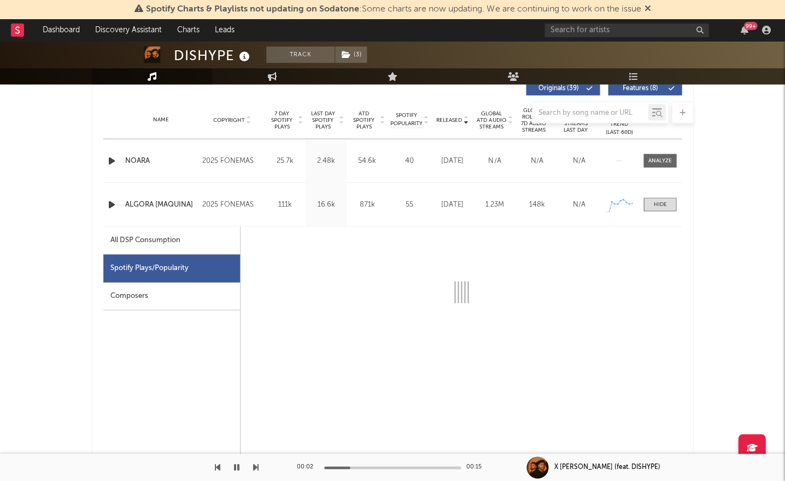
select select "1w"
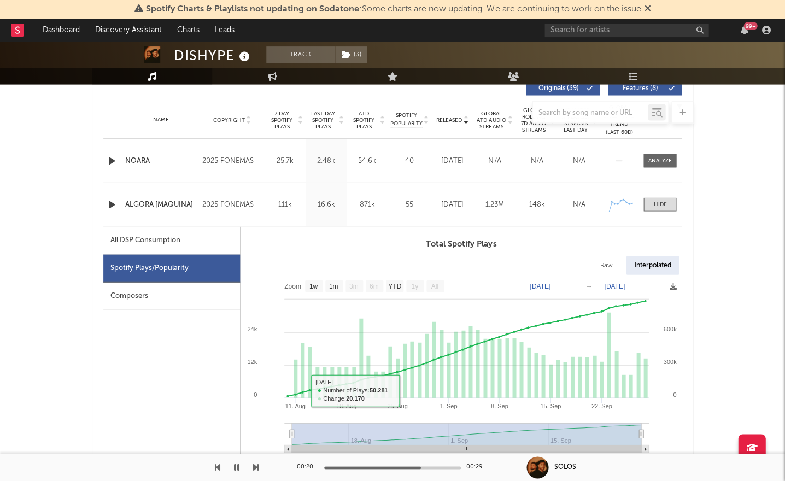
click at [238, 464] on icon "button" at bounding box center [236, 467] width 5 height 9
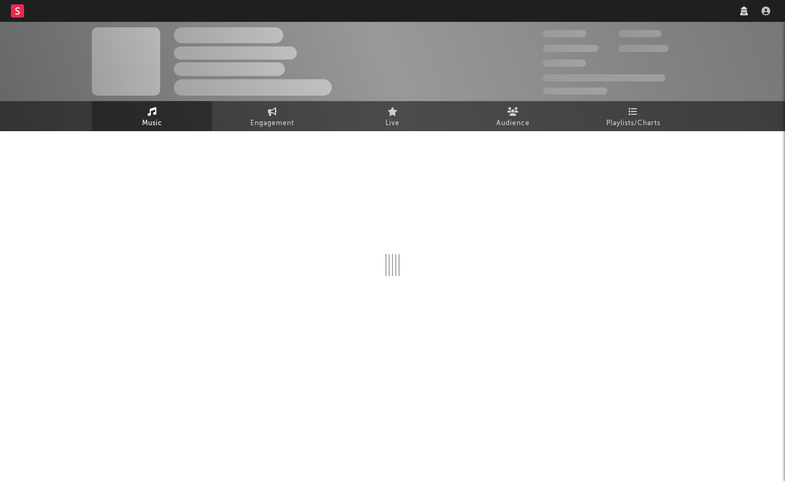
select select "1w"
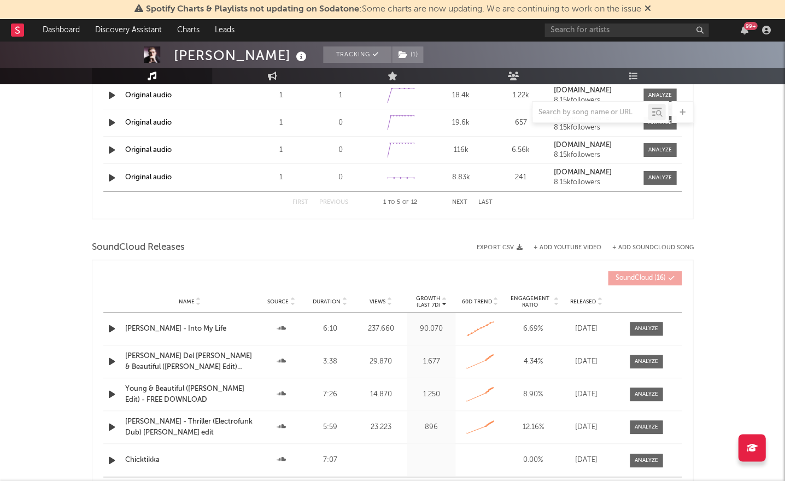
scroll to position [842, 0]
click at [199, 329] on div "[PERSON_NAME] - Into My Life" at bounding box center [189, 329] width 129 height 11
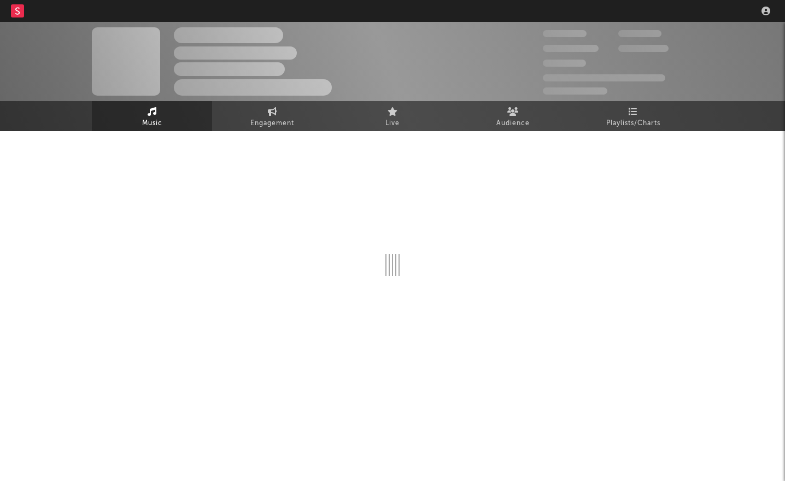
select select "1w"
select select "6m"
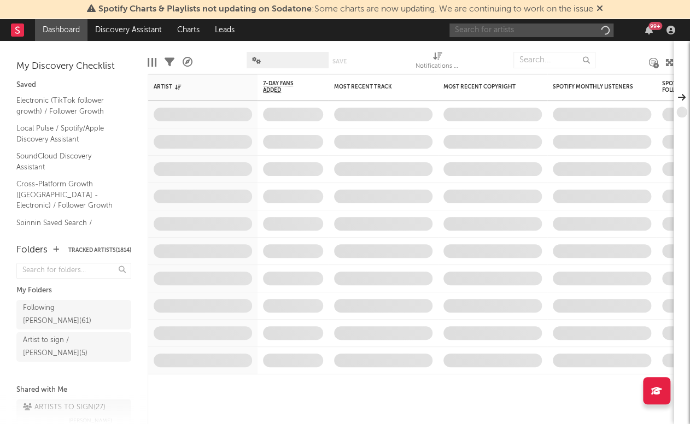
click at [511, 29] on input "text" at bounding box center [531, 31] width 164 height 14
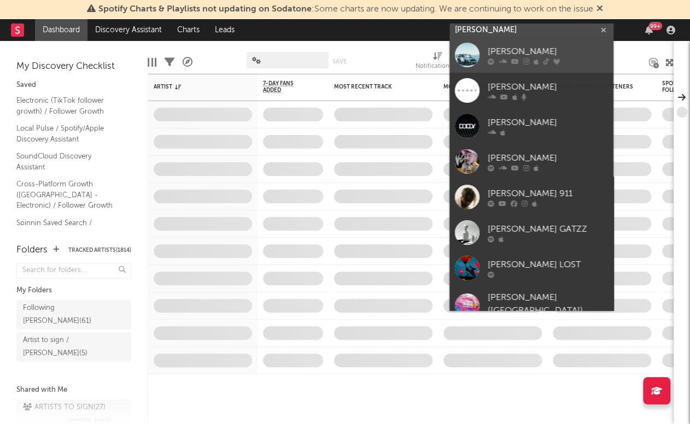
type input "[PERSON_NAME]"
click at [502, 56] on div "[PERSON_NAME]" at bounding box center [548, 51] width 120 height 13
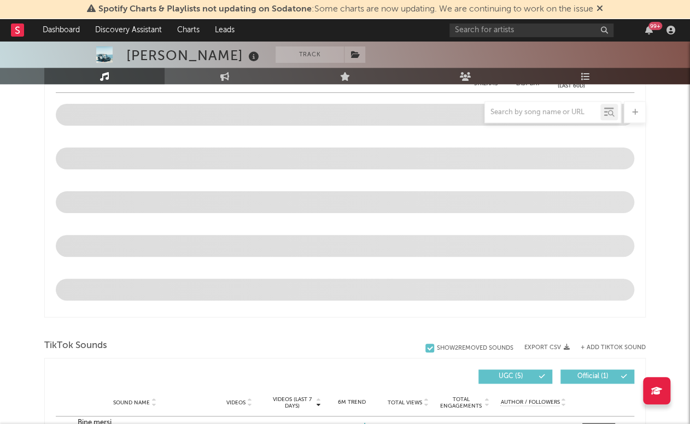
scroll to position [385, 0]
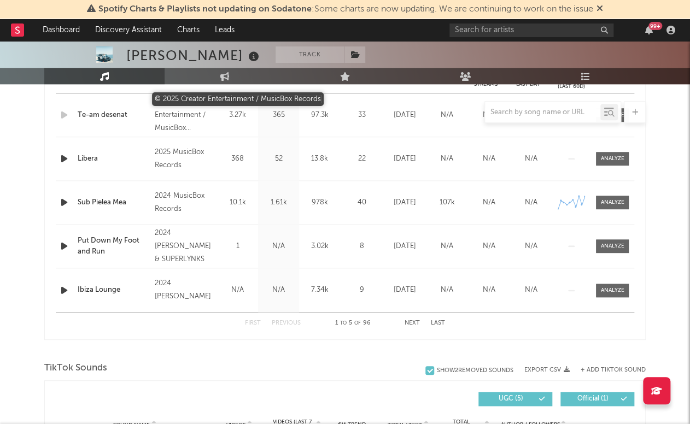
select select "6m"
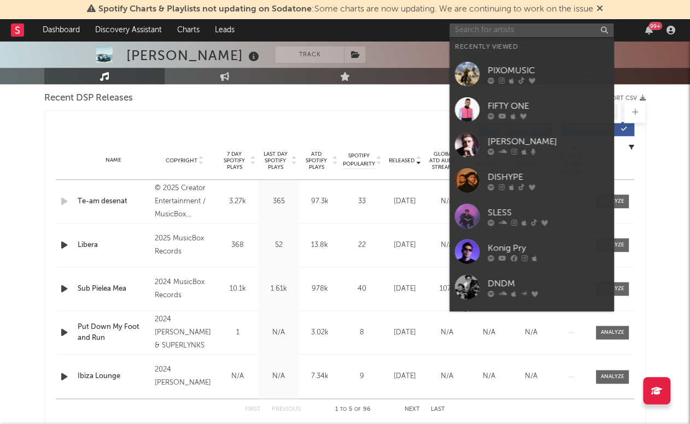
click at [500, 26] on input "text" at bounding box center [531, 31] width 164 height 14
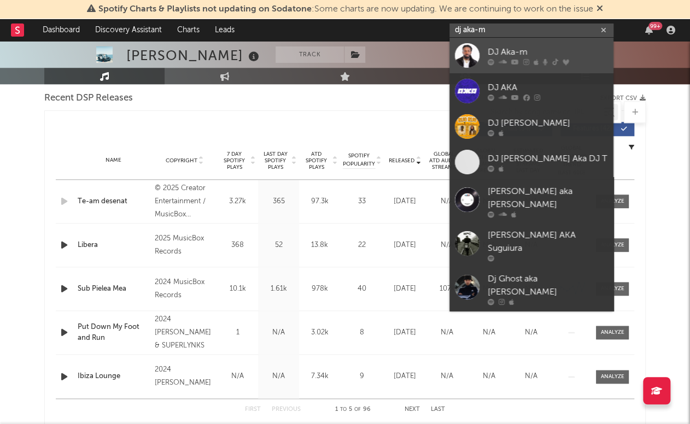
type input "dj aka-m"
click at [502, 45] on div "DJ Aka-m" at bounding box center [548, 51] width 120 height 13
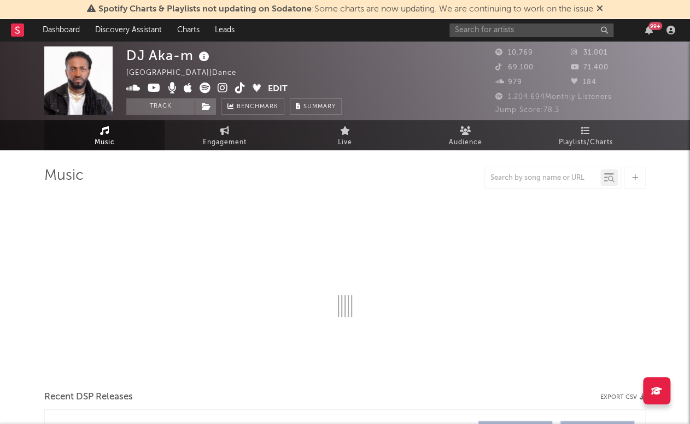
select select "1w"
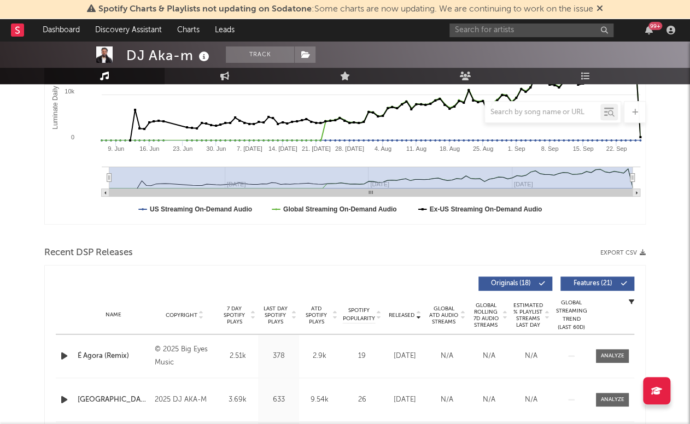
scroll to position [367, 0]
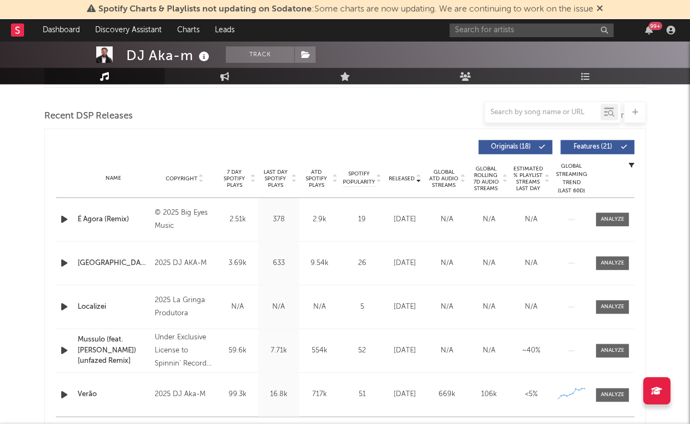
click at [272, 171] on span "Last Day Spotify Plays" at bounding box center [275, 179] width 29 height 20
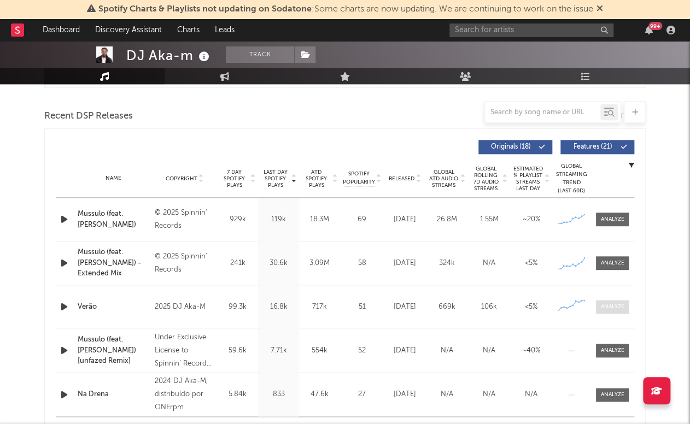
click at [614, 301] on span at bounding box center [612, 307] width 33 height 14
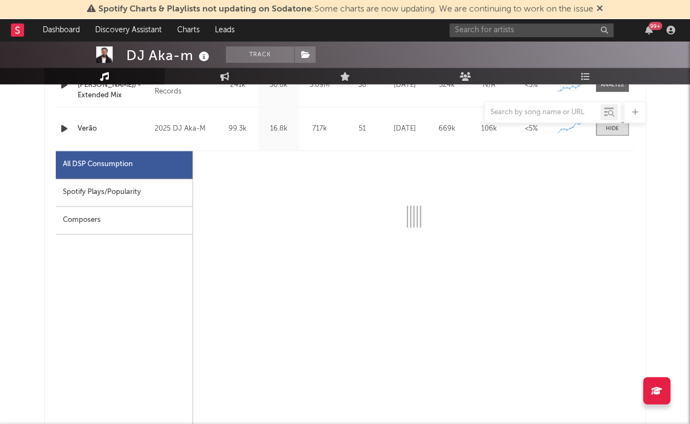
select select "1w"
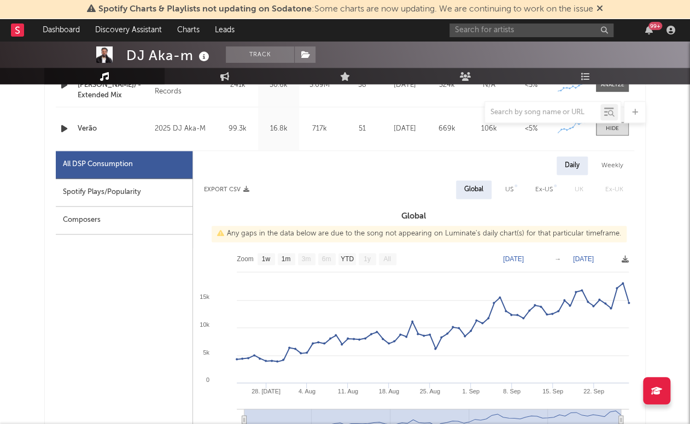
scroll to position [568, 0]
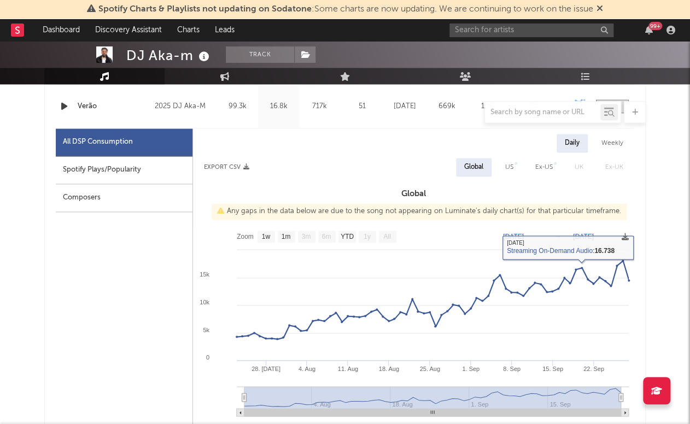
click at [86, 178] on div "Spotify Plays/Popularity" at bounding box center [124, 170] width 137 height 28
select select "1w"
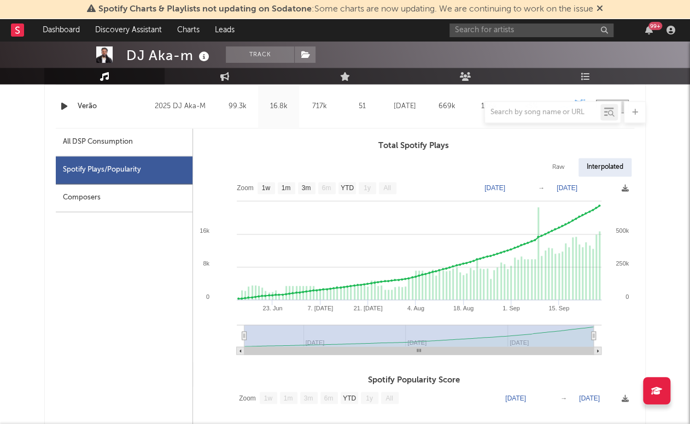
click at [95, 168] on div "Spotify Plays/Popularity" at bounding box center [124, 170] width 137 height 28
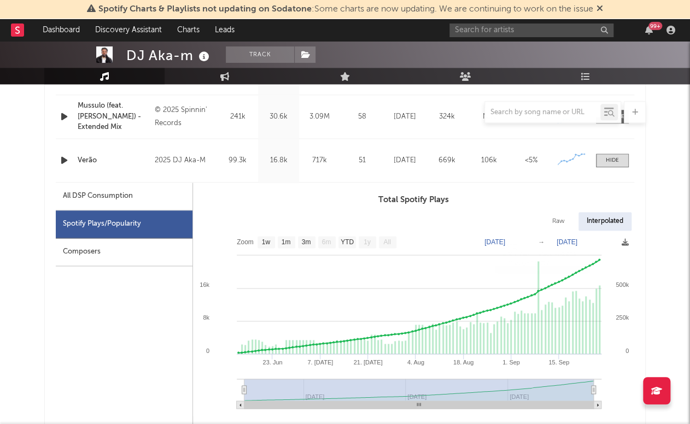
scroll to position [514, 0]
drag, startPoint x: 124, startPoint y: 55, endPoint x: 191, endPoint y: 54, distance: 67.8
click at [191, 54] on div "DJ Aka-m Track [GEOGRAPHIC_DATA] | Dance Edit Track Benchmark Summary 10.769 31…" at bounding box center [345, 29] width 690 height 109
click at [192, 54] on div "DJ Aka-m" at bounding box center [169, 55] width 86 height 18
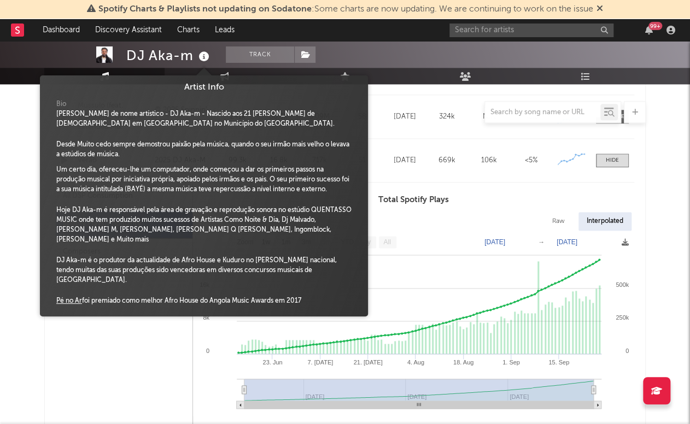
click at [201, 56] on icon at bounding box center [204, 56] width 16 height 15
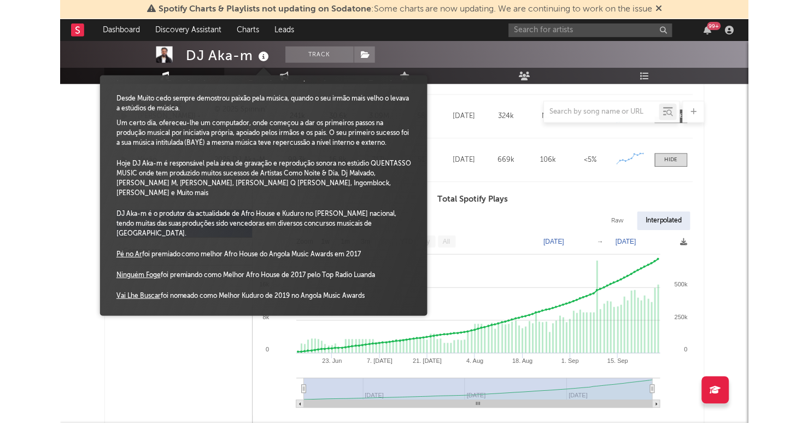
scroll to position [46, 0]
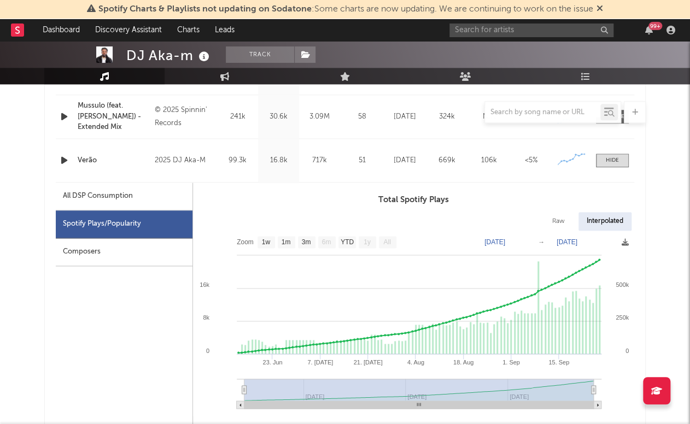
drag, startPoint x: 171, startPoint y: 46, endPoint x: 194, endPoint y: 55, distance: 24.6
click at [175, 48] on div "DJ Aka-m" at bounding box center [169, 55] width 86 height 18
click at [190, 55] on div "DJ Aka-m" at bounding box center [169, 55] width 86 height 18
drag, startPoint x: 190, startPoint y: 55, endPoint x: 129, endPoint y: 54, distance: 60.7
click at [128, 54] on div "DJ Aka-m" at bounding box center [169, 55] width 86 height 18
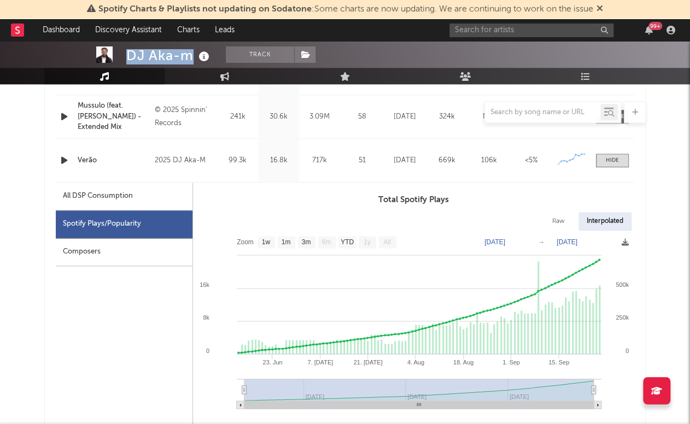
copy div "DJ Aka-m"
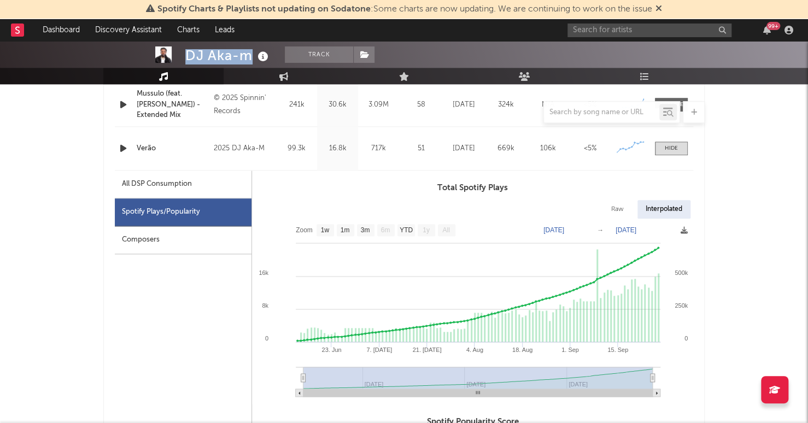
scroll to position [530, 0]
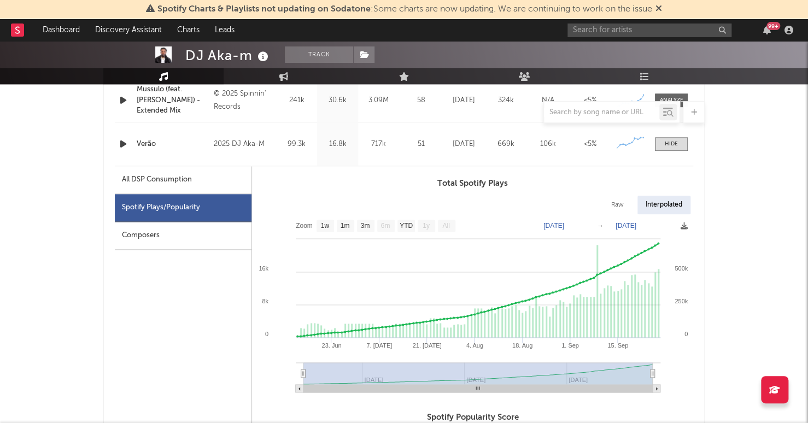
click at [666, 153] on div "Name Verão Copyright 2025 DJ Aka-M Label DJ AKA-M Album Names Verão Composer Na…" at bounding box center [404, 143] width 578 height 43
click at [674, 148] on span at bounding box center [671, 144] width 33 height 14
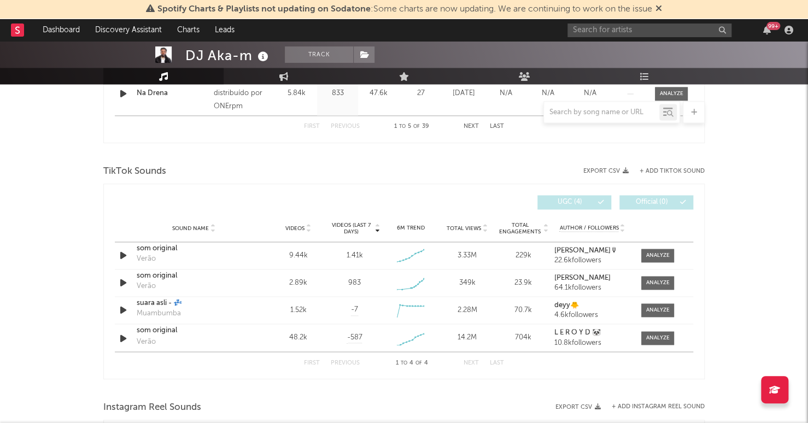
scroll to position [719, 0]
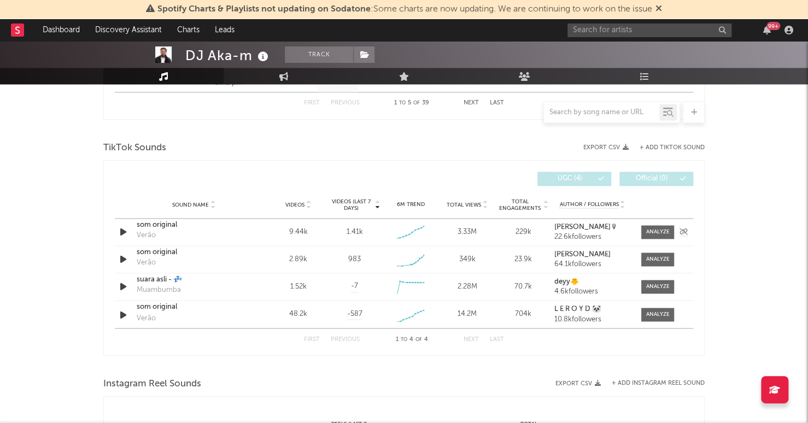
click at [658, 220] on div "Sound Name som original Verão Videos 9.44k Videos (last 7 days) 1.41k Weekly Gr…" at bounding box center [404, 232] width 578 height 27
click at [656, 221] on div "Sound Name som original Verão Videos 9.44k Videos (last 7 days) 1.41k Weekly Gr…" at bounding box center [404, 232] width 578 height 27
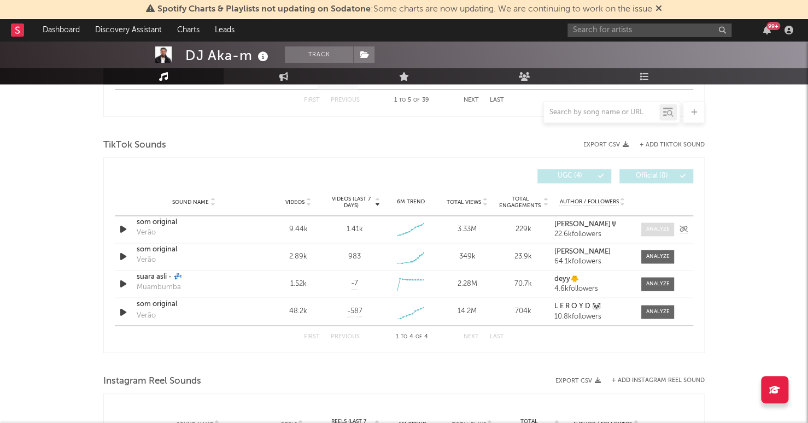
click at [660, 224] on span at bounding box center [657, 230] width 33 height 14
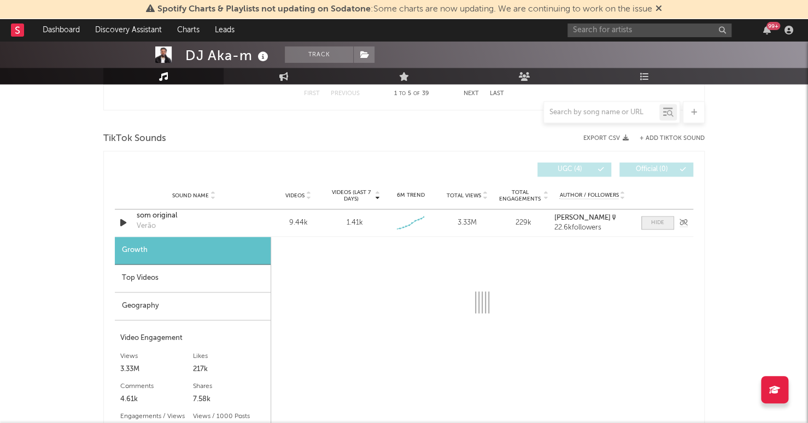
scroll to position [702, 0]
select select "1w"
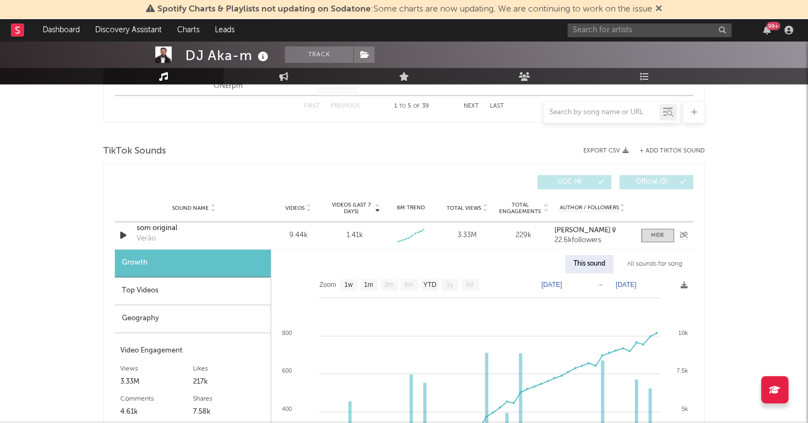
scroll to position [689, 0]
drag, startPoint x: 649, startPoint y: 232, endPoint x: 196, endPoint y: 260, distance: 454.1
click at [197, 259] on div "Sound Name som original Verão Videos 9.44k Videos (last 7 days) 1.41k Weekly Gr…" at bounding box center [404, 427] width 578 height 411
click at [186, 279] on div "Top Videos" at bounding box center [193, 291] width 156 height 28
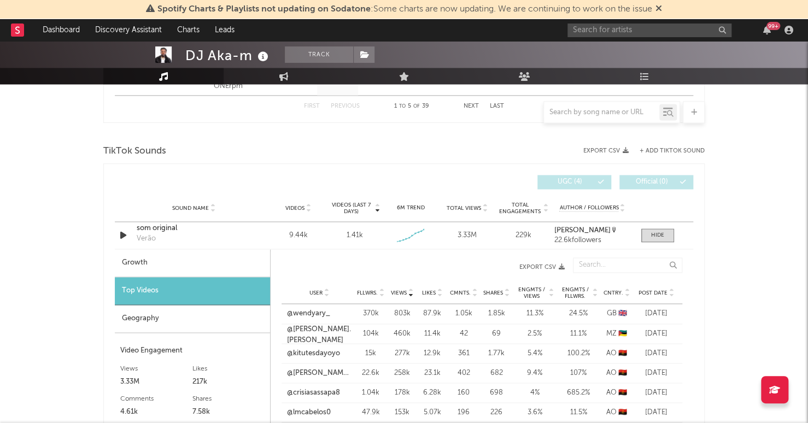
click at [646, 290] on span "Post Date" at bounding box center [653, 293] width 29 height 7
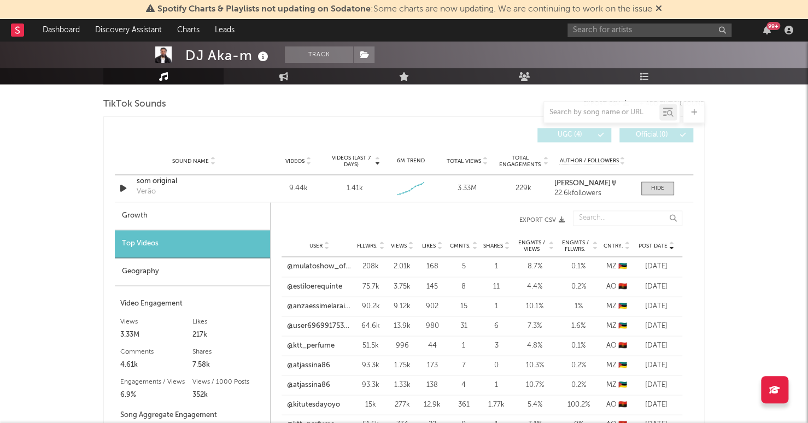
scroll to position [743, 0]
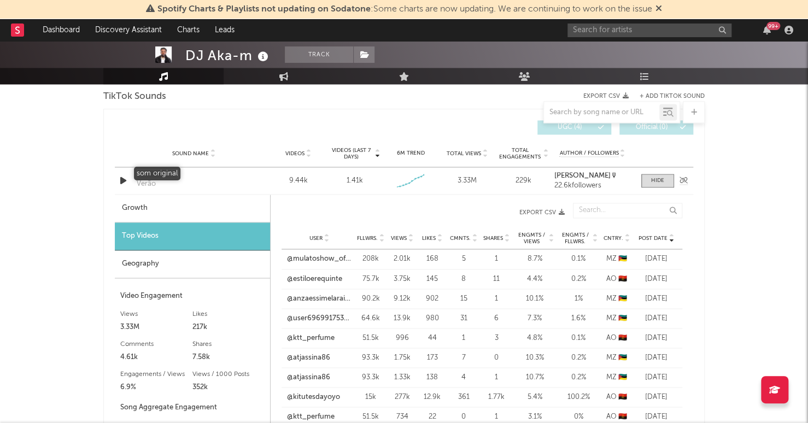
click at [166, 174] on div "som original" at bounding box center [194, 173] width 114 height 11
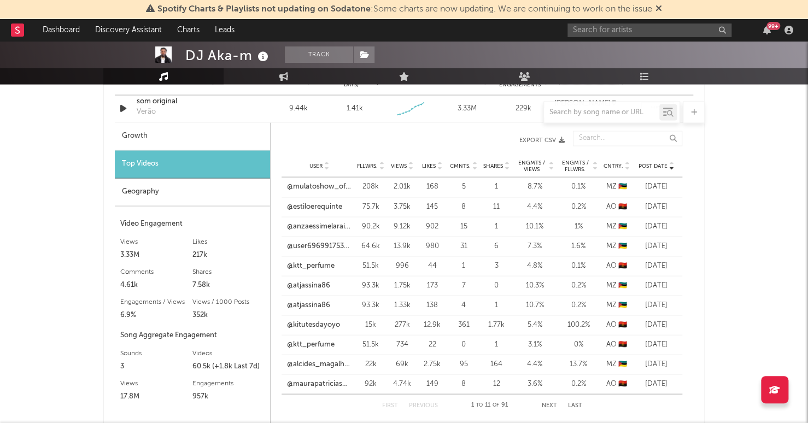
scroll to position [821, 0]
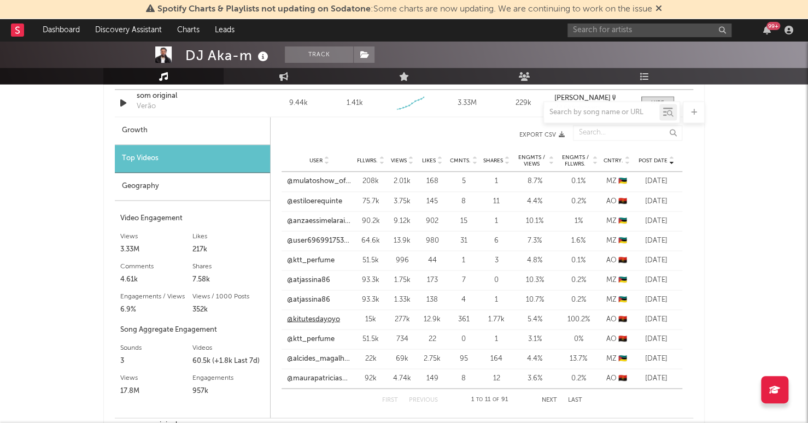
click at [326, 316] on link "@kitutesdayoyo" at bounding box center [313, 319] width 53 height 11
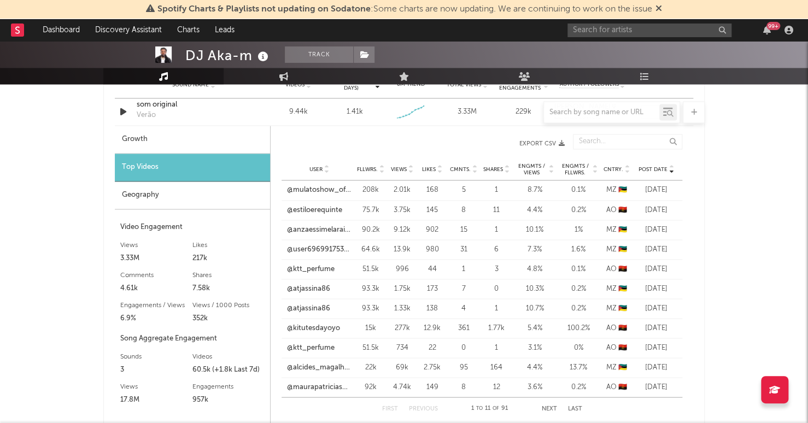
scroll to position [776, 0]
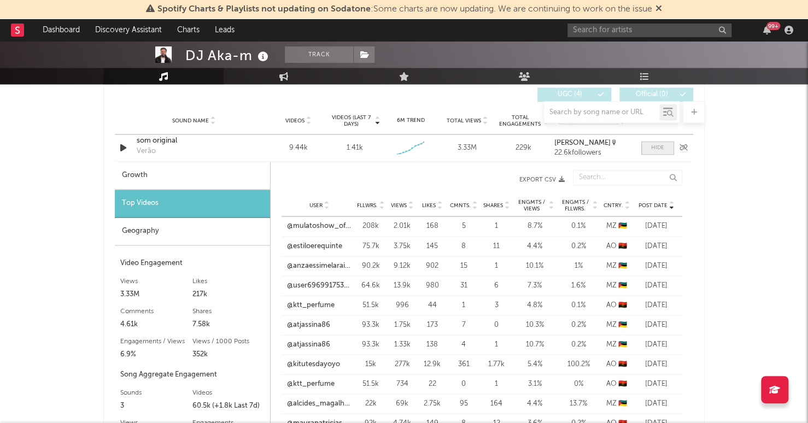
click at [663, 150] on div at bounding box center [657, 148] width 13 height 8
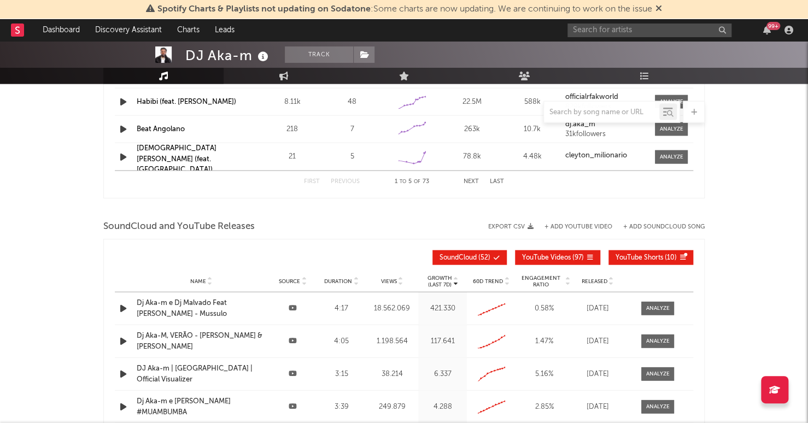
scroll to position [1115, 0]
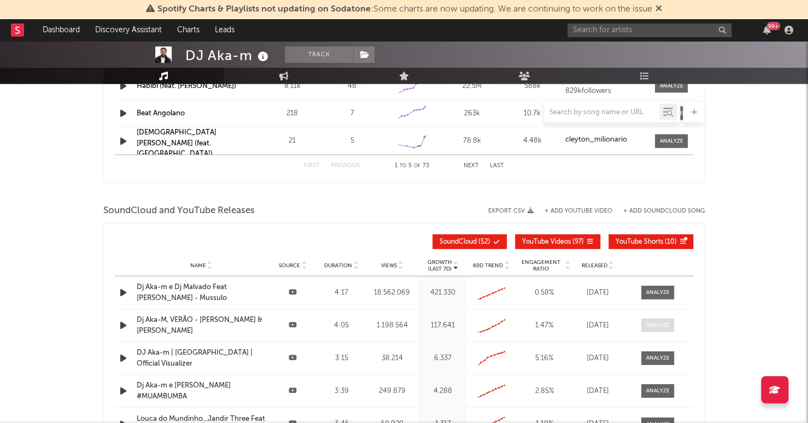
click at [659, 327] on div at bounding box center [658, 325] width 24 height 8
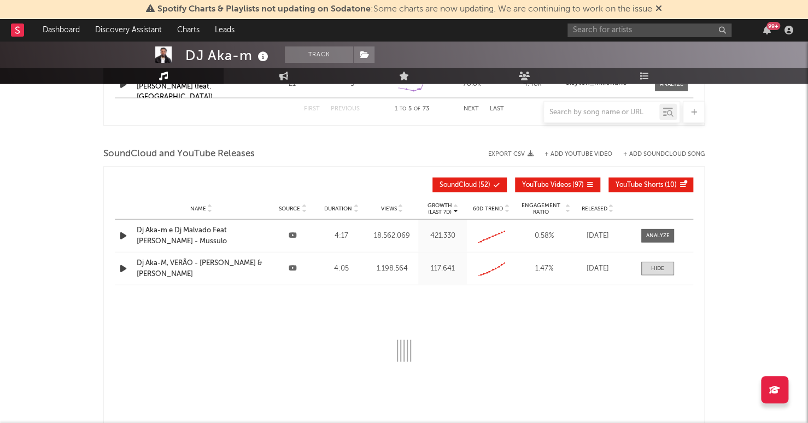
scroll to position [1232, 0]
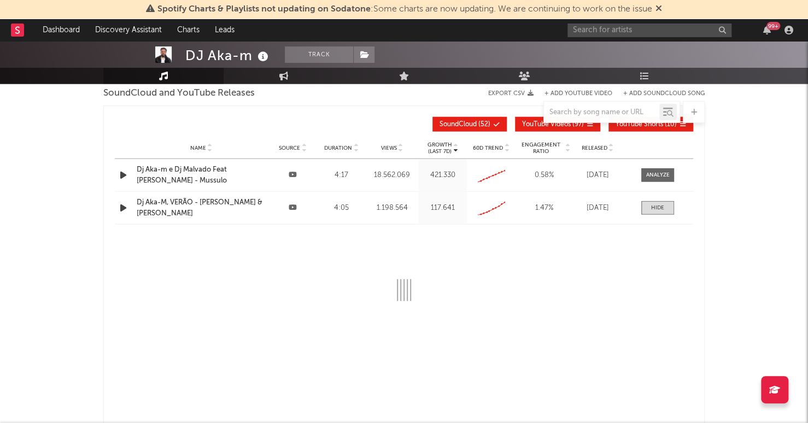
select select "All"
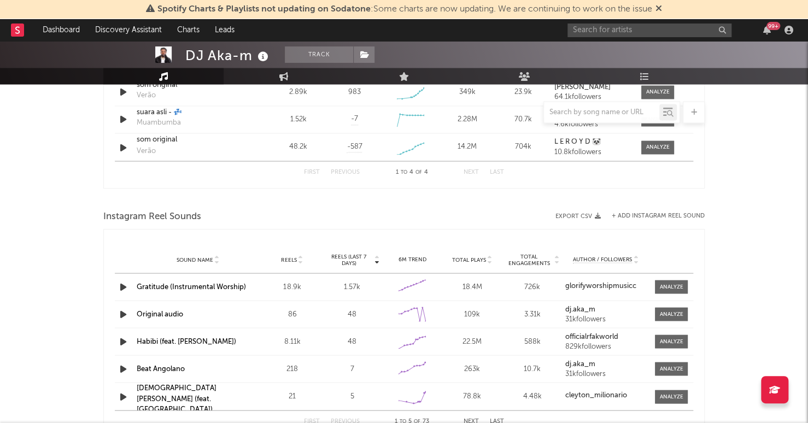
scroll to position [670, 0]
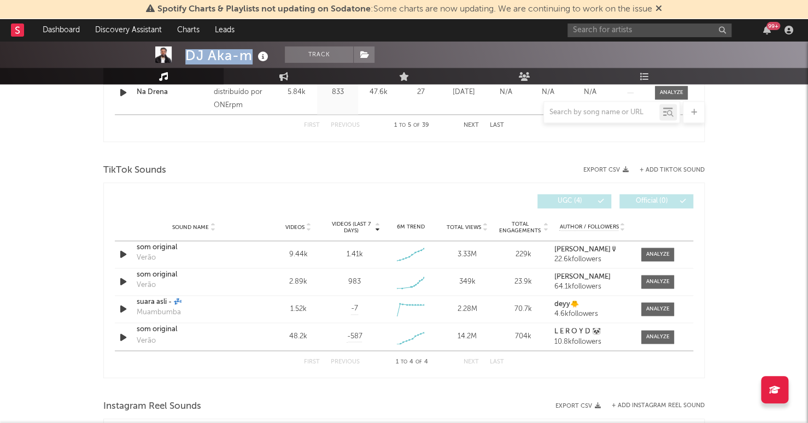
drag, startPoint x: 189, startPoint y: 54, endPoint x: 249, endPoint y: 52, distance: 60.7
click at [249, 52] on div "DJ Aka-m" at bounding box center [228, 55] width 86 height 18
copy div "DJ Aka-m"
click at [122, 252] on icon "button" at bounding box center [123, 255] width 11 height 14
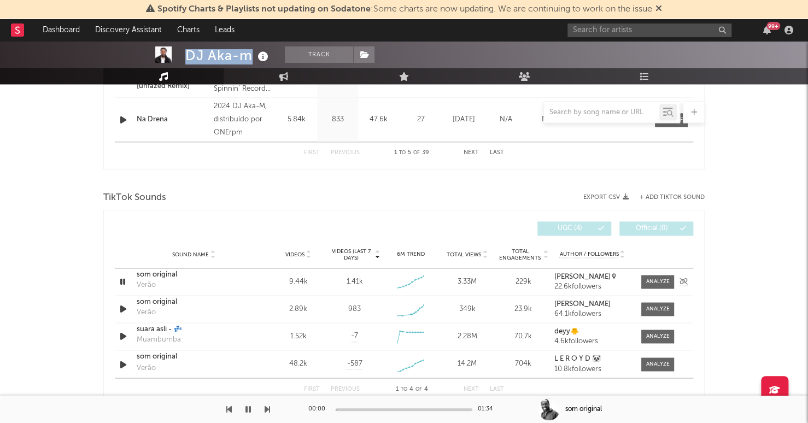
scroll to position [643, 0]
click at [122, 285] on icon "button" at bounding box center [123, 281] width 10 height 14
